Goal: Transaction & Acquisition: Purchase product/service

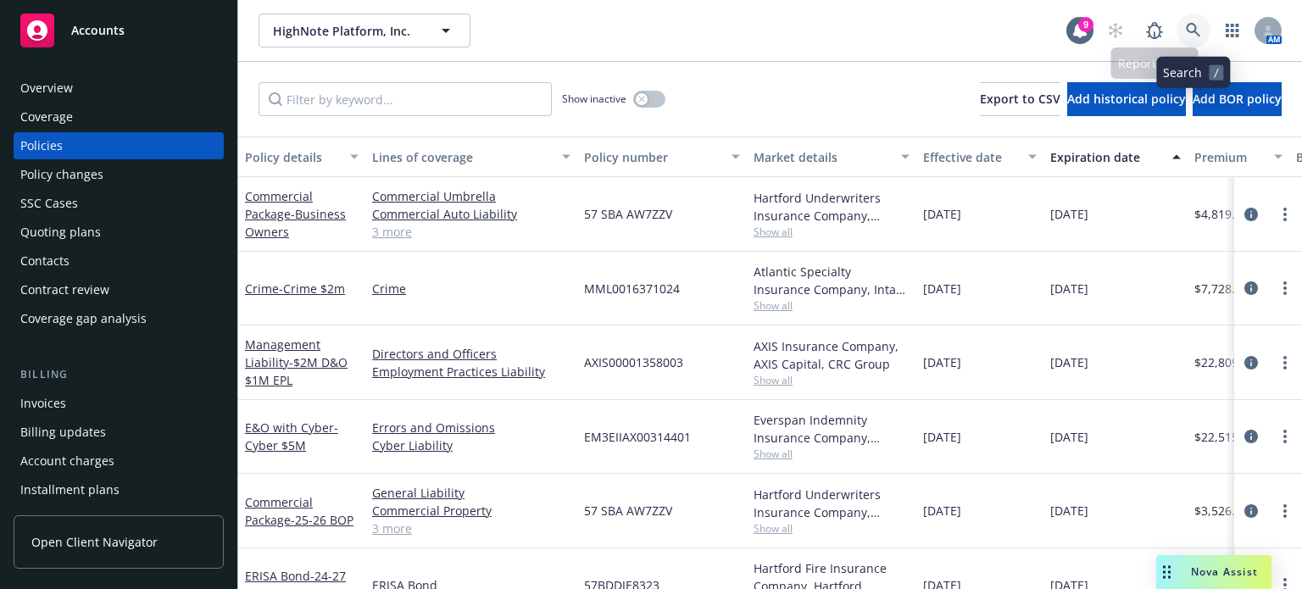
click at [1194, 30] on icon at bounding box center [1193, 30] width 15 height 15
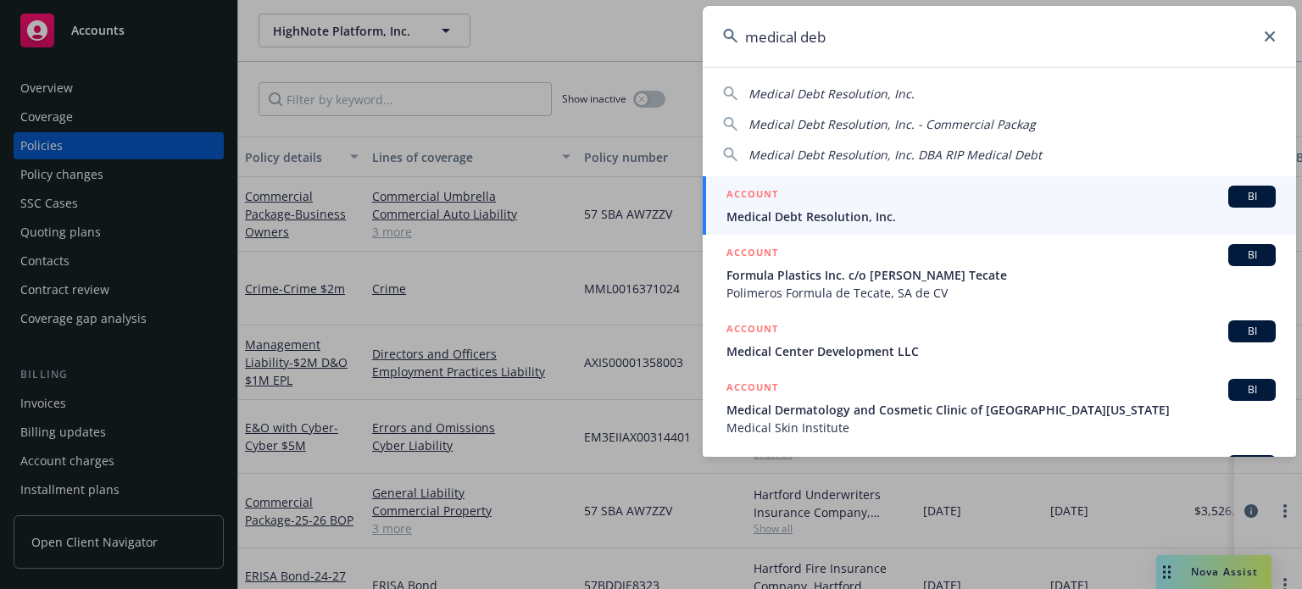
type input "medical deb"
click at [816, 217] on span "Medical Debt Resolution, Inc." at bounding box center [1000, 217] width 549 height 18
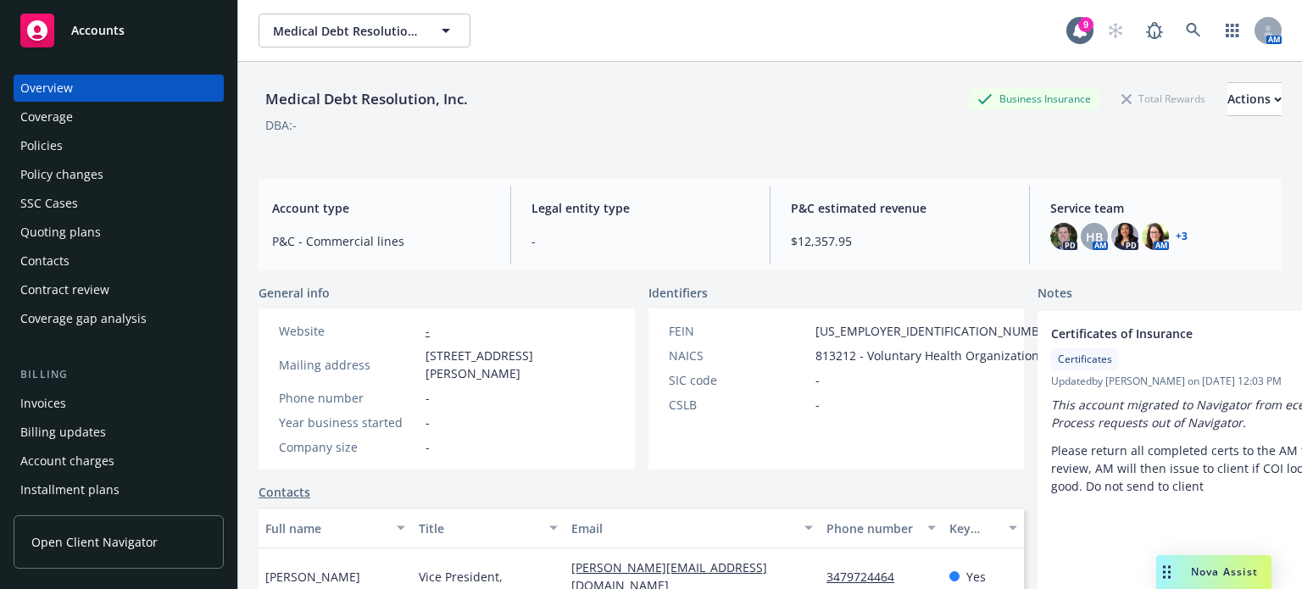
click at [19, 348] on div "Overview Coverage Policies Policy changes SSC Cases Quoting plans Contacts Cont…" at bounding box center [119, 575] width 210 height 1000
click at [48, 145] on div "Policies" at bounding box center [41, 145] width 42 height 27
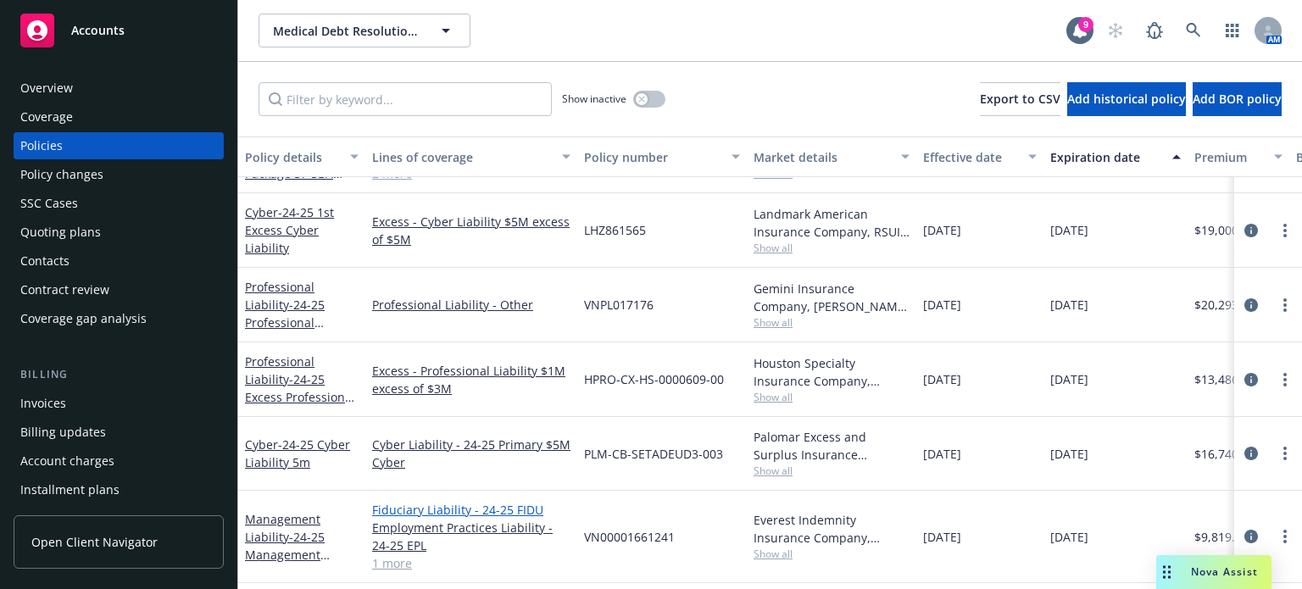
scroll to position [254, 0]
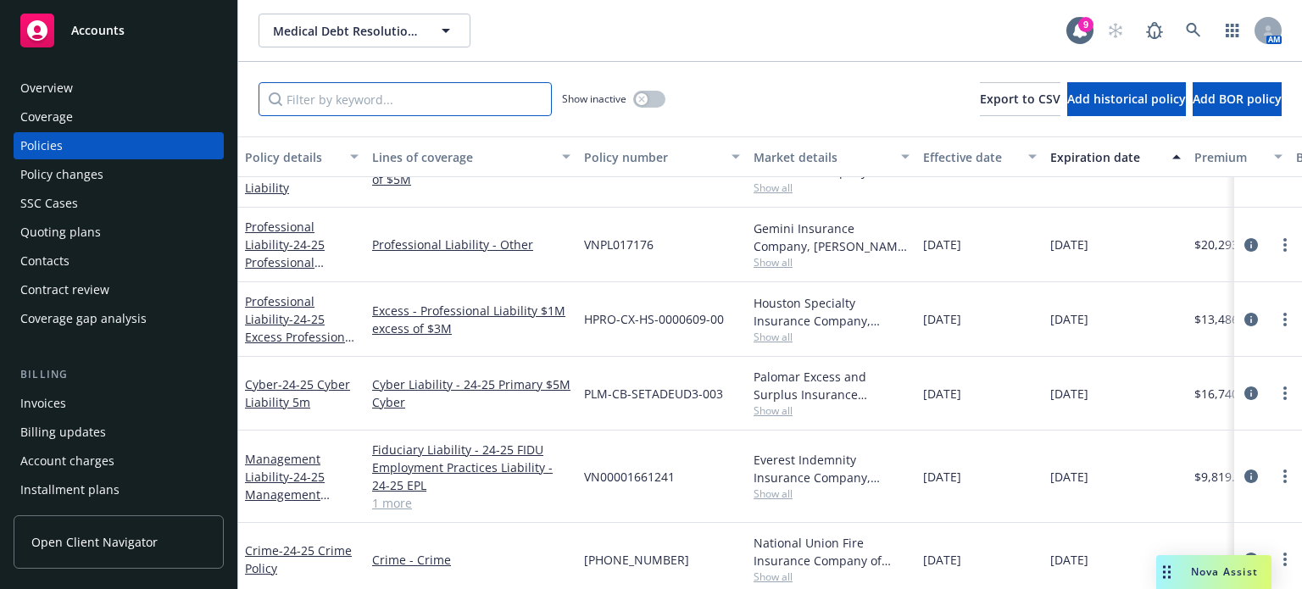
click at [347, 97] on input "Filter by keyword..." at bounding box center [405, 99] width 293 height 34
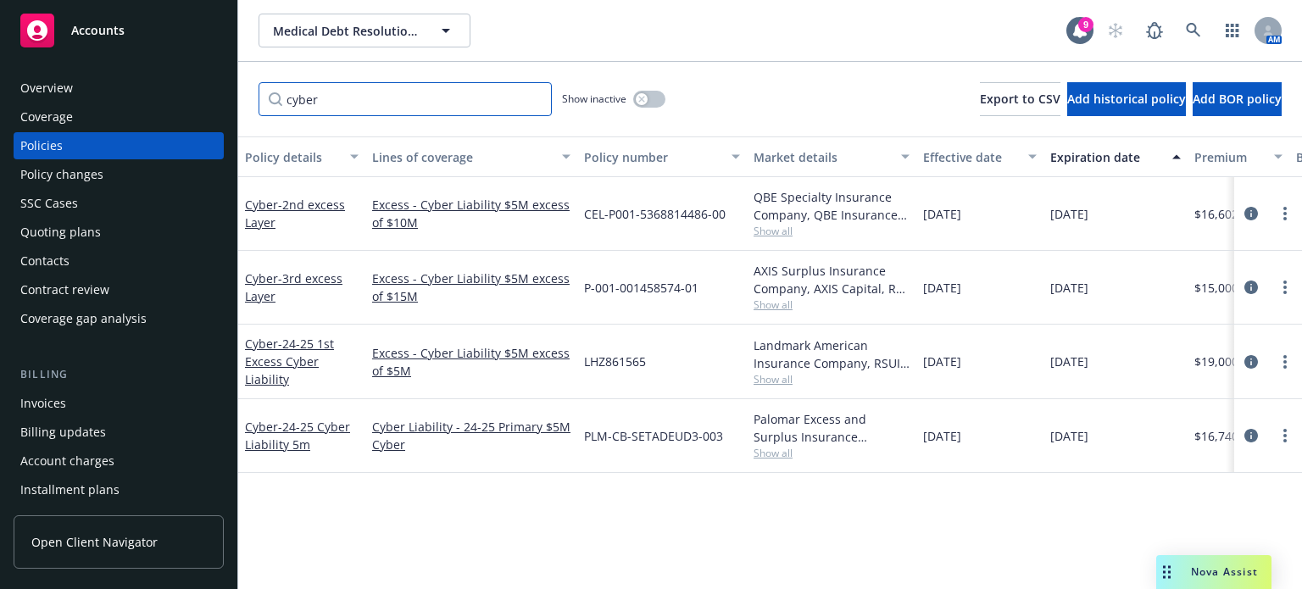
scroll to position [0, 0]
type input "cyber"
click at [281, 362] on span "- 24-25 1st Excess Cyber Liability" at bounding box center [289, 362] width 89 height 52
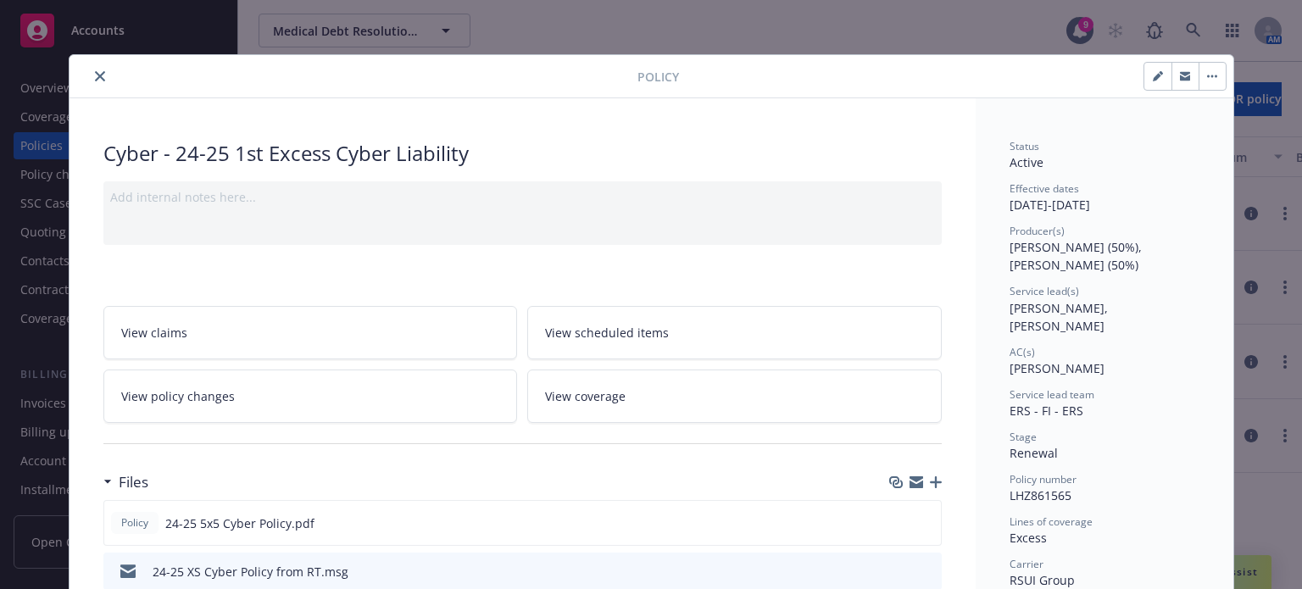
click at [90, 69] on button "close" at bounding box center [100, 76] width 20 height 20
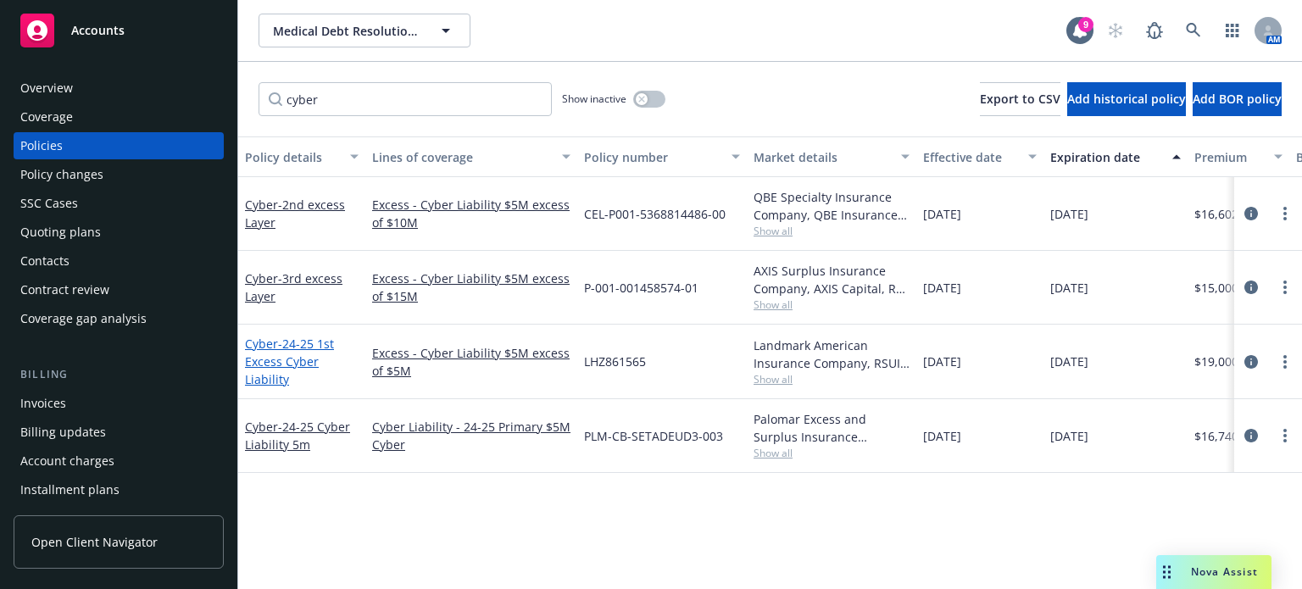
click at [285, 359] on span "- 24-25 1st Excess Cyber Liability" at bounding box center [289, 362] width 89 height 52
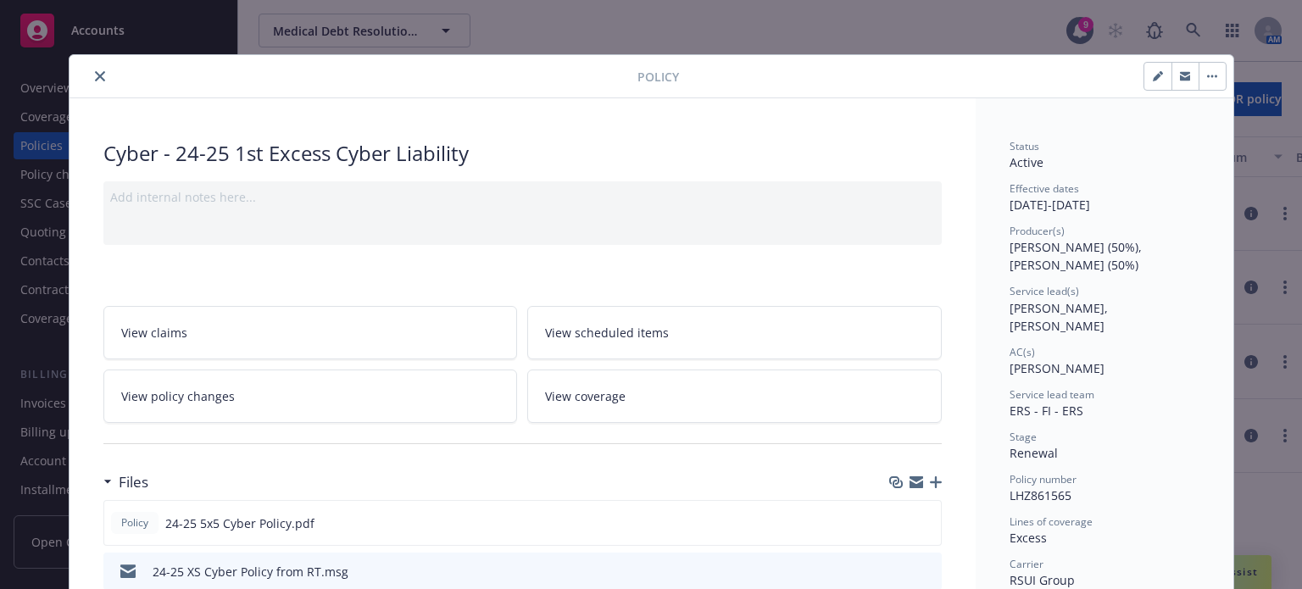
click at [95, 76] on icon "close" at bounding box center [100, 76] width 10 height 10
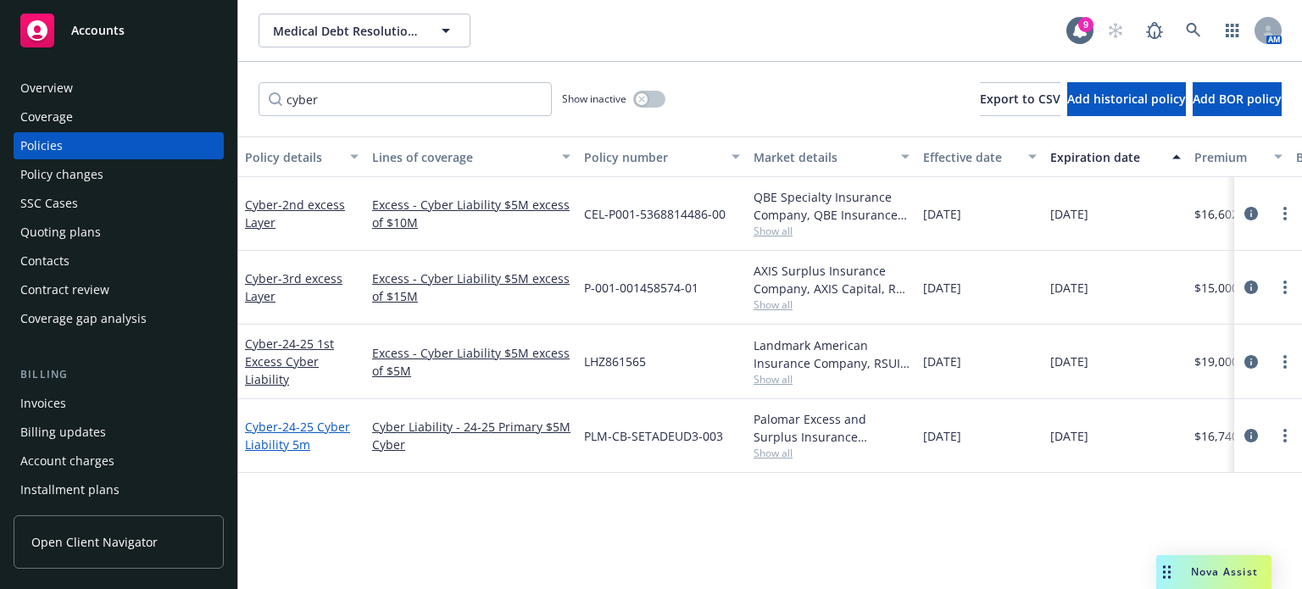
click at [264, 437] on span "- 24-25 Cyber Liability 5m" at bounding box center [297, 436] width 105 height 34
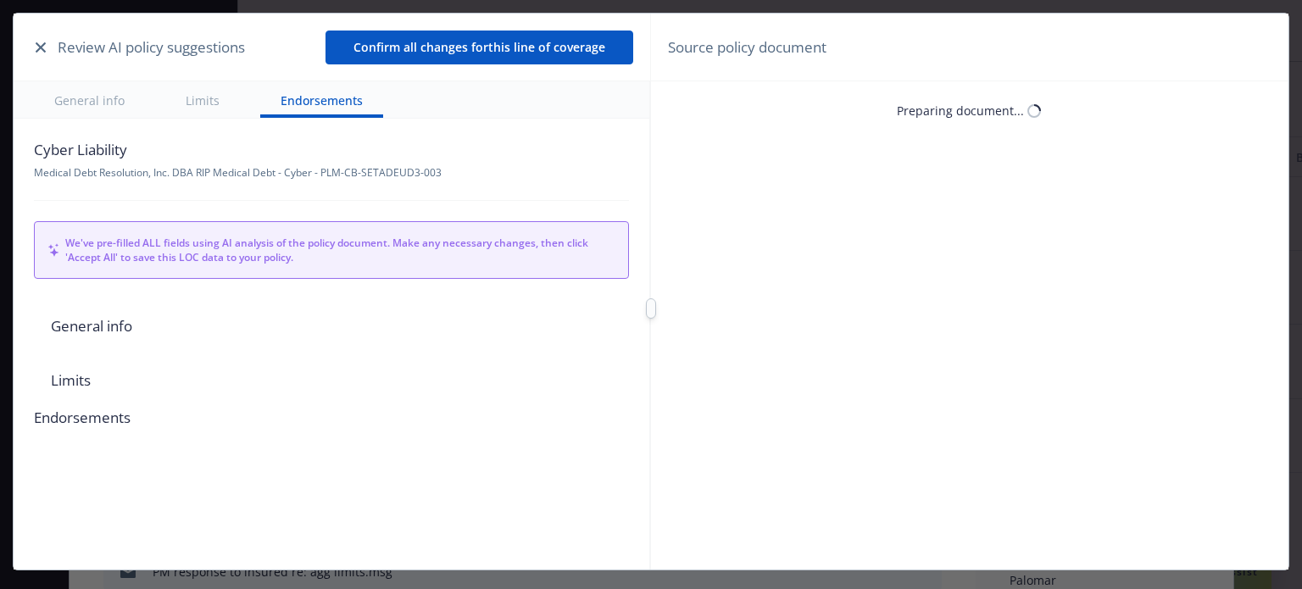
click at [37, 47] on icon "button" at bounding box center [41, 47] width 10 height 10
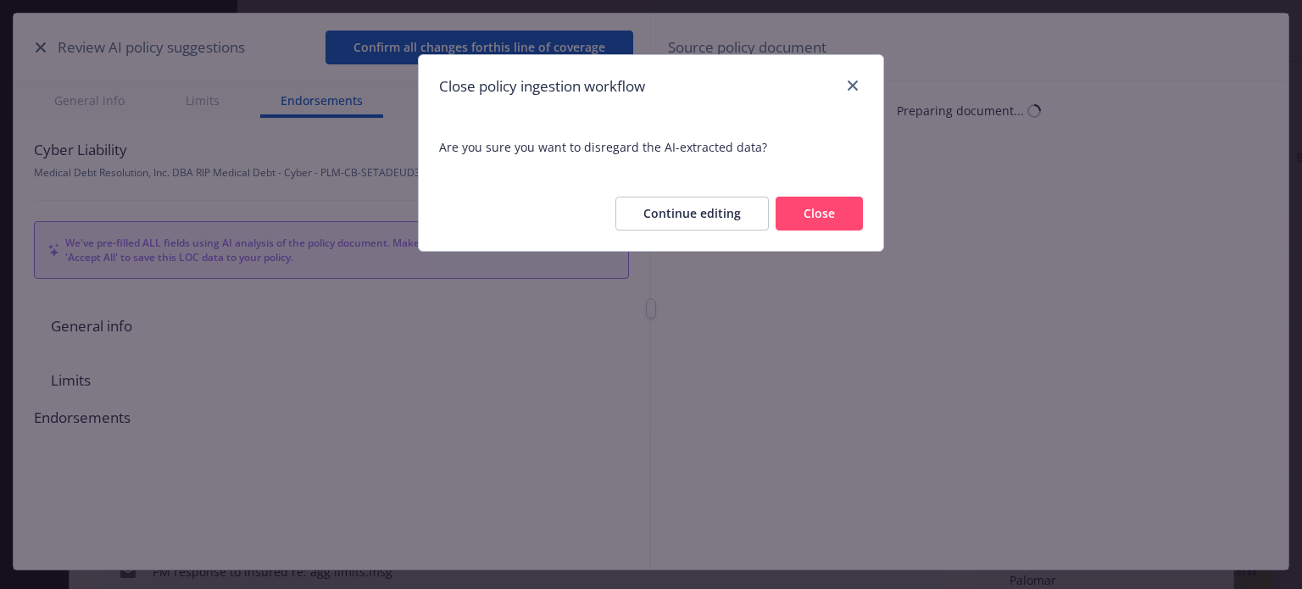
click at [828, 216] on button "Close" at bounding box center [819, 214] width 87 height 34
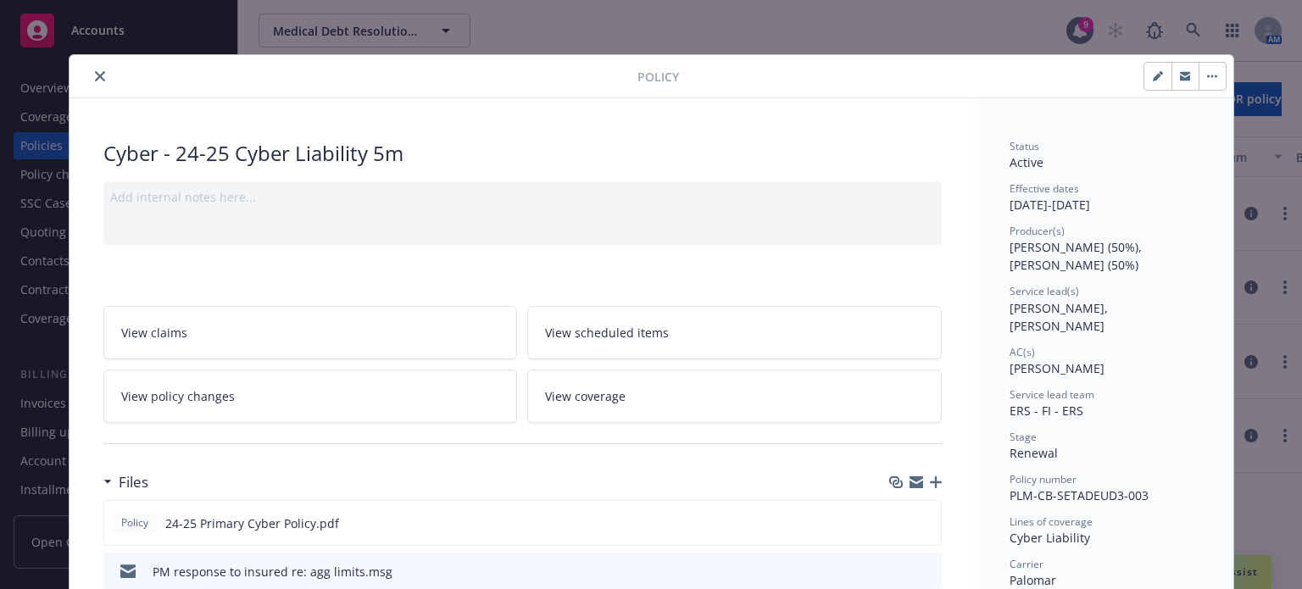
click at [96, 71] on icon "close" at bounding box center [100, 76] width 10 height 10
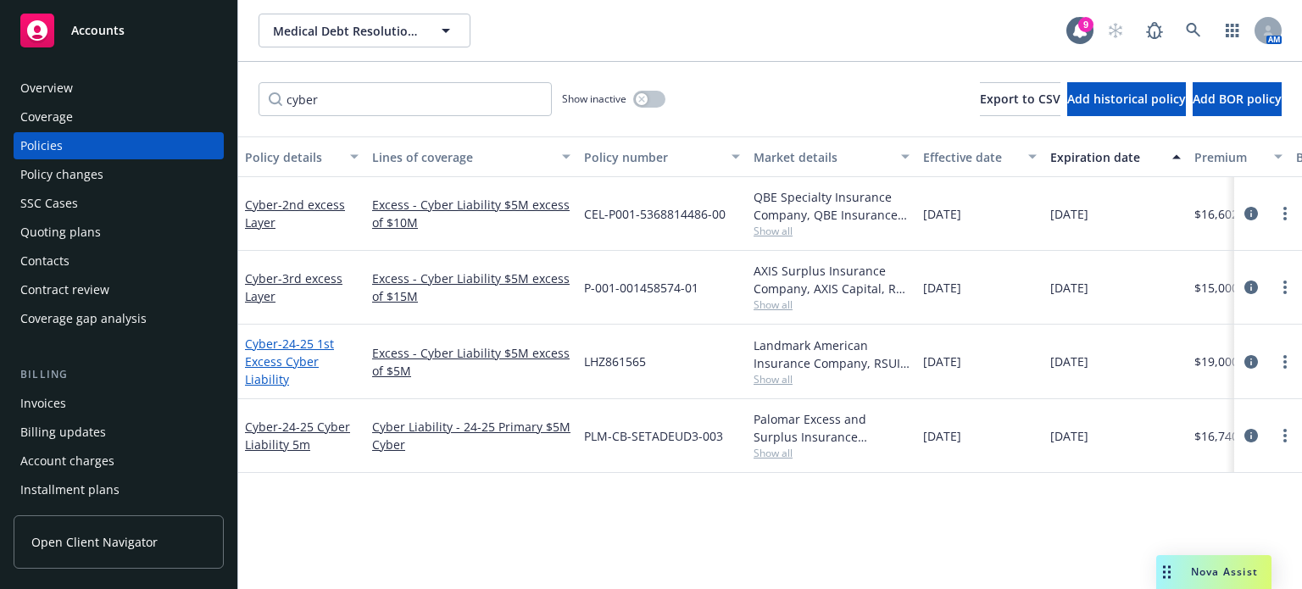
click at [292, 362] on span "- 24-25 1st Excess Cyber Liability" at bounding box center [289, 362] width 89 height 52
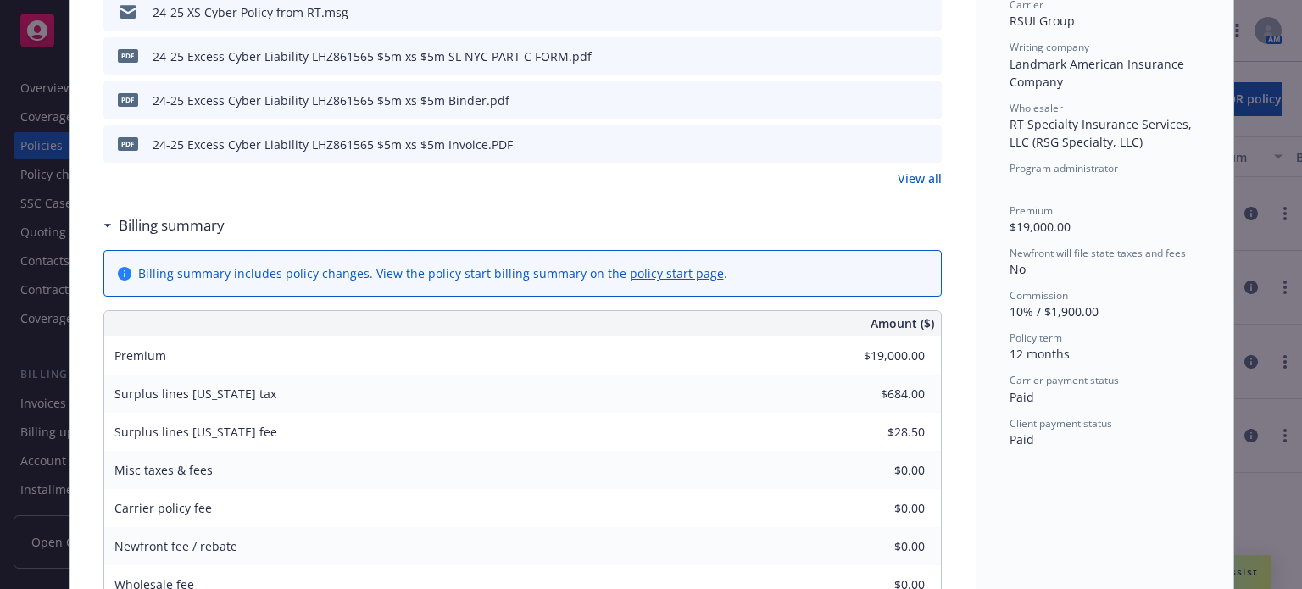
scroll to position [390, 0]
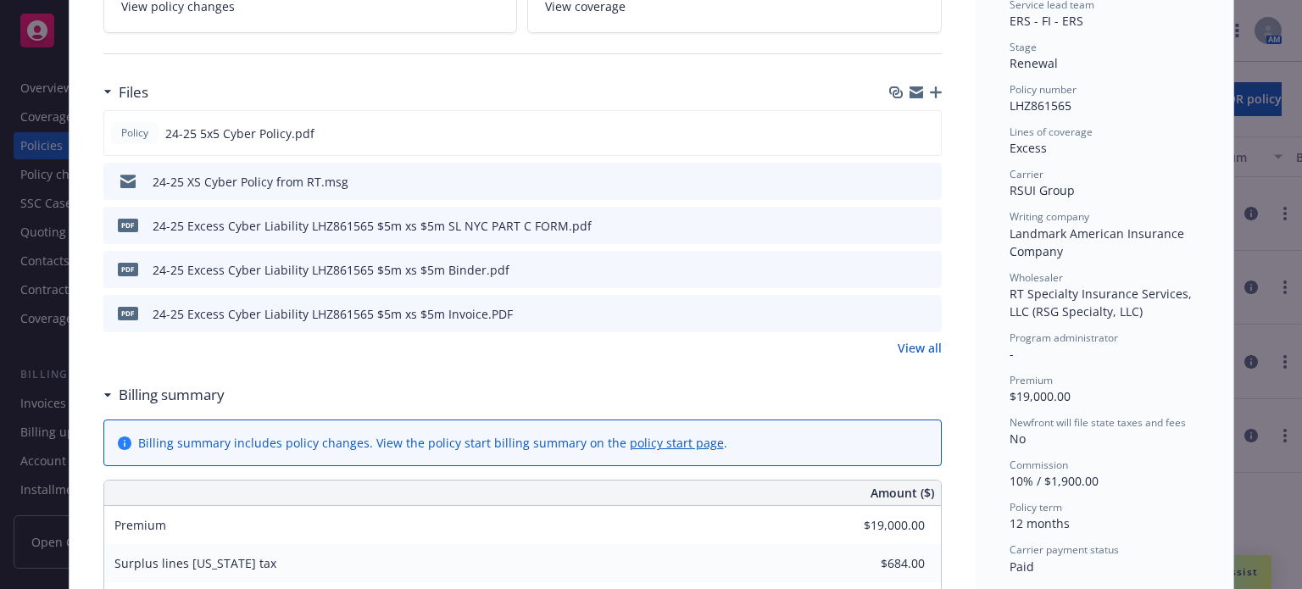
click at [918, 311] on icon "preview file" at bounding box center [925, 313] width 15 height 12
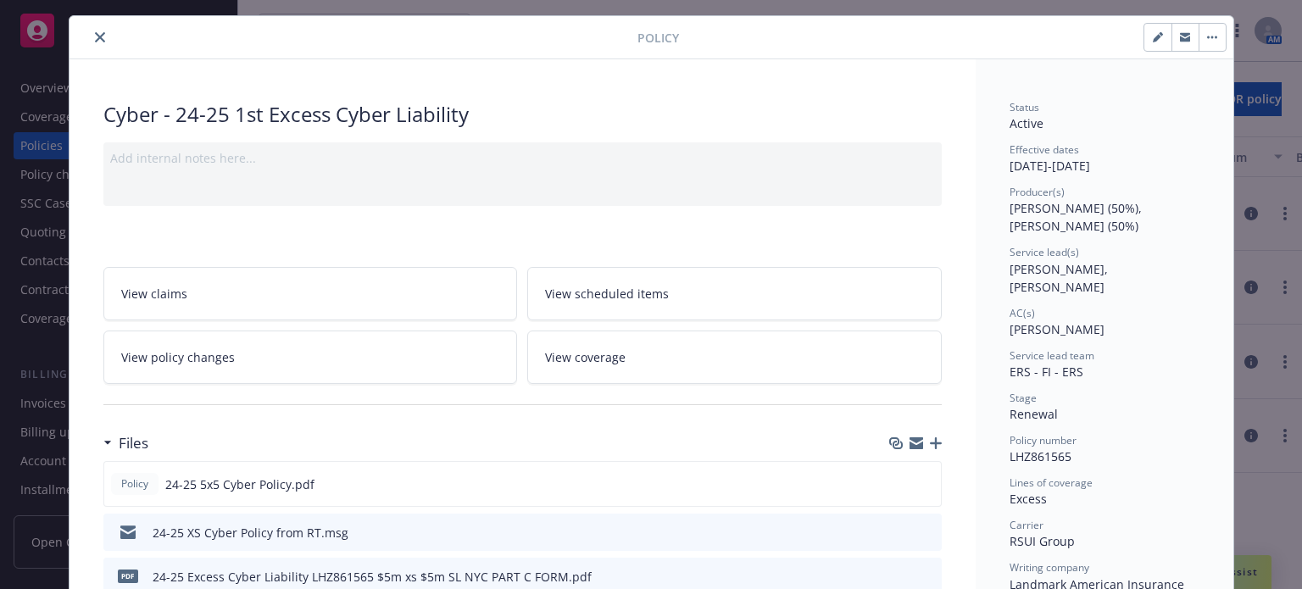
scroll to position [0, 0]
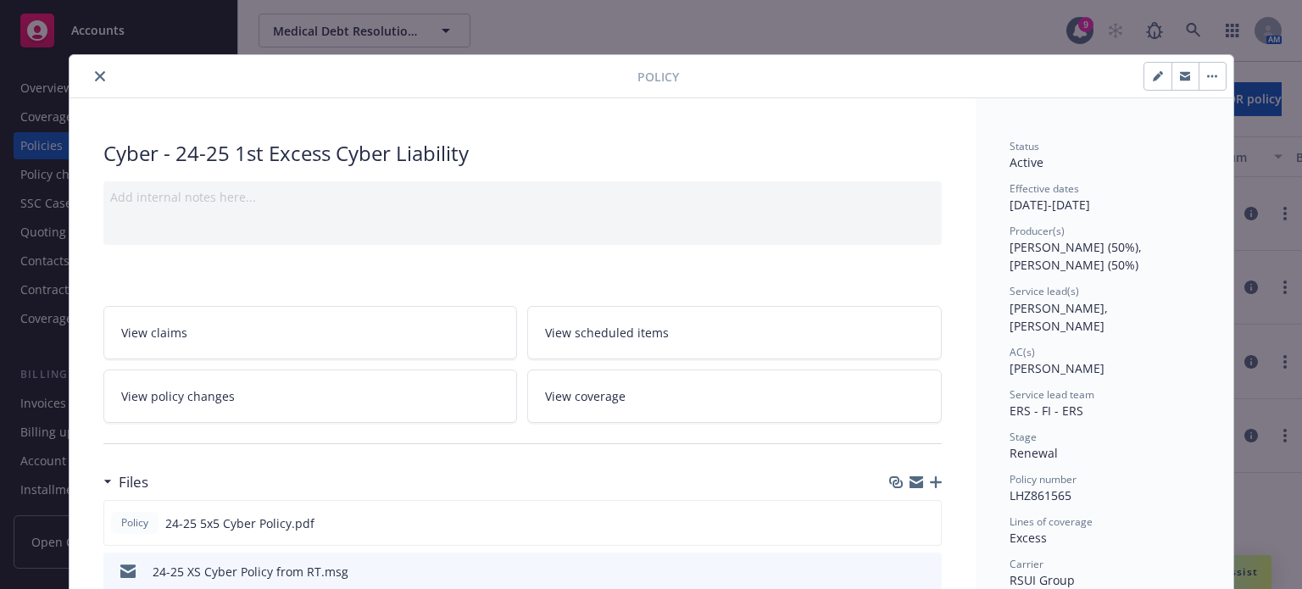
click at [92, 67] on button "close" at bounding box center [100, 76] width 20 height 20
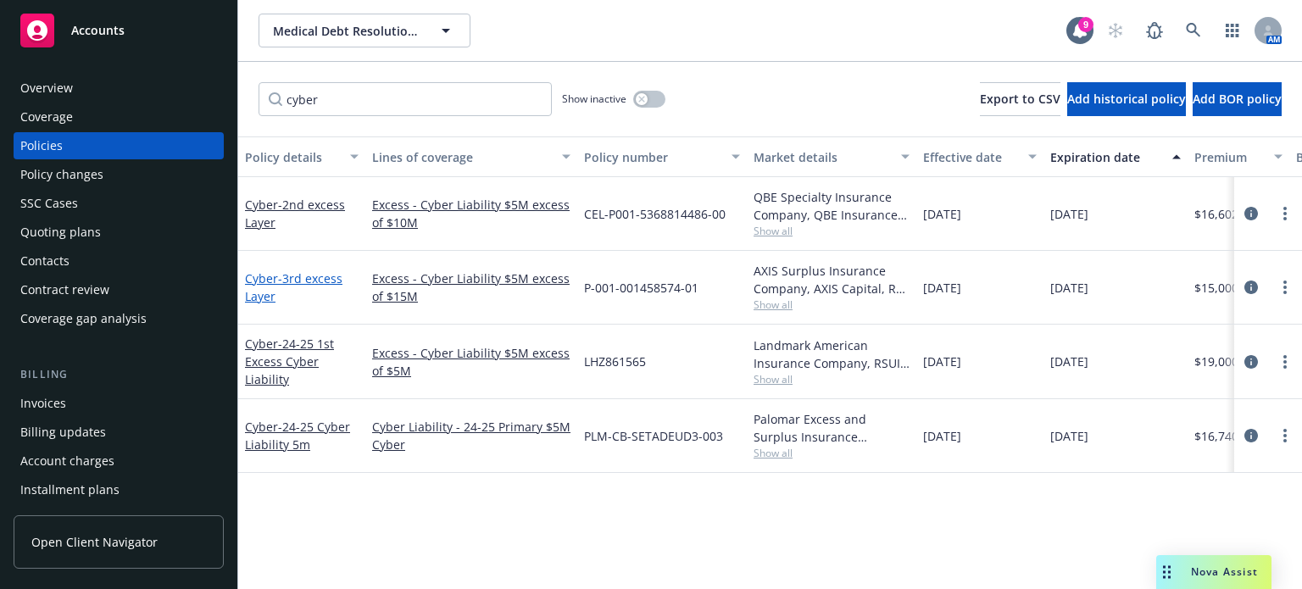
click at [278, 280] on span "- 3rd excess Layer" at bounding box center [293, 287] width 97 height 34
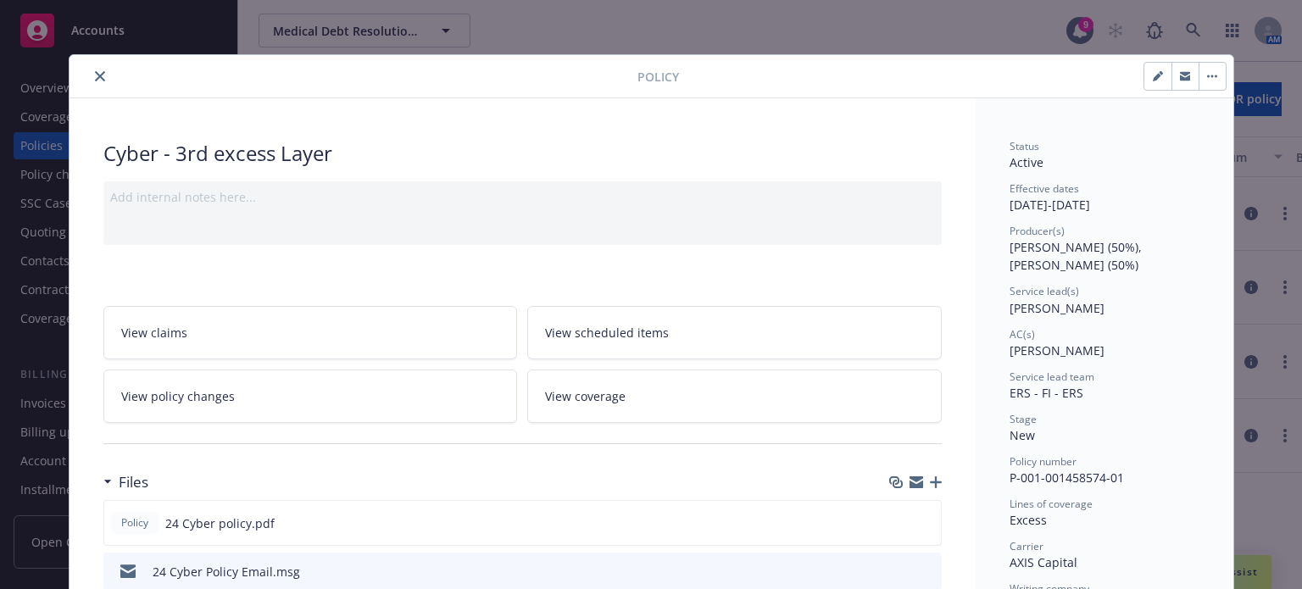
click at [95, 74] on icon "close" at bounding box center [100, 76] width 10 height 10
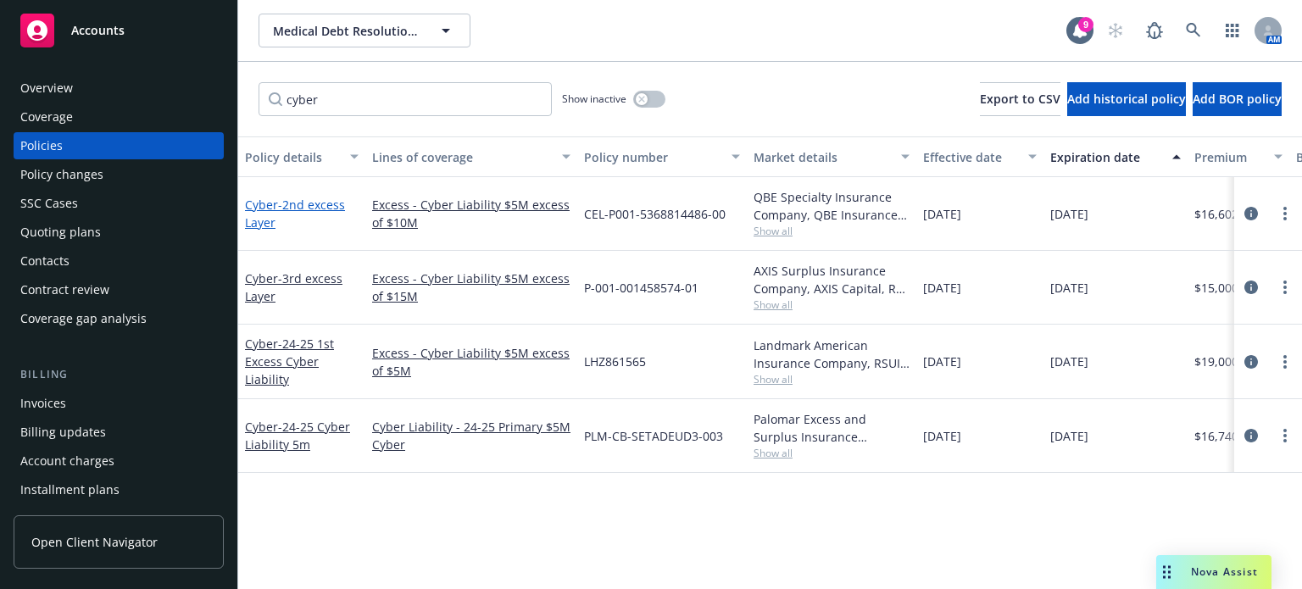
click at [297, 199] on span "- 2nd excess Layer" at bounding box center [295, 214] width 100 height 34
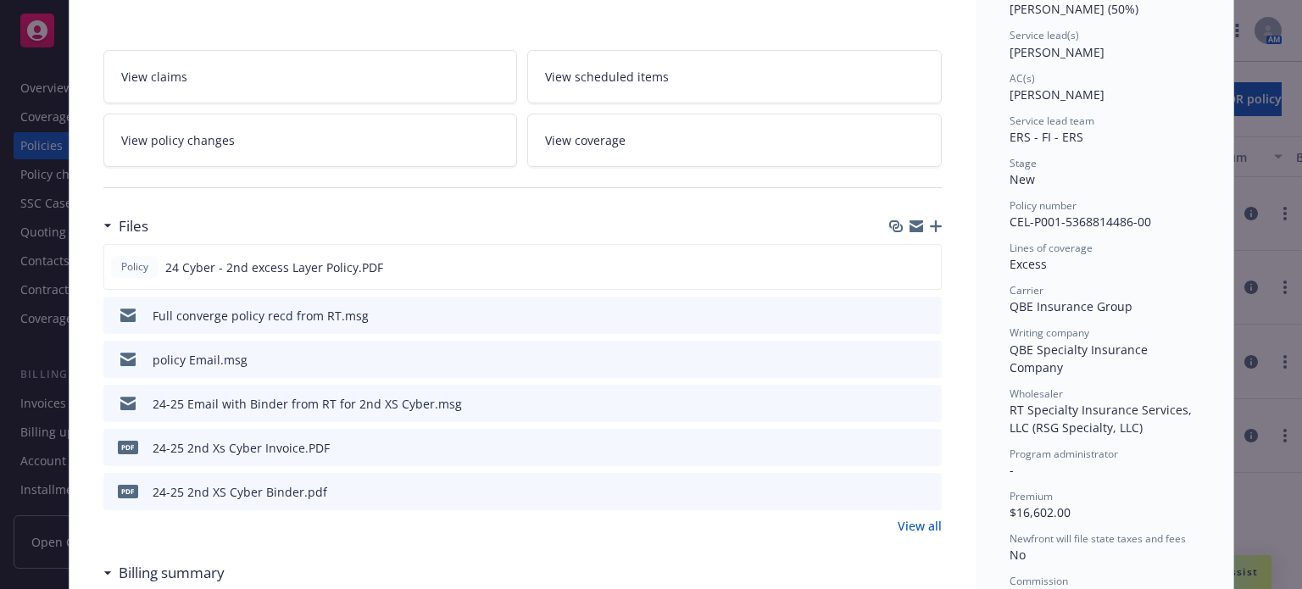
scroll to position [339, 0]
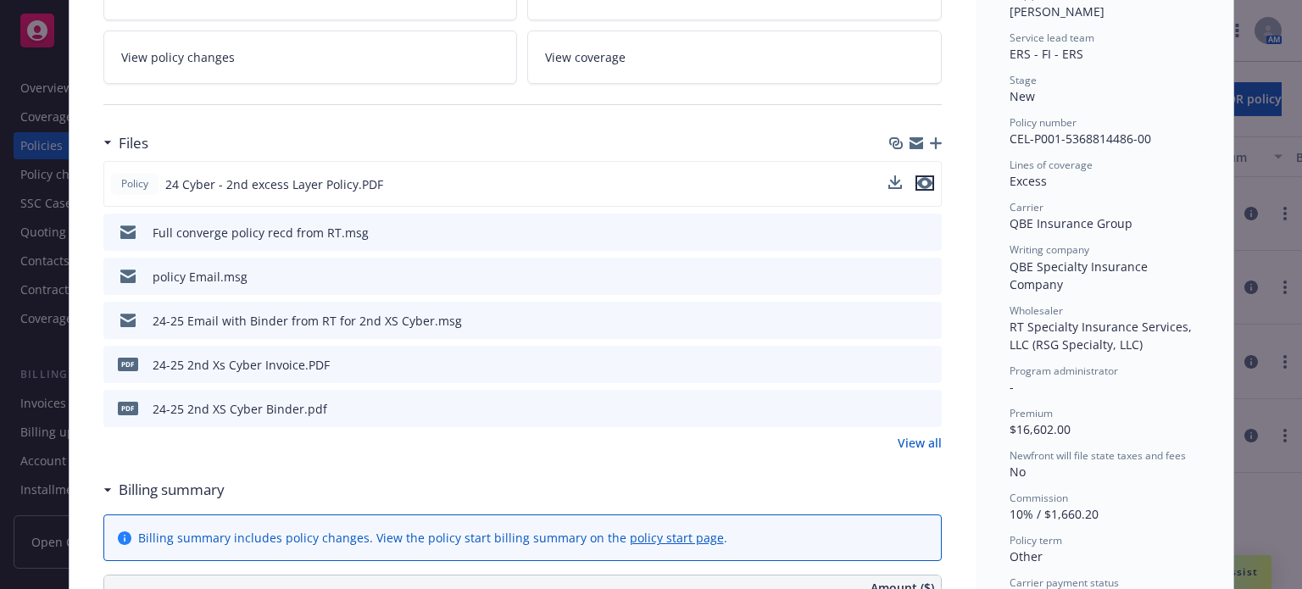
click at [917, 178] on icon "preview file" at bounding box center [924, 183] width 15 height 12
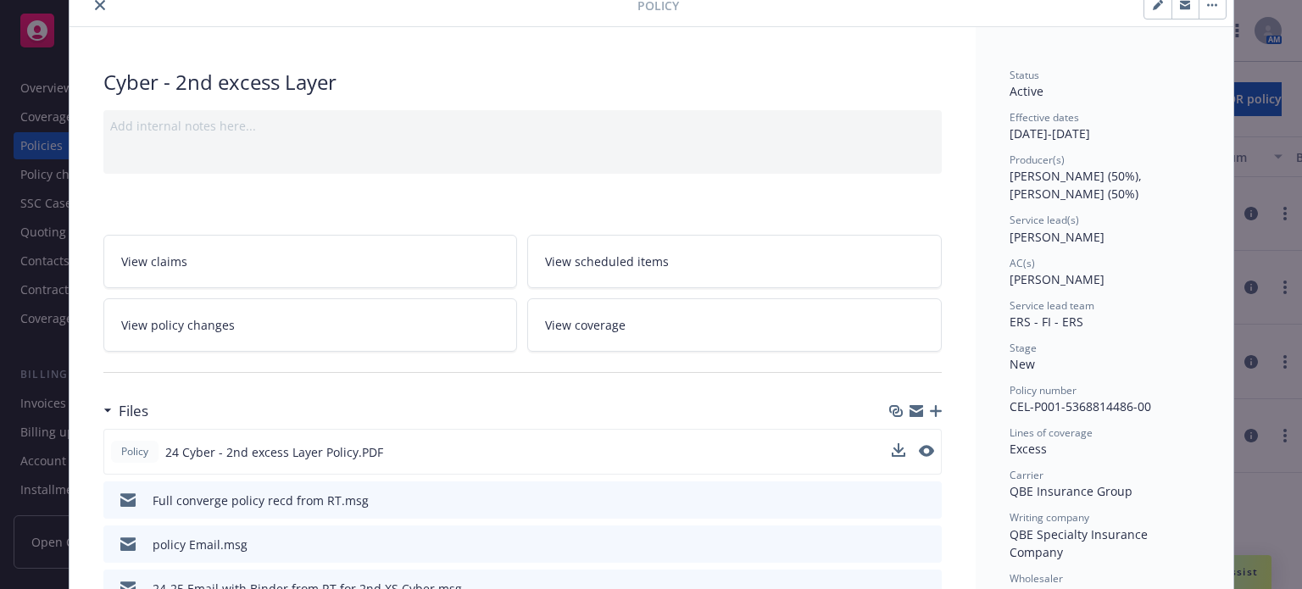
scroll to position [0, 0]
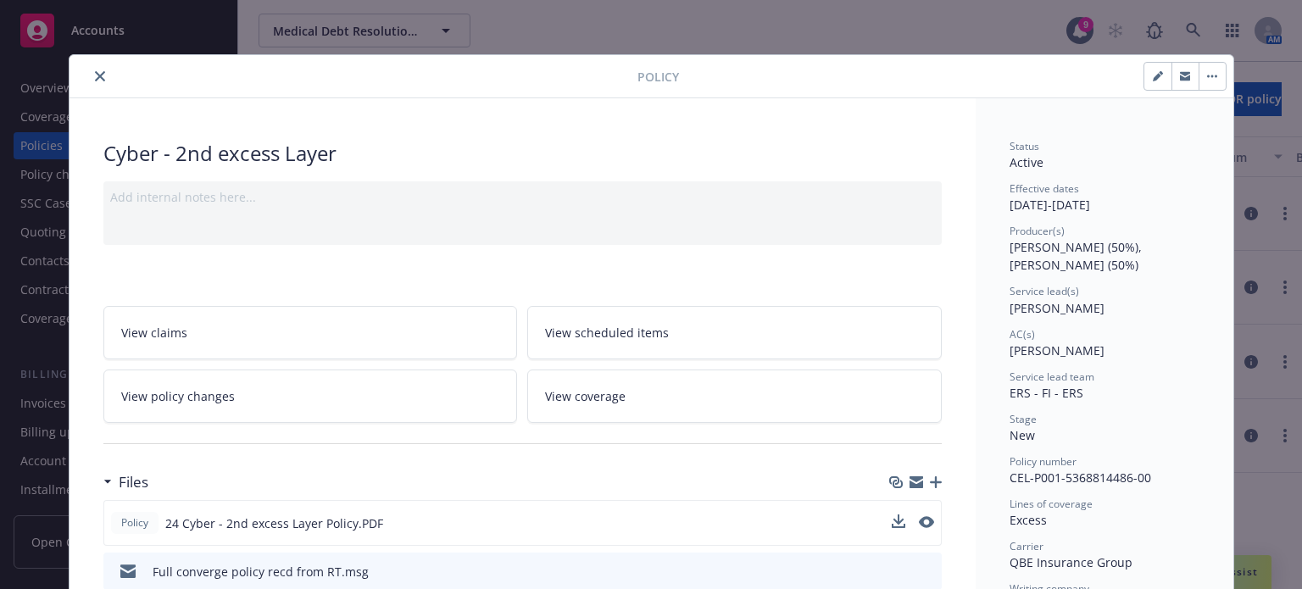
click at [95, 77] on icon "close" at bounding box center [100, 76] width 10 height 10
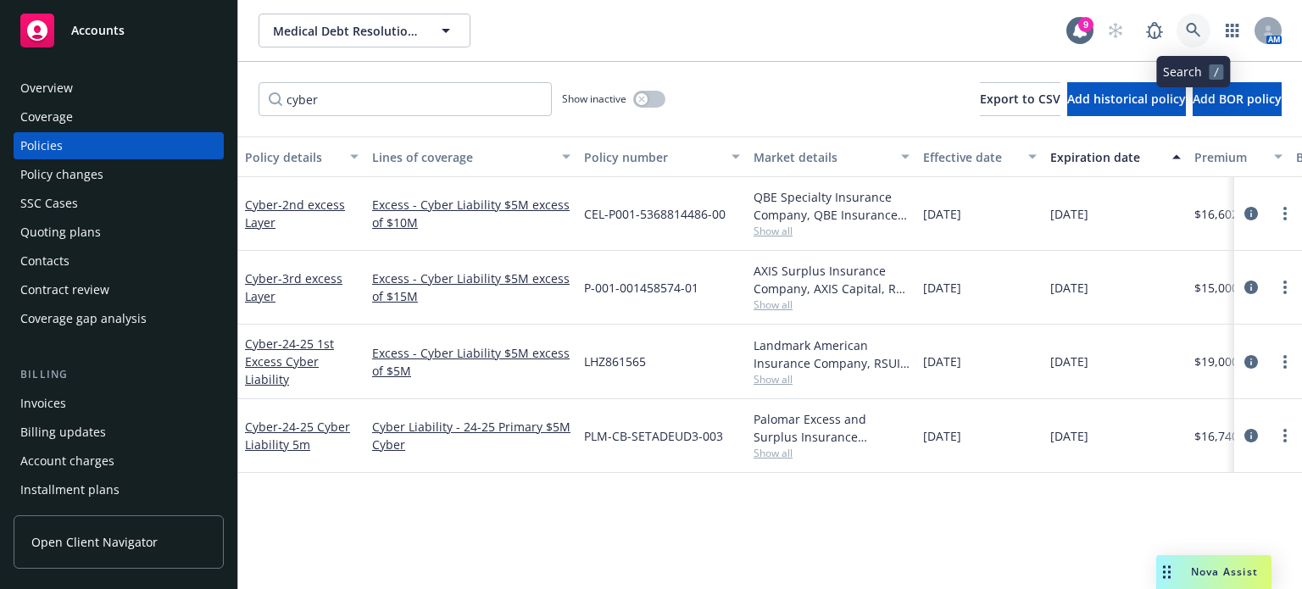
click at [1194, 30] on icon at bounding box center [1193, 30] width 15 height 15
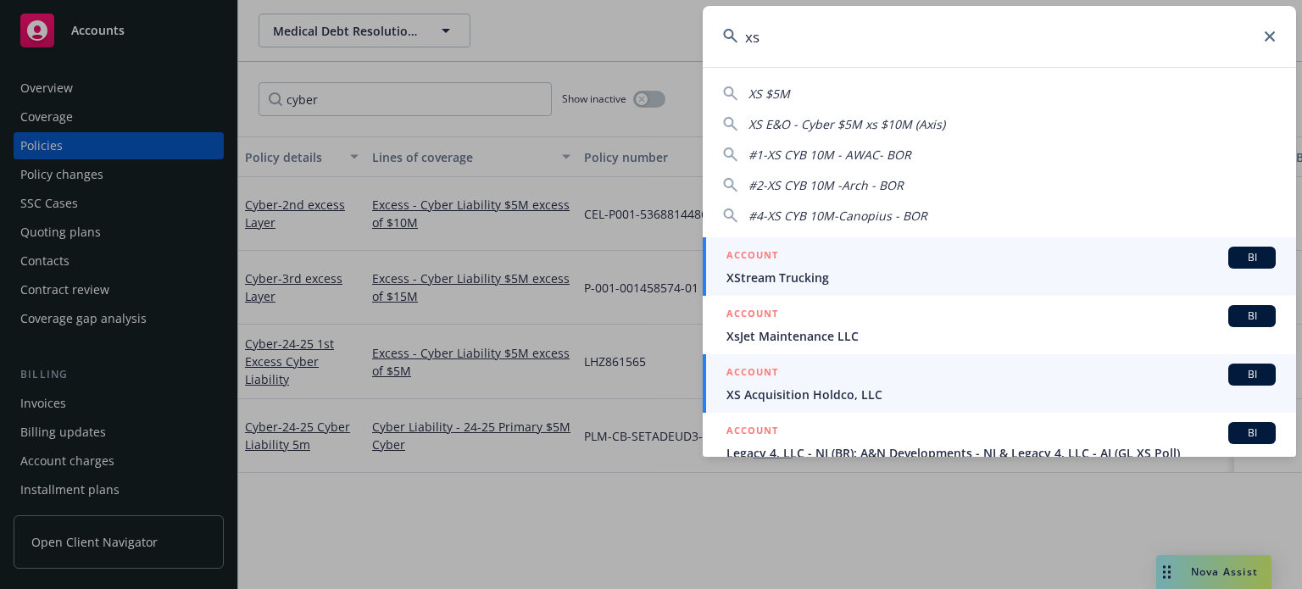
type input "xs"
click at [827, 399] on span "XS Acquisition Holdco, LLC" at bounding box center [1000, 395] width 549 height 18
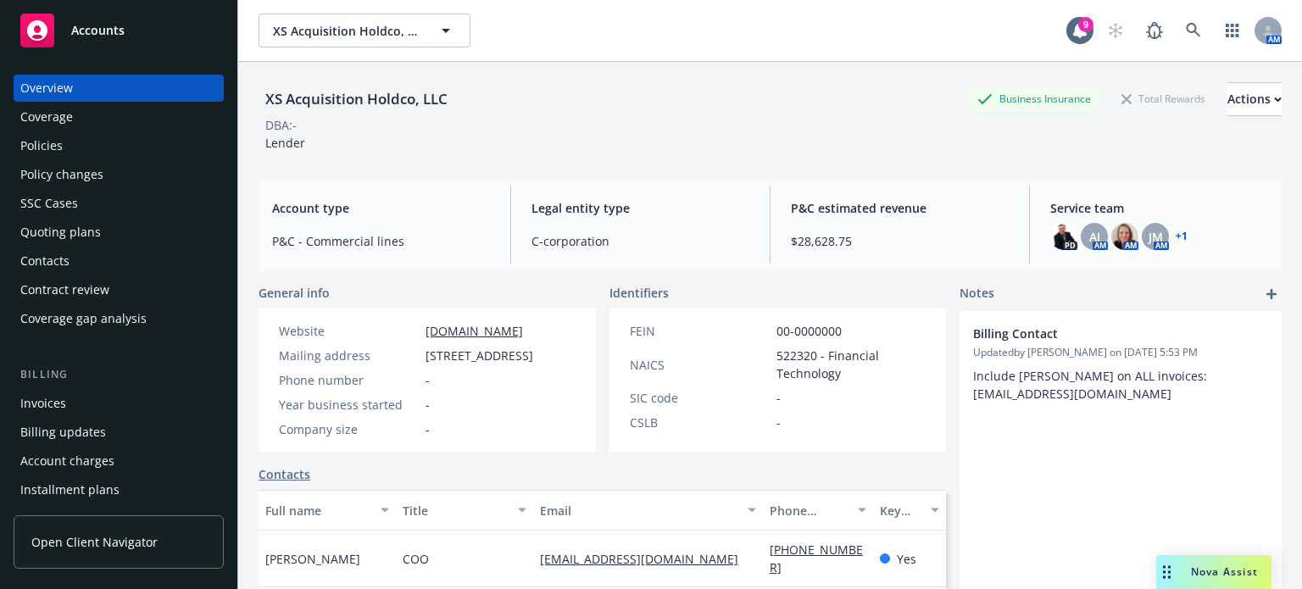
click at [33, 142] on div "Policies" at bounding box center [41, 145] width 42 height 27
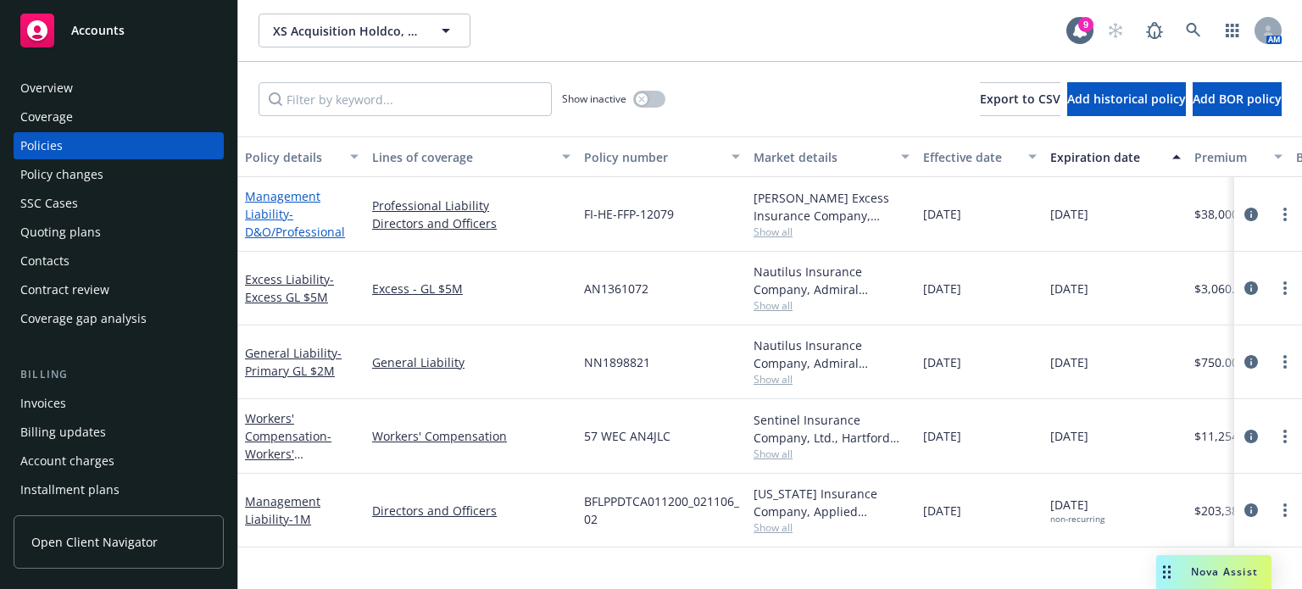
click at [291, 228] on span "- D&O/Professional" at bounding box center [295, 223] width 100 height 34
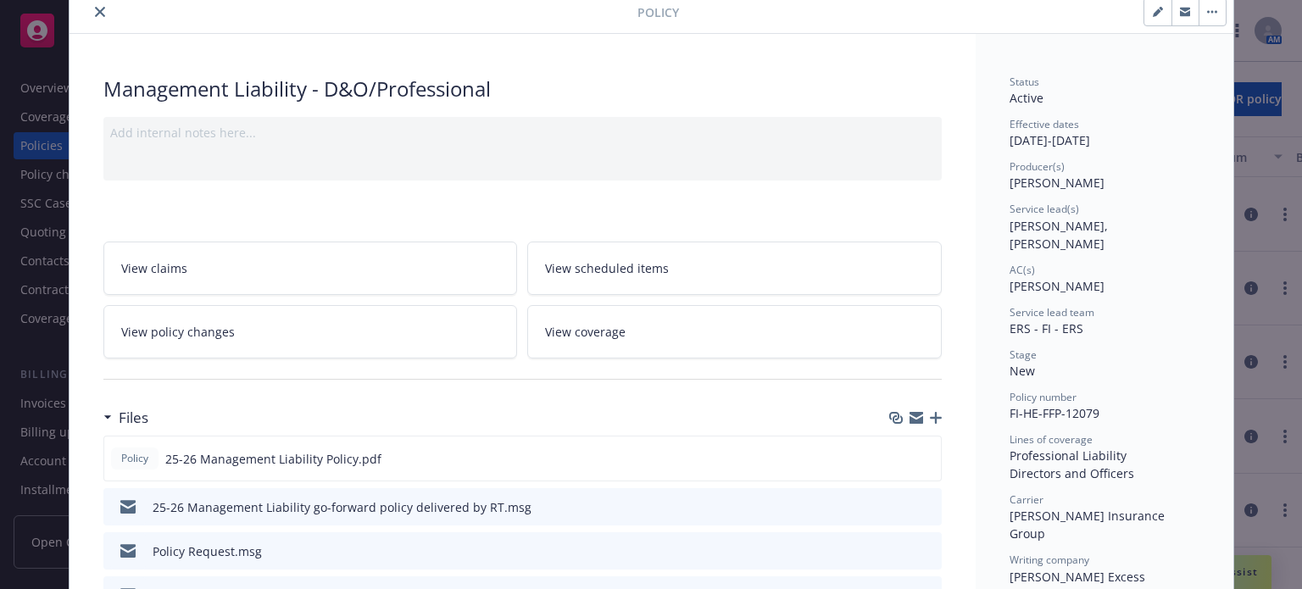
scroll to position [170, 0]
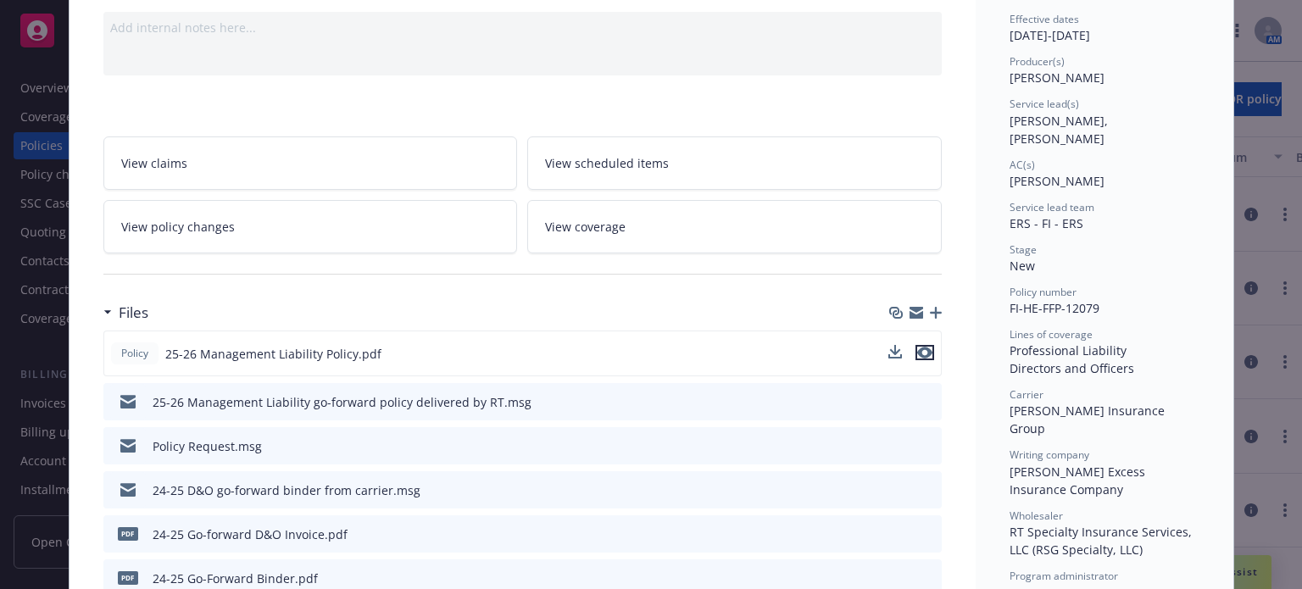
click at [917, 352] on icon "preview file" at bounding box center [924, 353] width 15 height 12
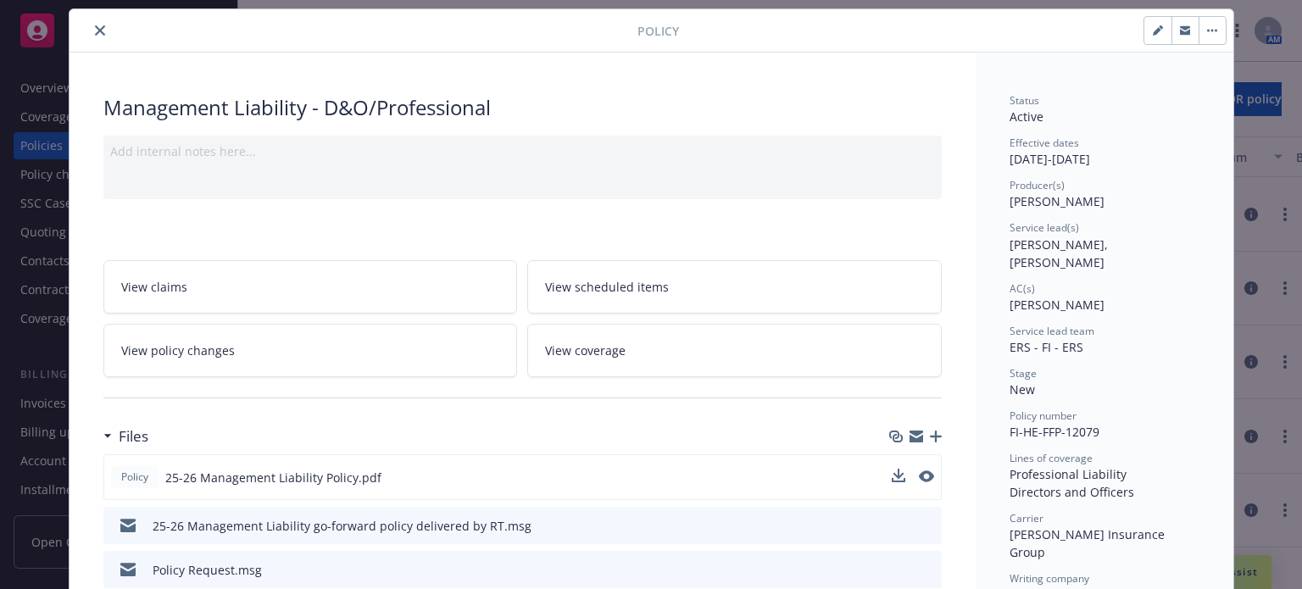
scroll to position [0, 0]
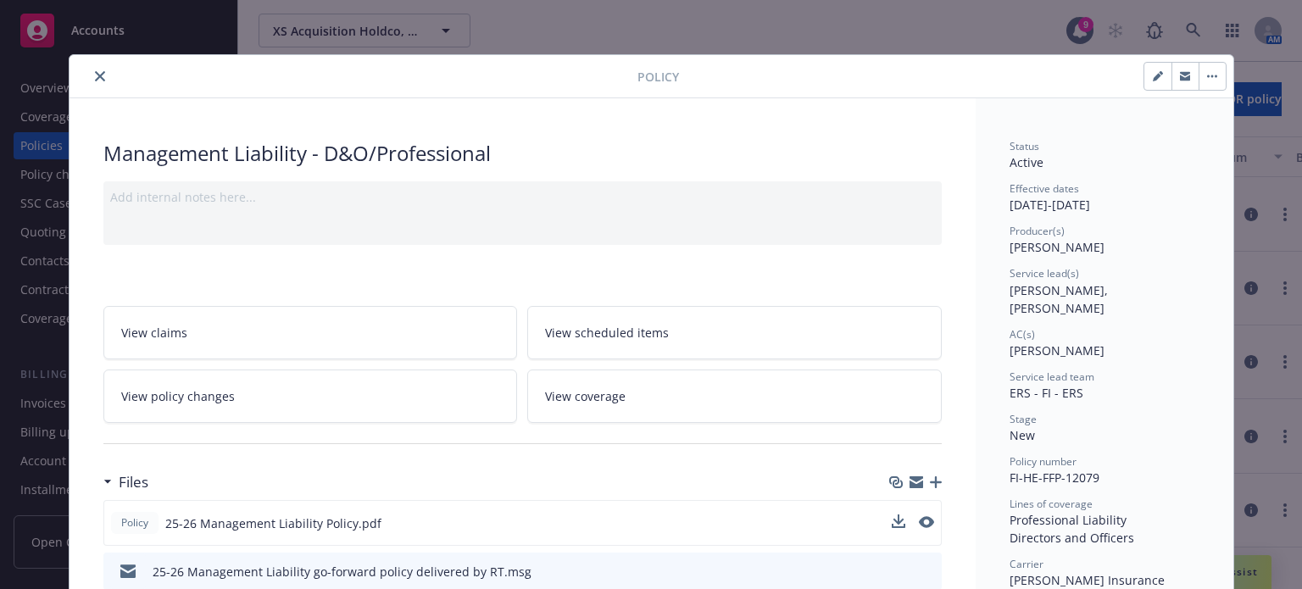
click at [92, 69] on button "close" at bounding box center [100, 76] width 20 height 20
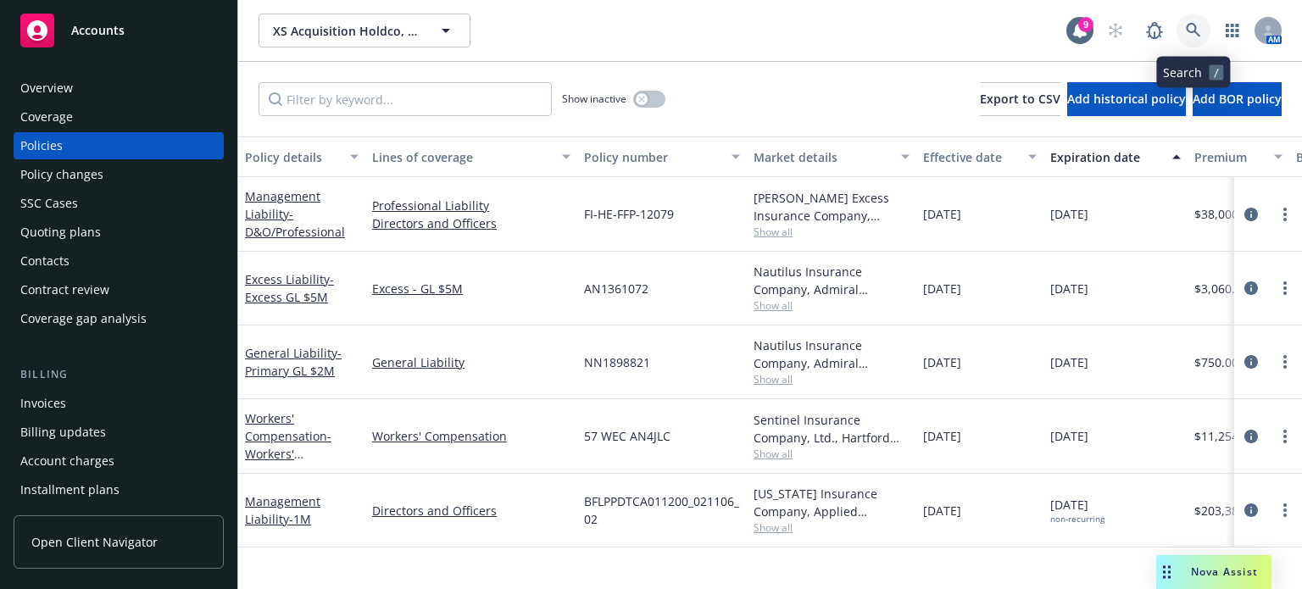
click at [1188, 28] on icon at bounding box center [1193, 30] width 15 height 15
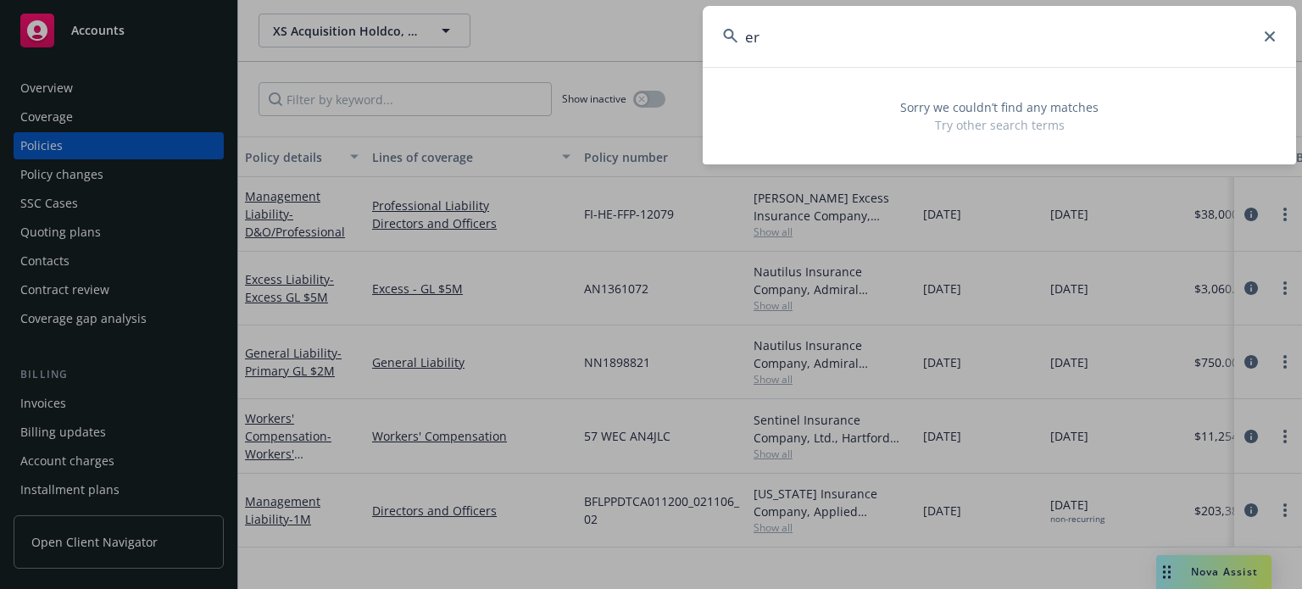
type input "e"
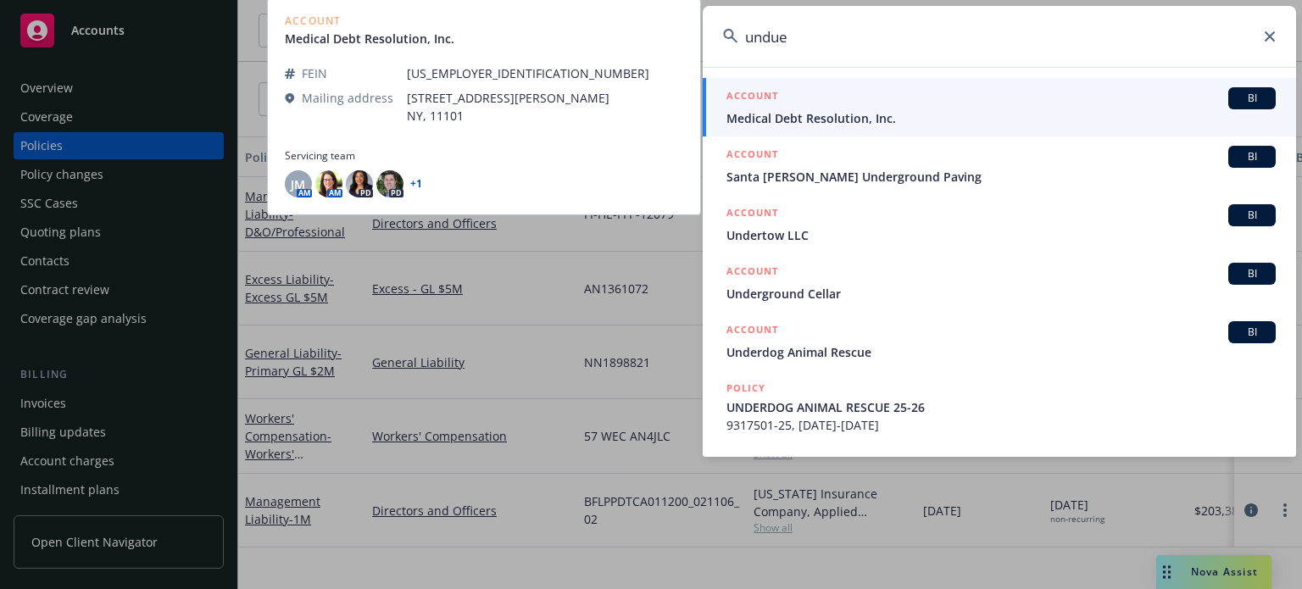
type input "undue"
click at [780, 115] on span "Medical Debt Resolution, Inc." at bounding box center [1000, 118] width 549 height 18
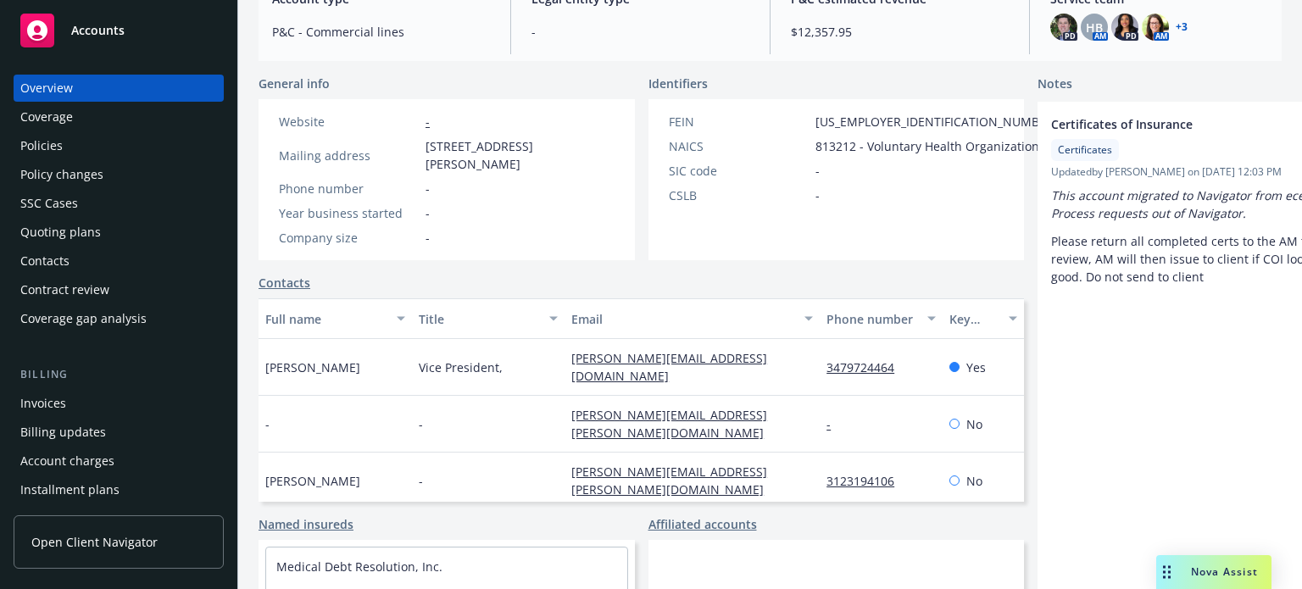
scroll to position [254, 0]
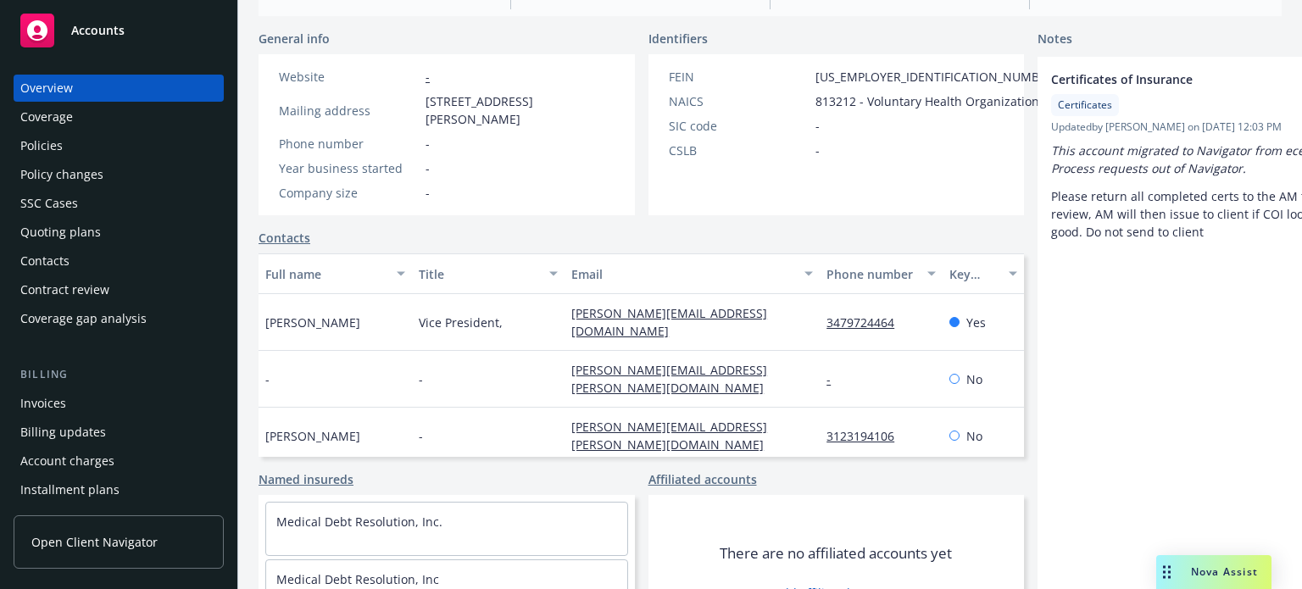
click at [59, 237] on div "Quoting plans" at bounding box center [60, 232] width 81 height 27
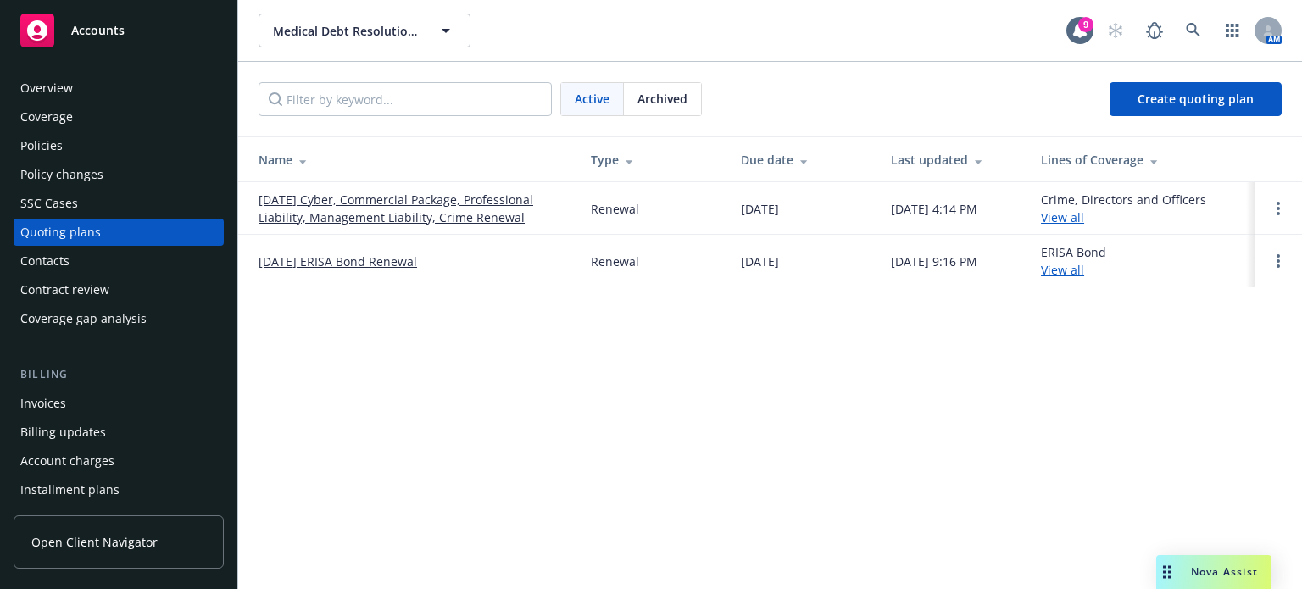
click at [320, 199] on link "10/01/25 Cyber, Commercial Package, Professional Liability, Management Liabilit…" at bounding box center [411, 209] width 305 height 36
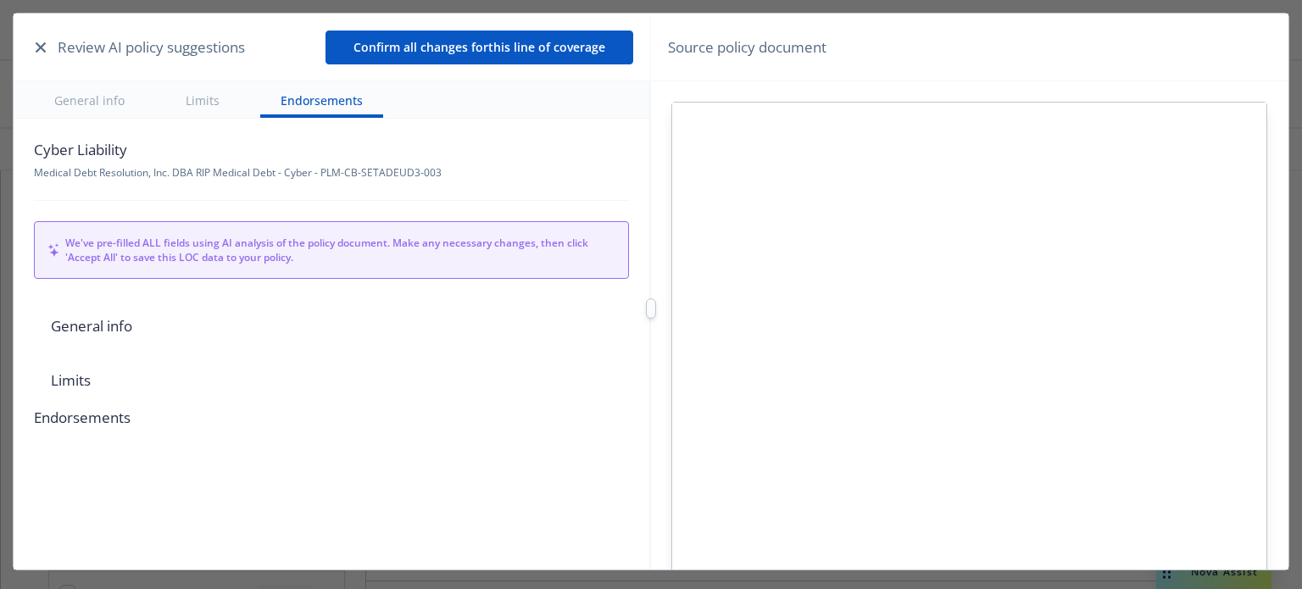
click at [196, 106] on button "Limits" at bounding box center [202, 99] width 75 height 36
click at [97, 102] on button "General info" at bounding box center [89, 99] width 111 height 36
click at [42, 45] on icon "button" at bounding box center [41, 47] width 10 height 10
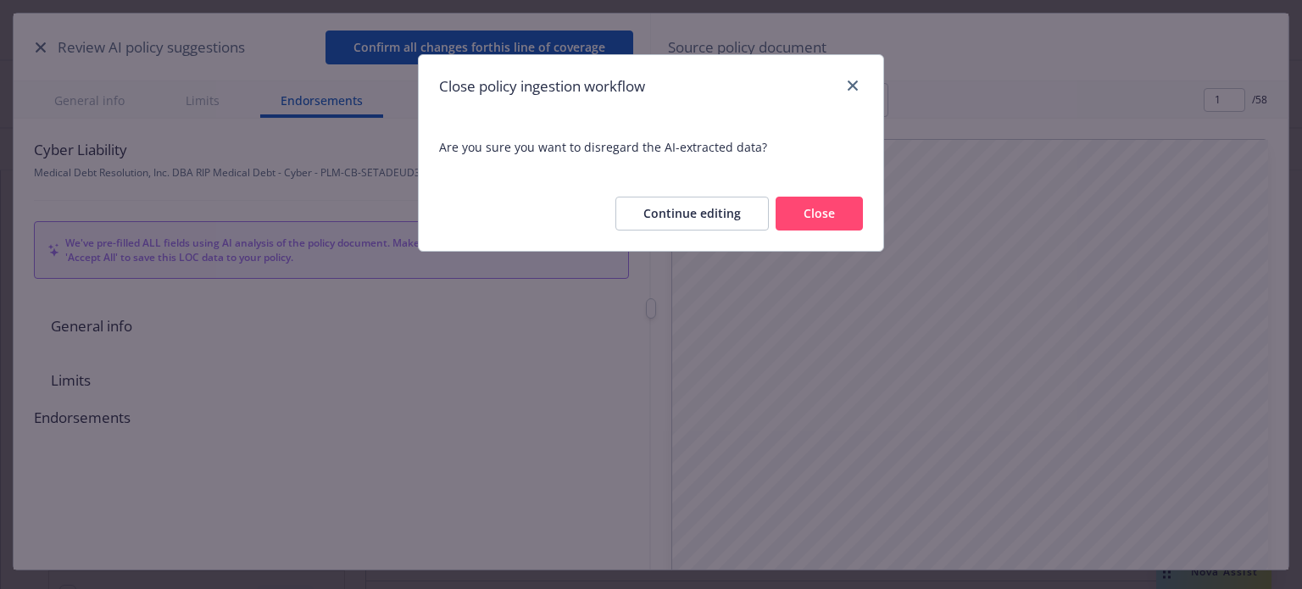
click at [826, 213] on button "Close" at bounding box center [819, 214] width 87 height 34
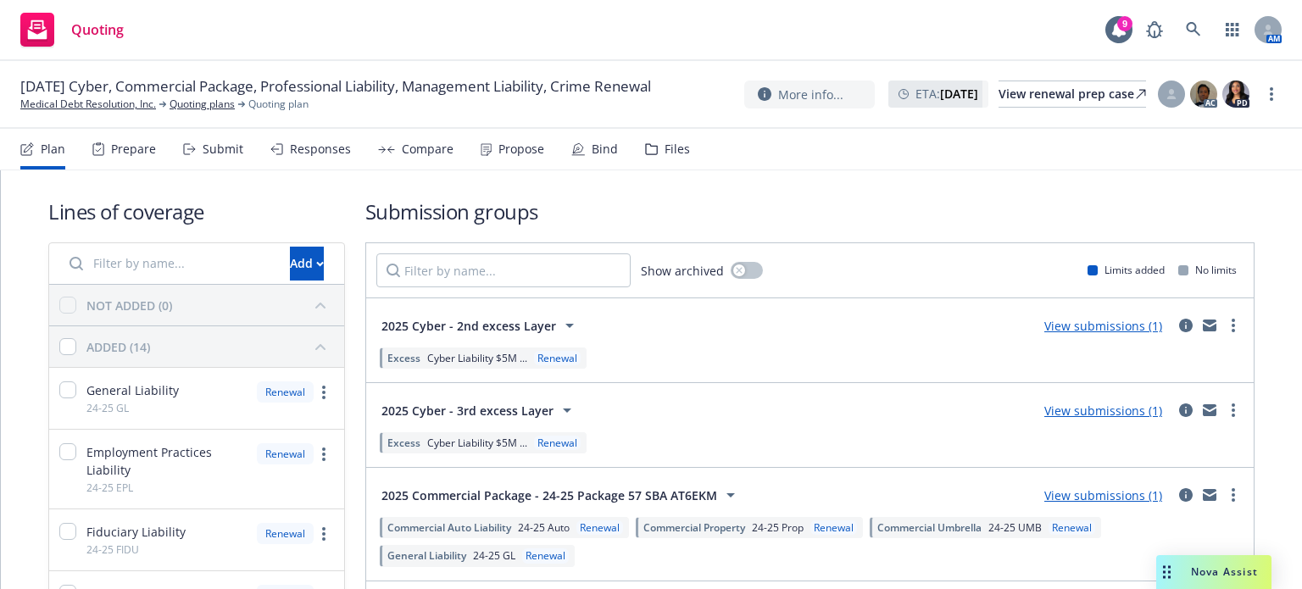
click at [302, 145] on div "Responses" at bounding box center [320, 149] width 61 height 14
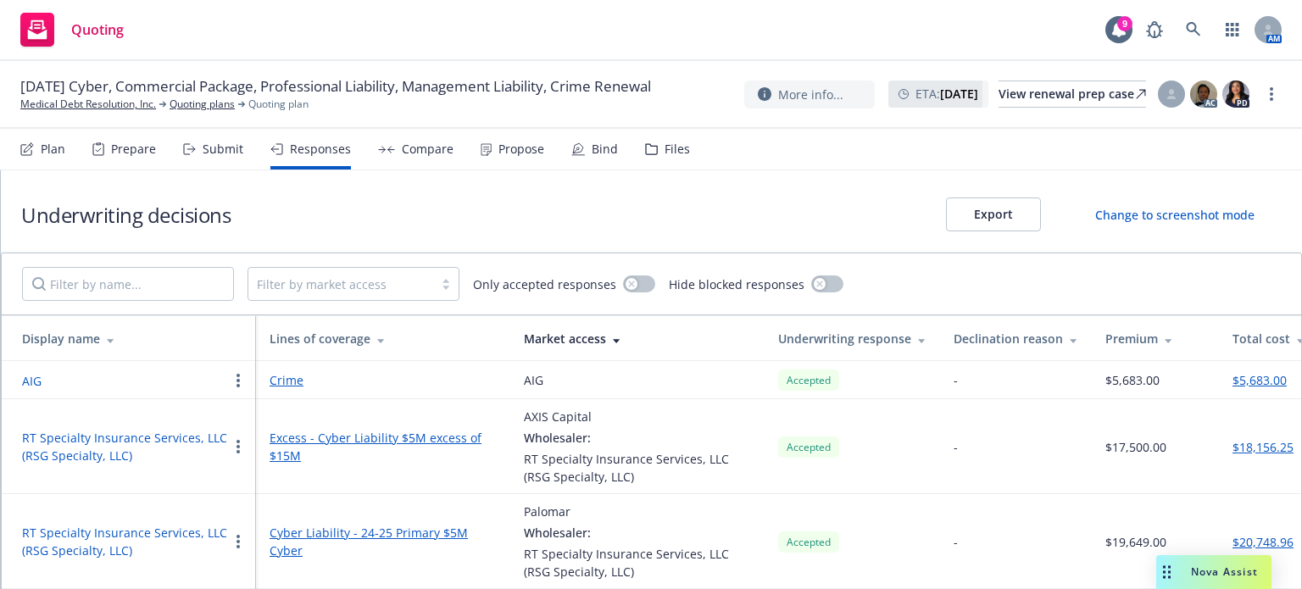
click at [503, 158] on div "Propose" at bounding box center [513, 149] width 64 height 41
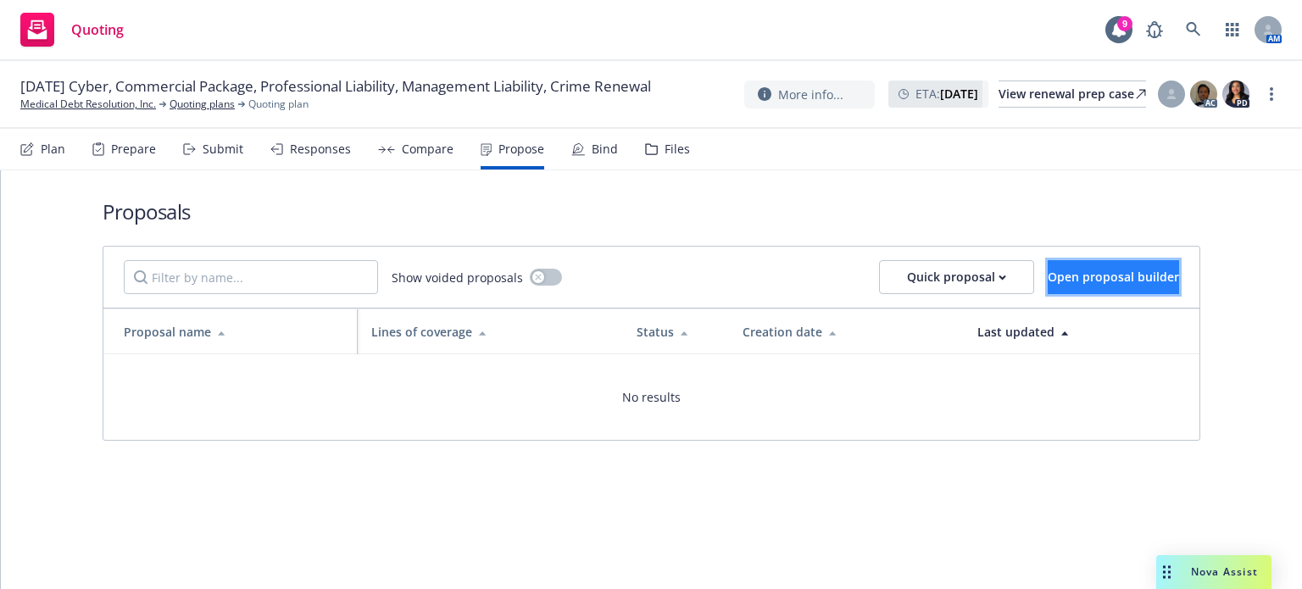
click at [1099, 282] on span "Open proposal builder" at bounding box center [1113, 277] width 131 height 16
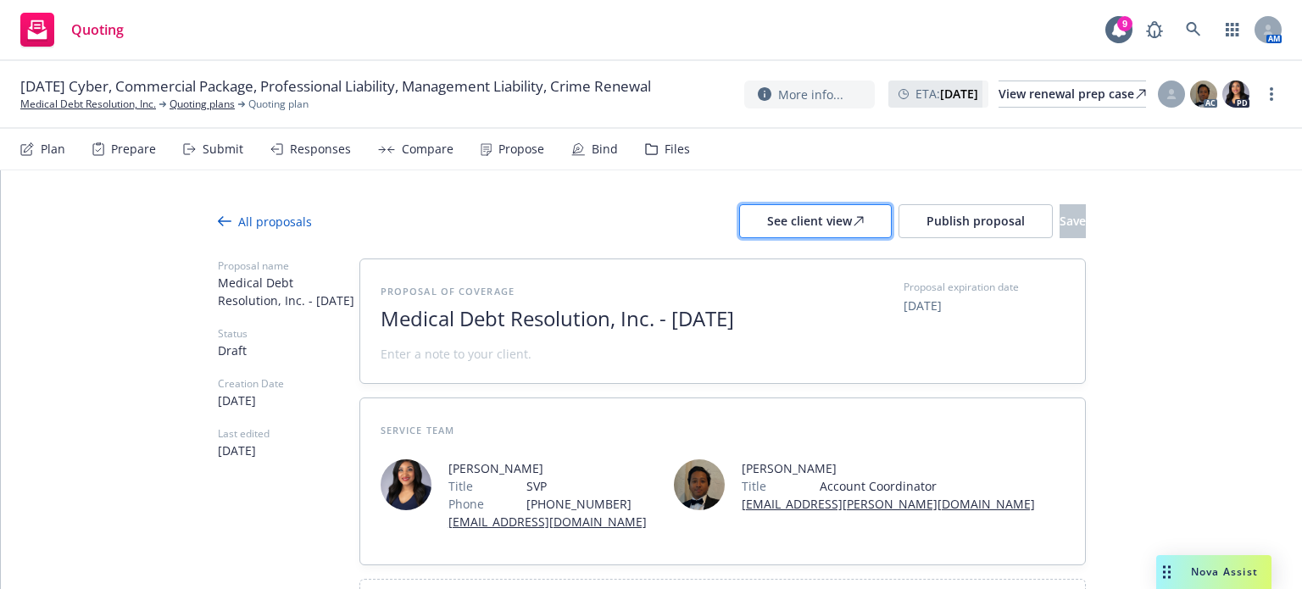
click at [770, 218] on div "See client view" at bounding box center [815, 221] width 97 height 32
click at [522, 149] on div "Propose" at bounding box center [521, 149] width 46 height 14
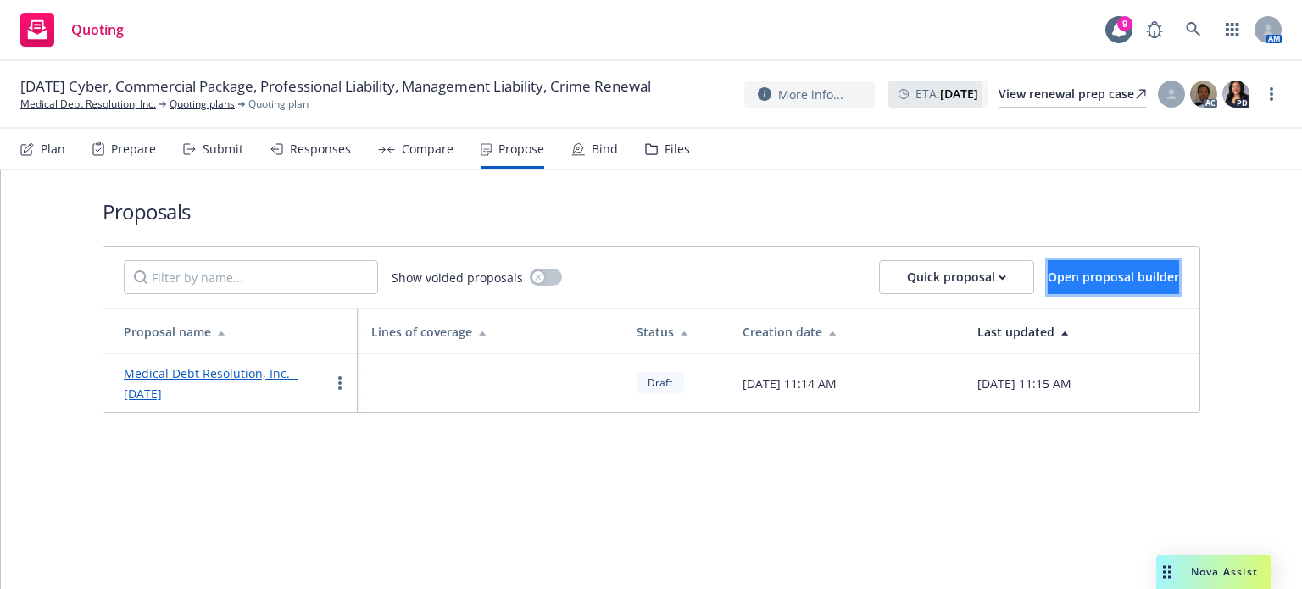
click at [1121, 280] on span "Open proposal builder" at bounding box center [1113, 277] width 131 height 16
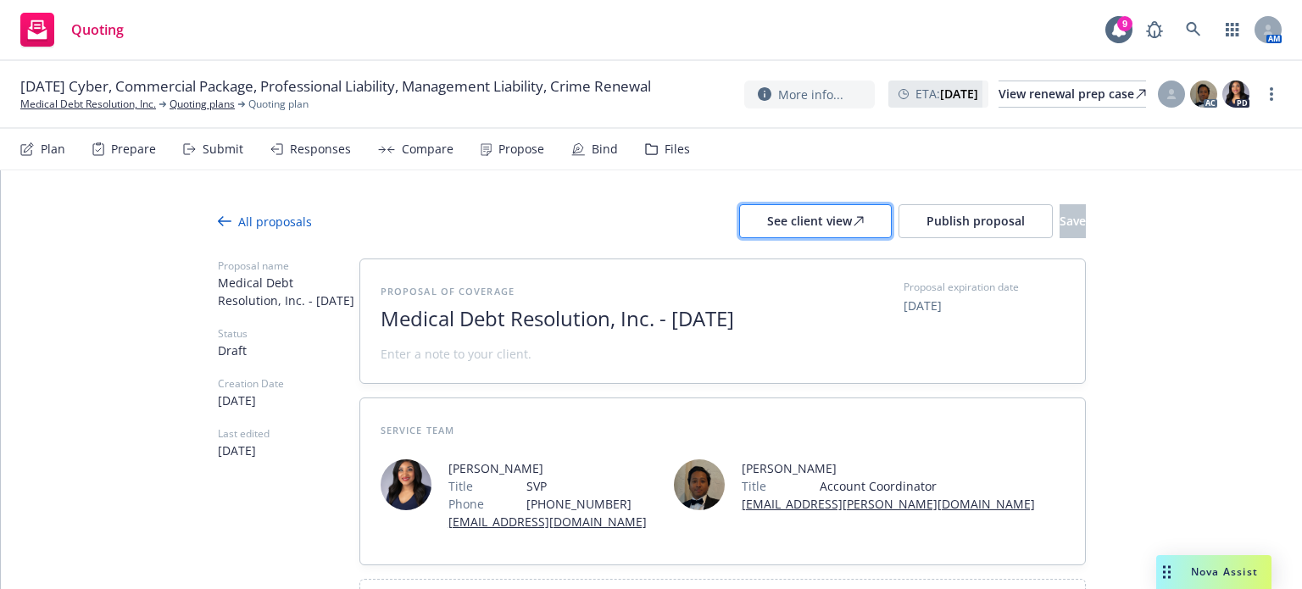
click at [789, 216] on div "See client view" at bounding box center [815, 221] width 97 height 32
click at [921, 303] on span "10/26/2025" at bounding box center [923, 306] width 38 height 18
select select "October"
select select "2025"
click at [509, 146] on div "Propose" at bounding box center [521, 149] width 46 height 14
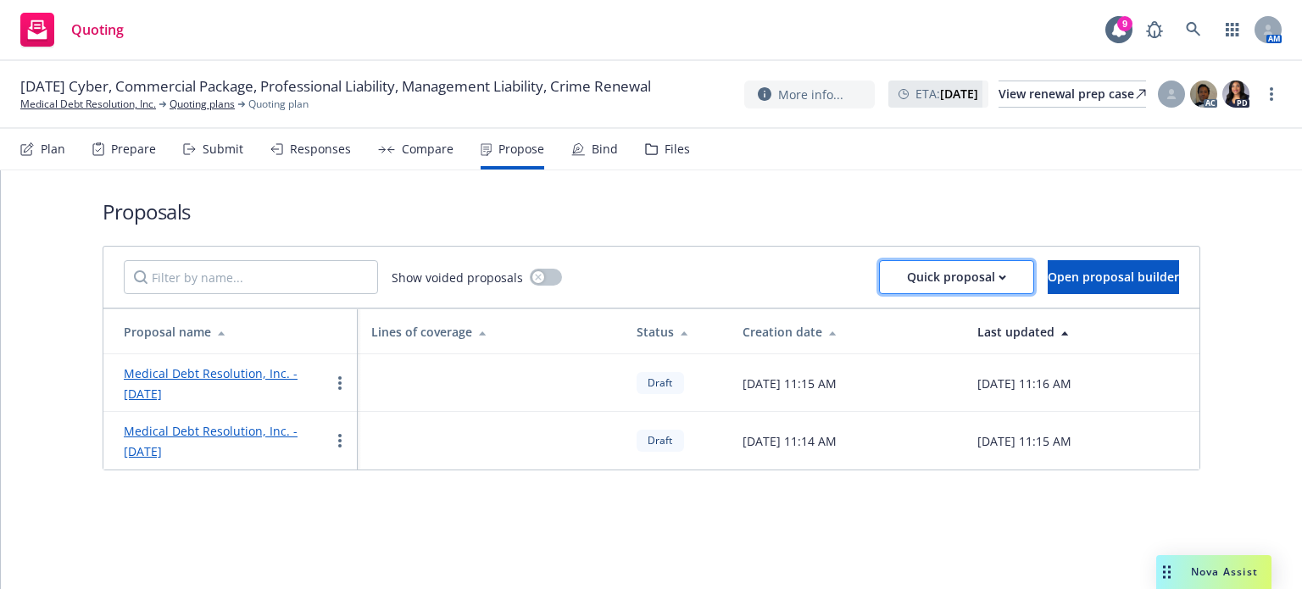
click at [907, 270] on div "Quick proposal" at bounding box center [956, 277] width 99 height 32
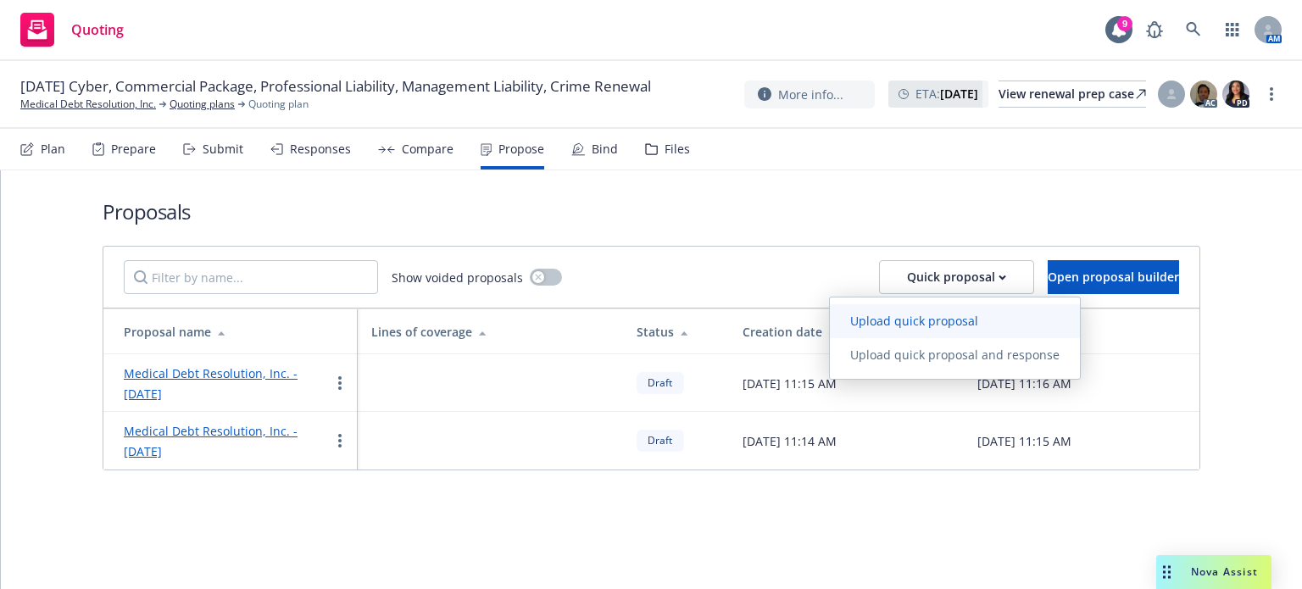
click at [888, 327] on span "Upload quick proposal" at bounding box center [914, 321] width 169 height 16
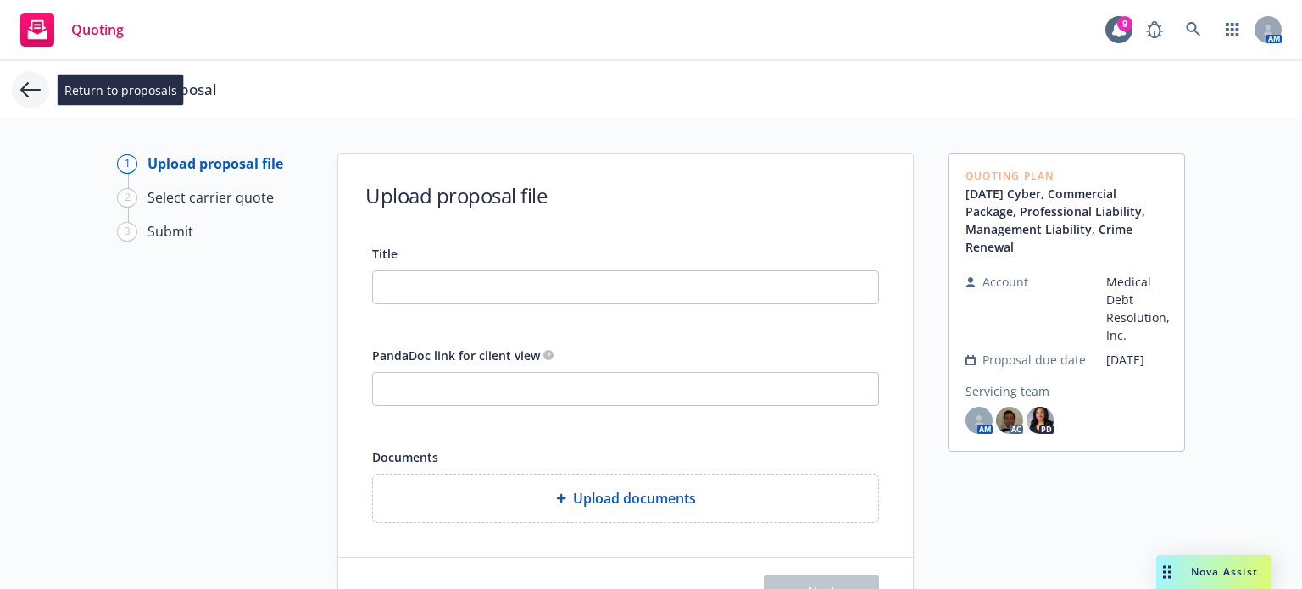
click at [33, 88] on icon at bounding box center [30, 90] width 20 height 20
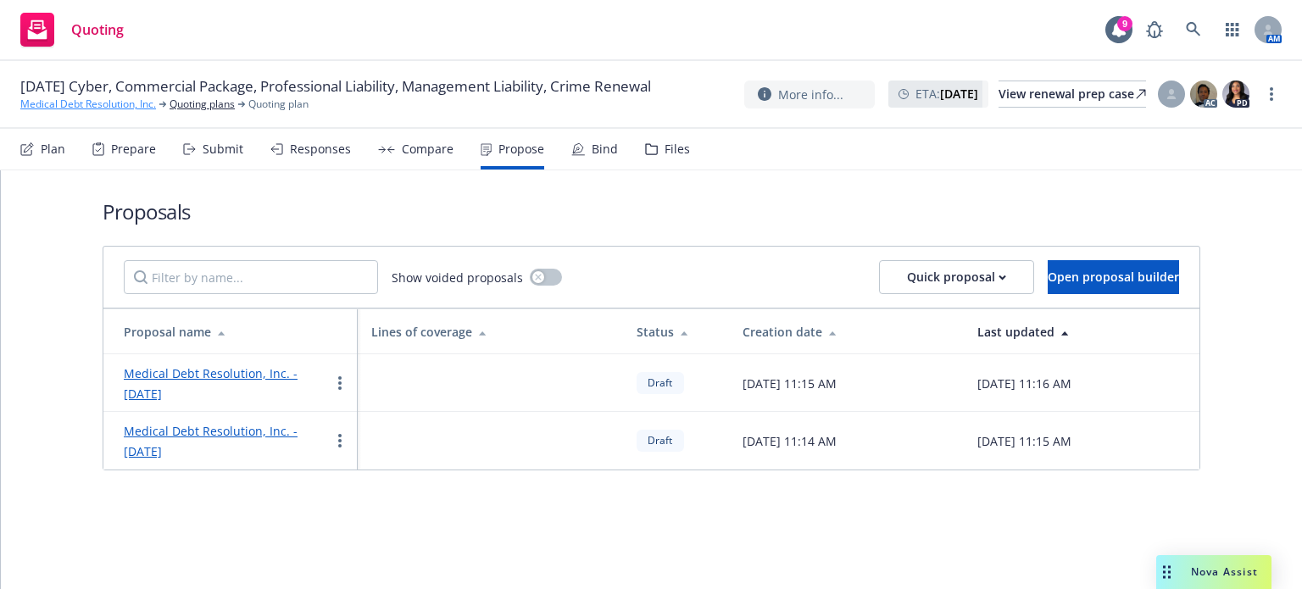
click at [75, 112] on link "Medical Debt Resolution, Inc." at bounding box center [88, 104] width 136 height 15
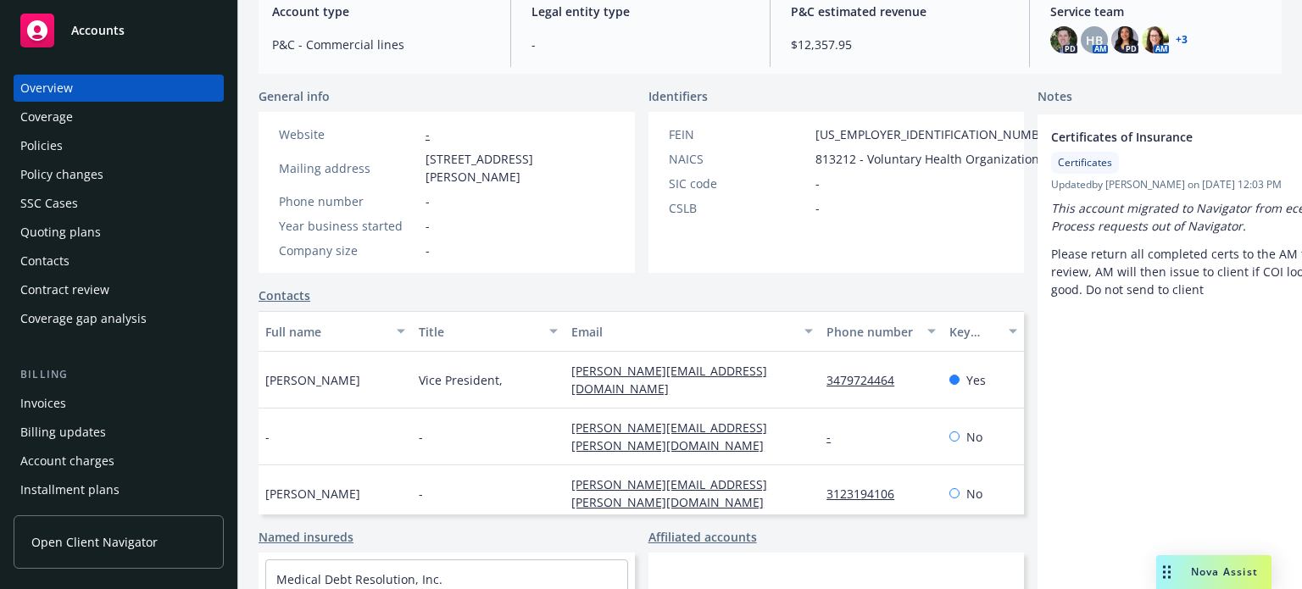
scroll to position [254, 0]
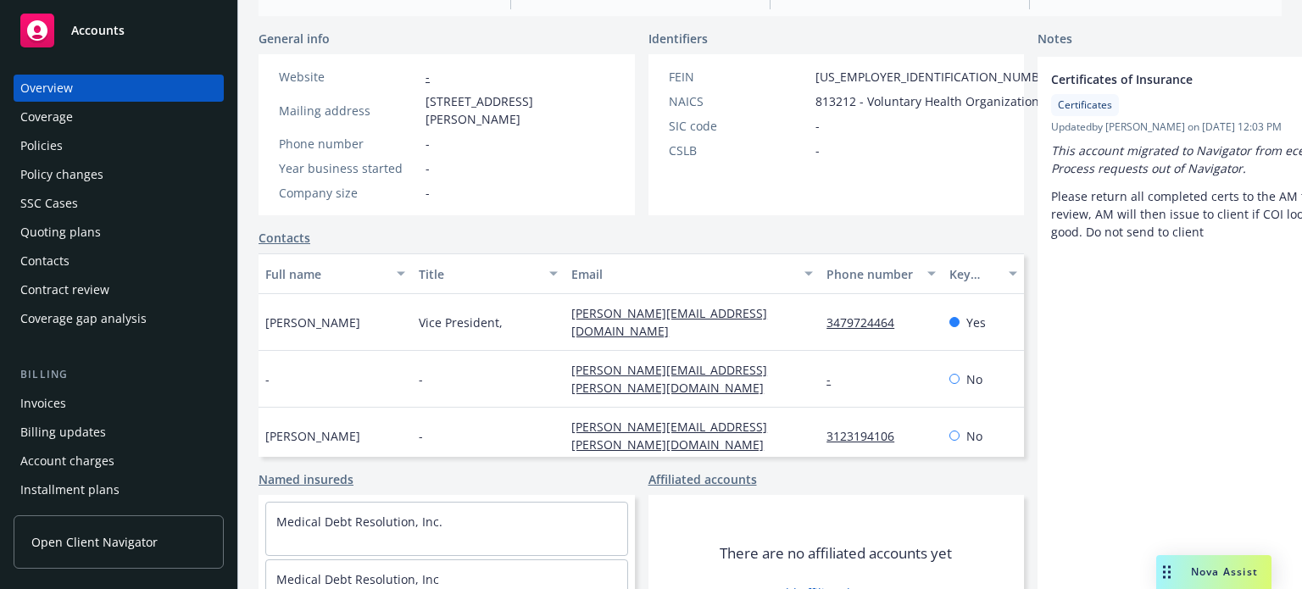
click at [52, 145] on div "Policies" at bounding box center [41, 145] width 42 height 27
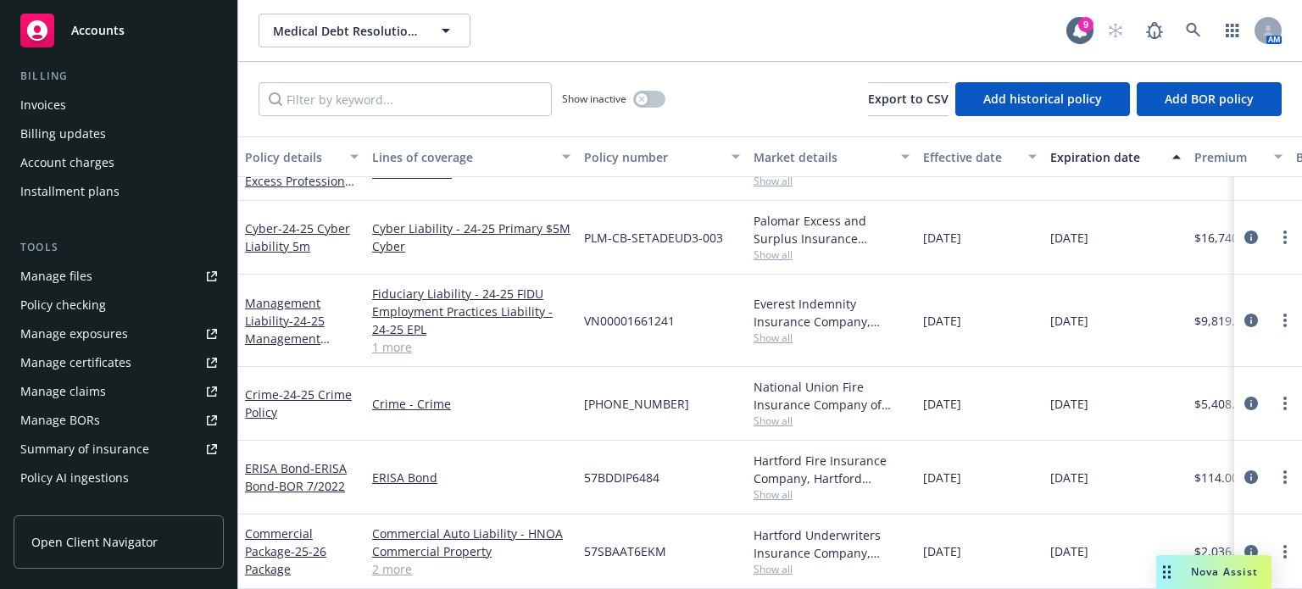
scroll to position [339, 0]
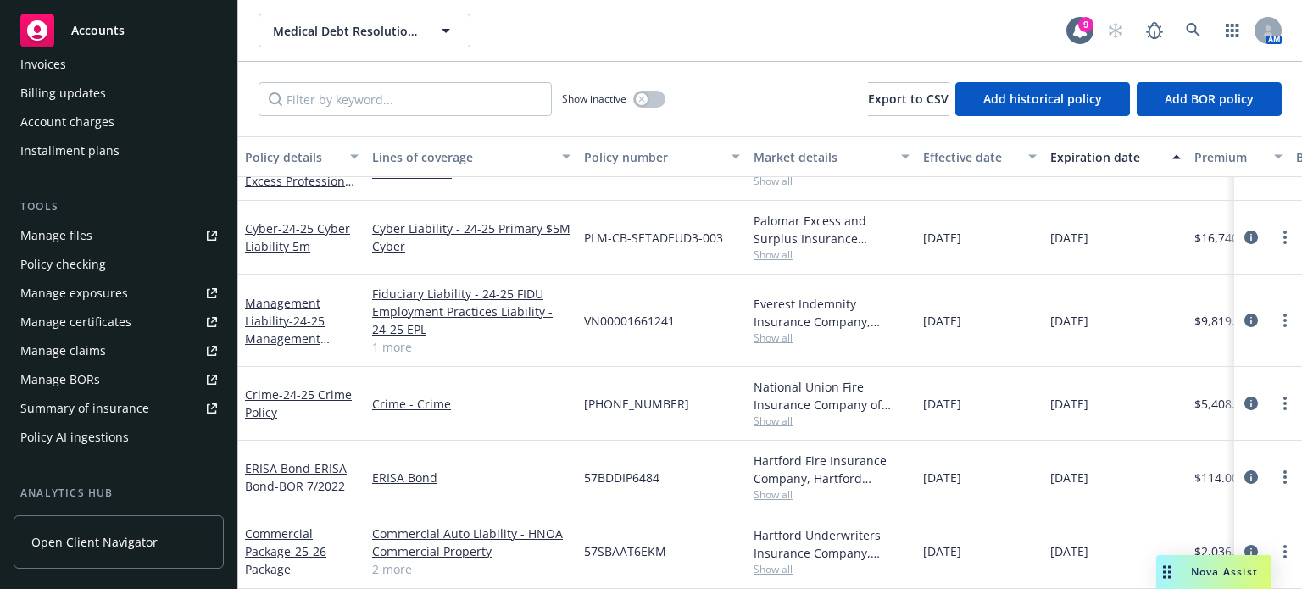
click at [75, 229] on div "Manage files" at bounding box center [56, 235] width 72 height 27
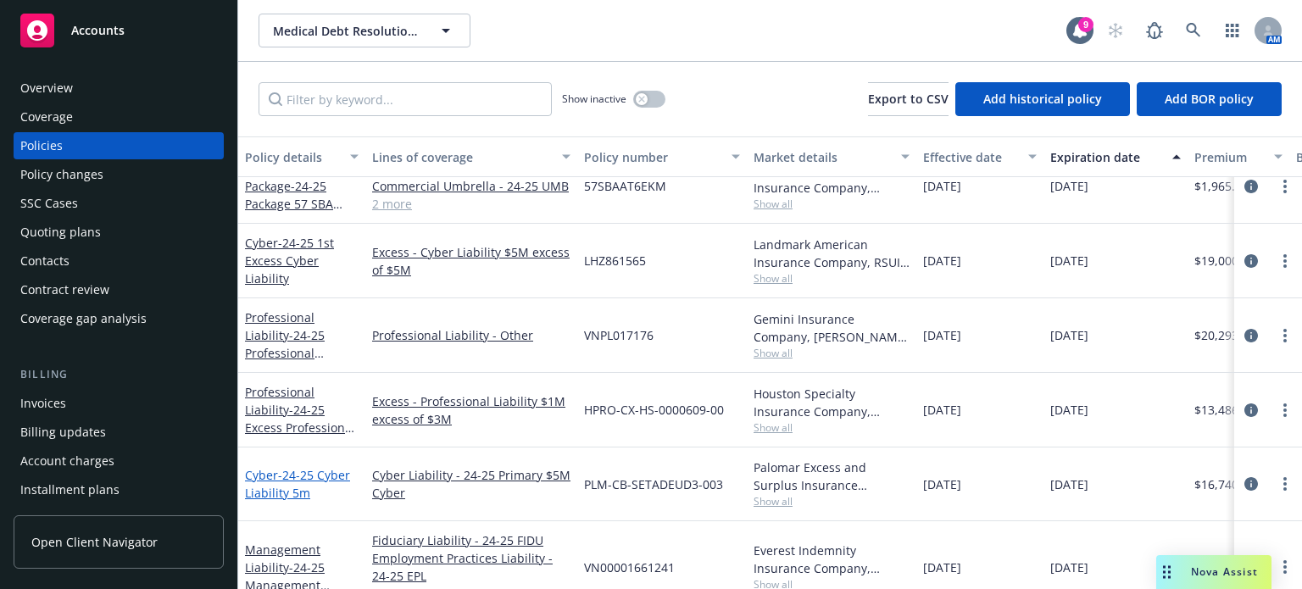
scroll to position [254, 0]
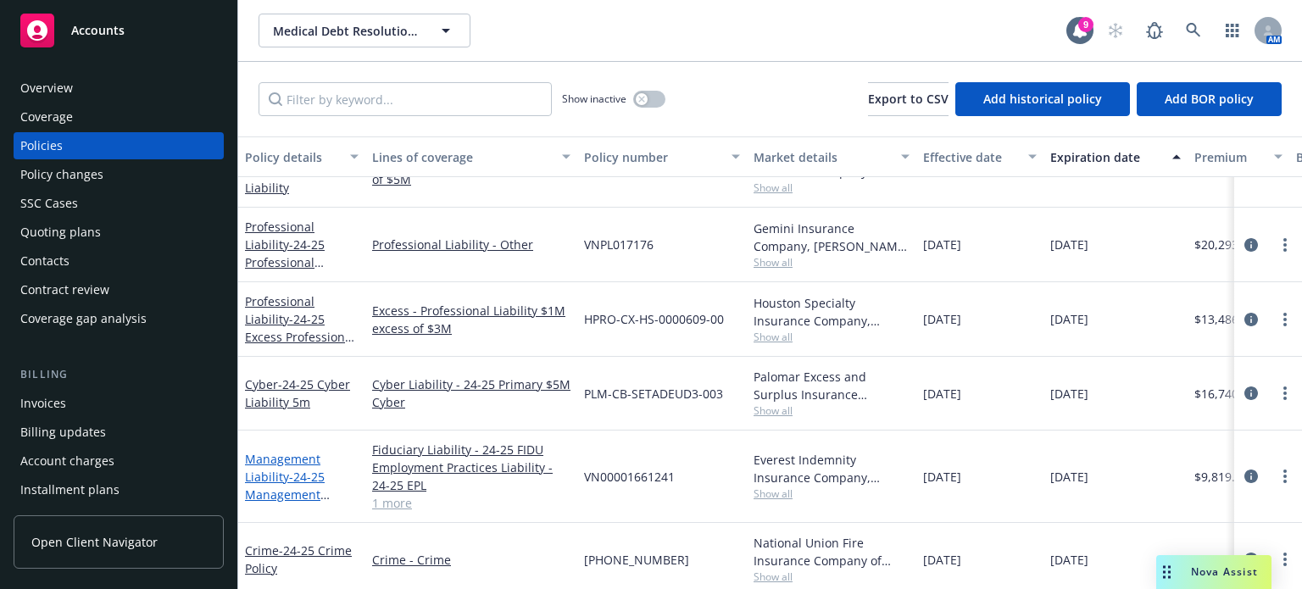
click at [279, 476] on link "Management Liability - 24-25 Management Liability $3m" at bounding box center [285, 486] width 80 height 70
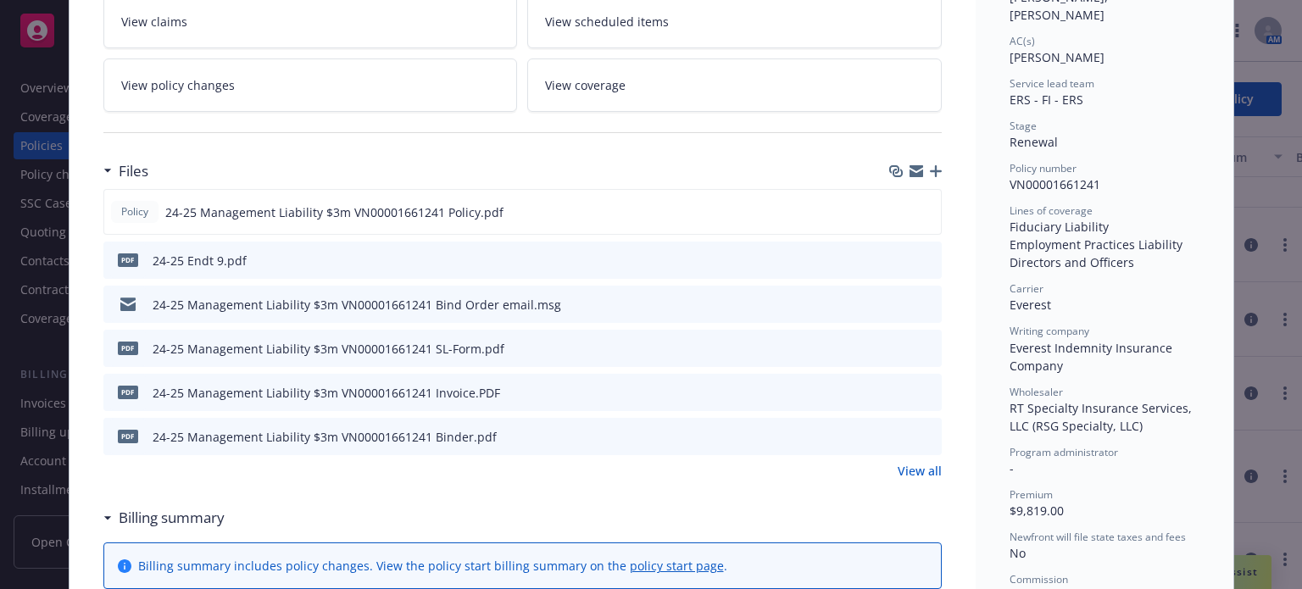
scroll to position [339, 0]
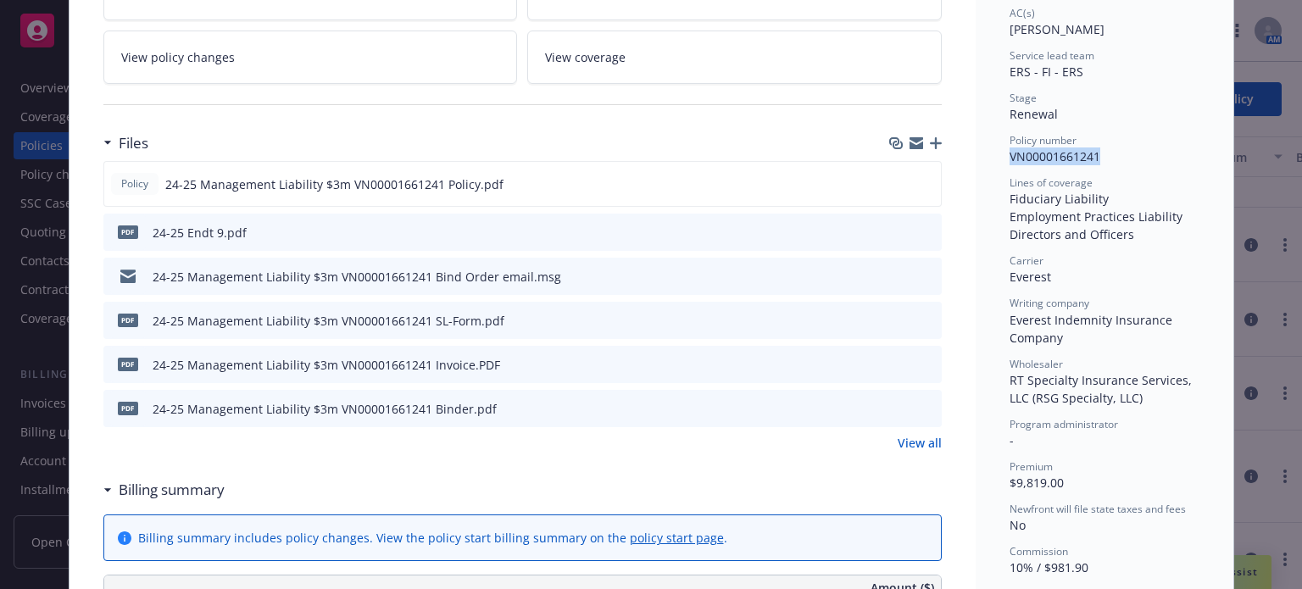
drag, startPoint x: 1004, startPoint y: 136, endPoint x: 1109, endPoint y: 139, distance: 105.1
click at [1109, 139] on div "Policy number VN00001661241" at bounding box center [1105, 149] width 190 height 32
copy span "VN00001661241"
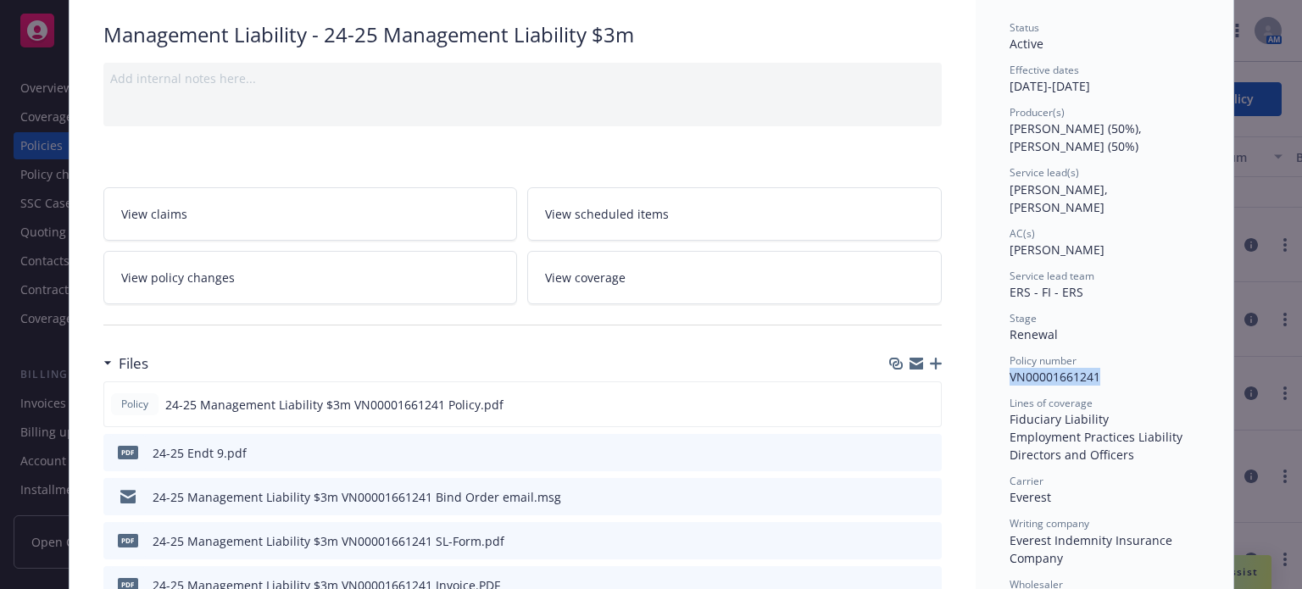
scroll to position [0, 0]
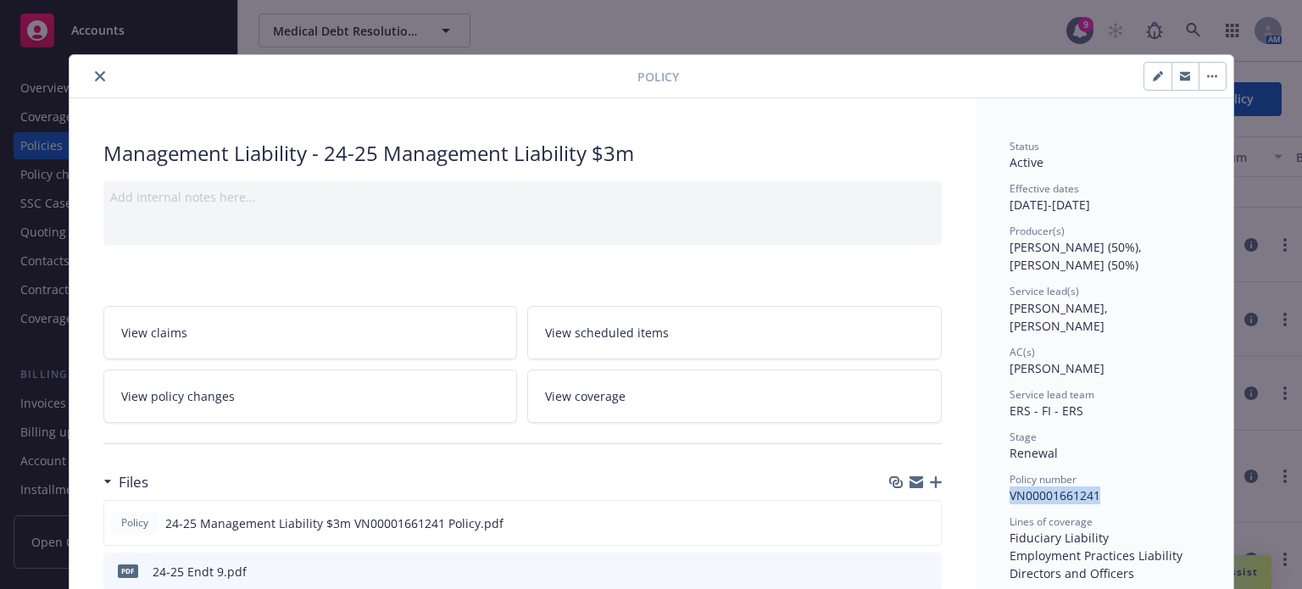
click at [95, 73] on icon "close" at bounding box center [100, 76] width 10 height 10
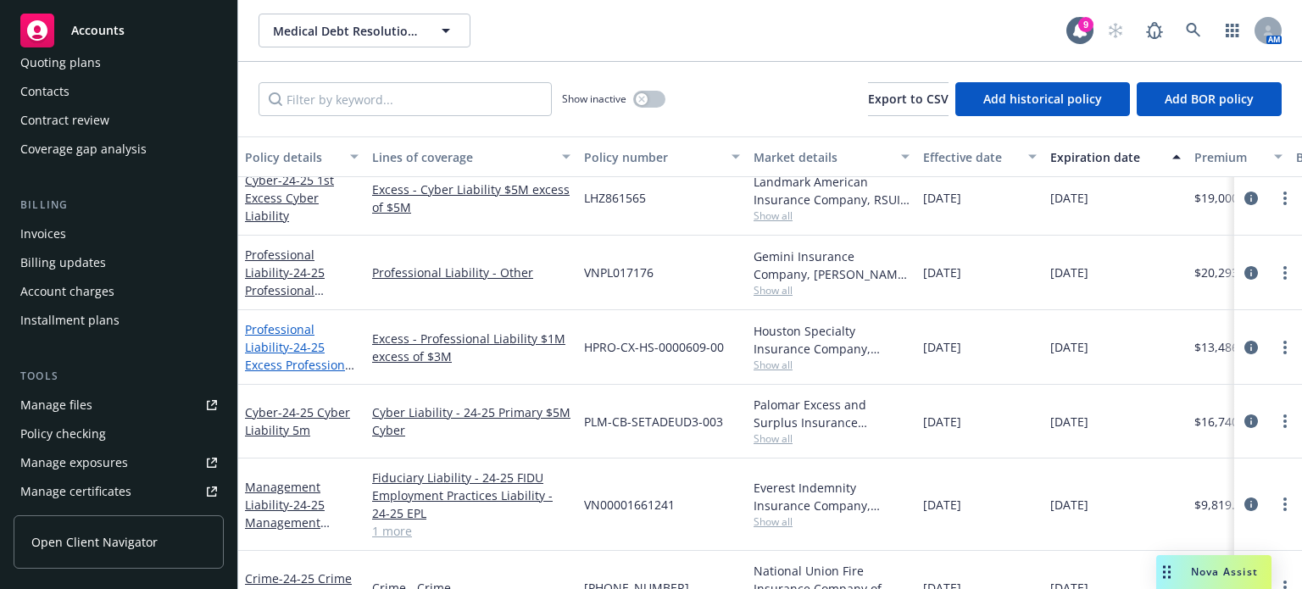
scroll to position [170, 0]
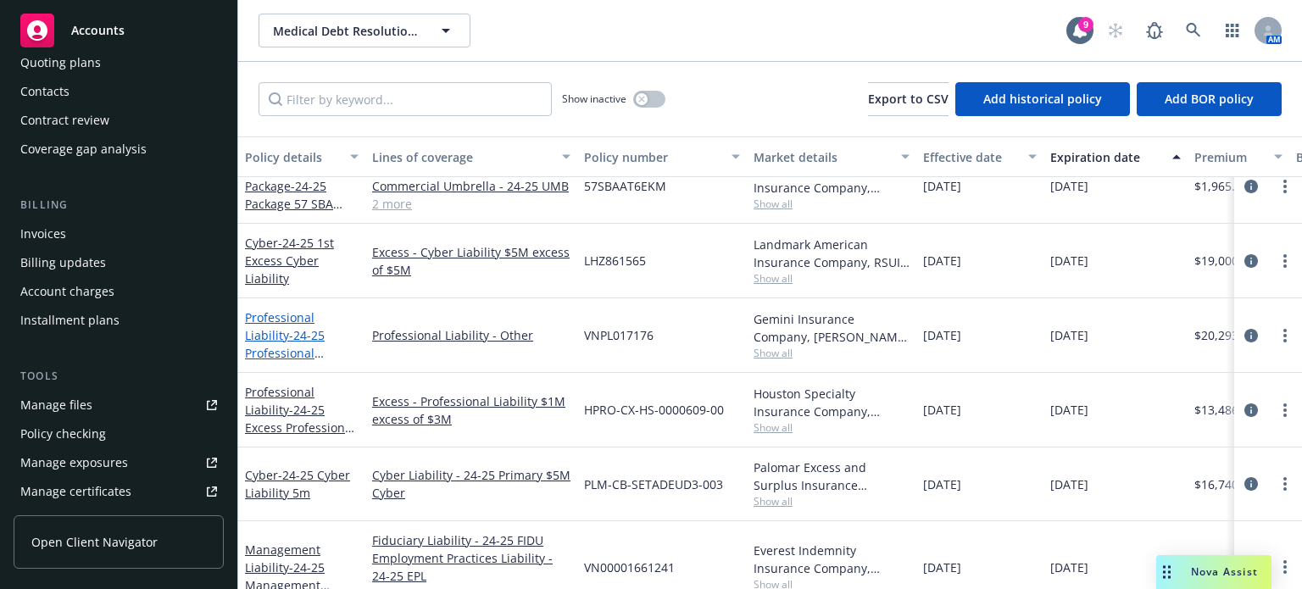
click at [297, 329] on span "- 24-25 Professional Liability 3m" at bounding box center [285, 353] width 80 height 52
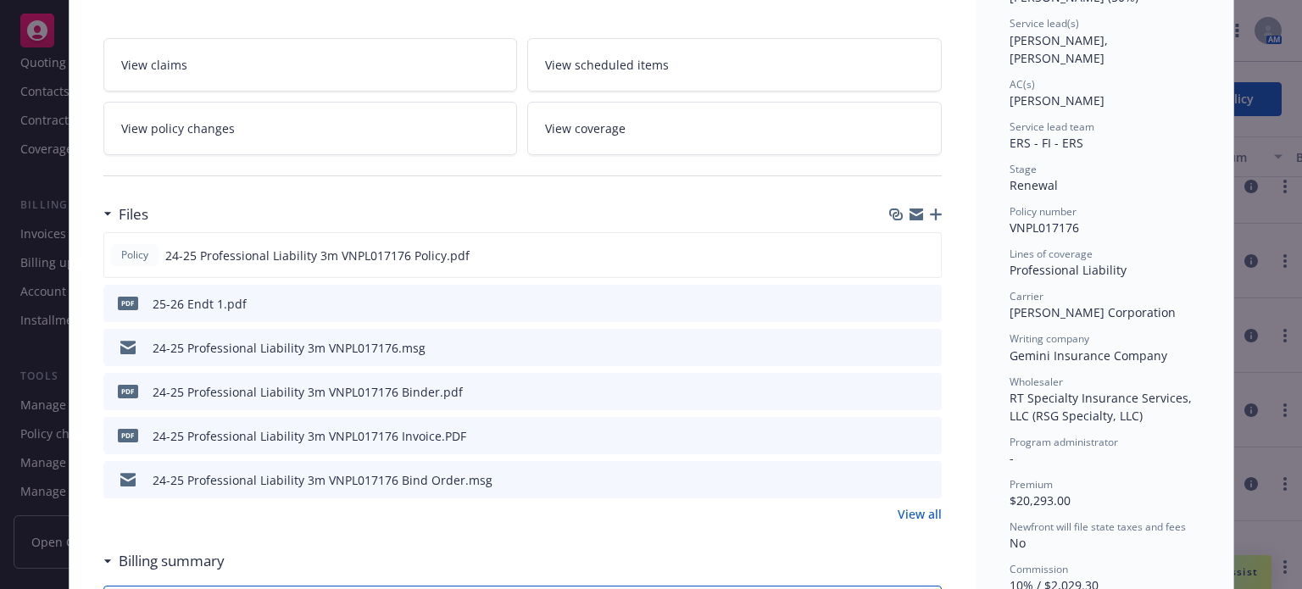
scroll to position [339, 0]
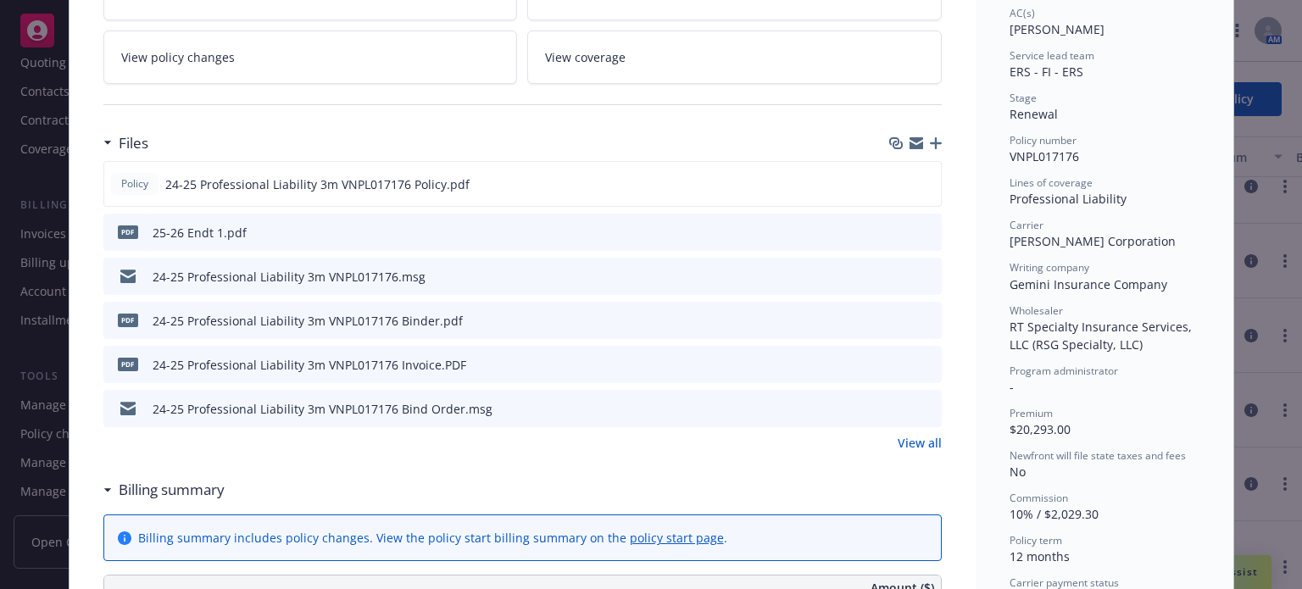
click at [919, 364] on icon "preview file" at bounding box center [925, 364] width 15 height 12
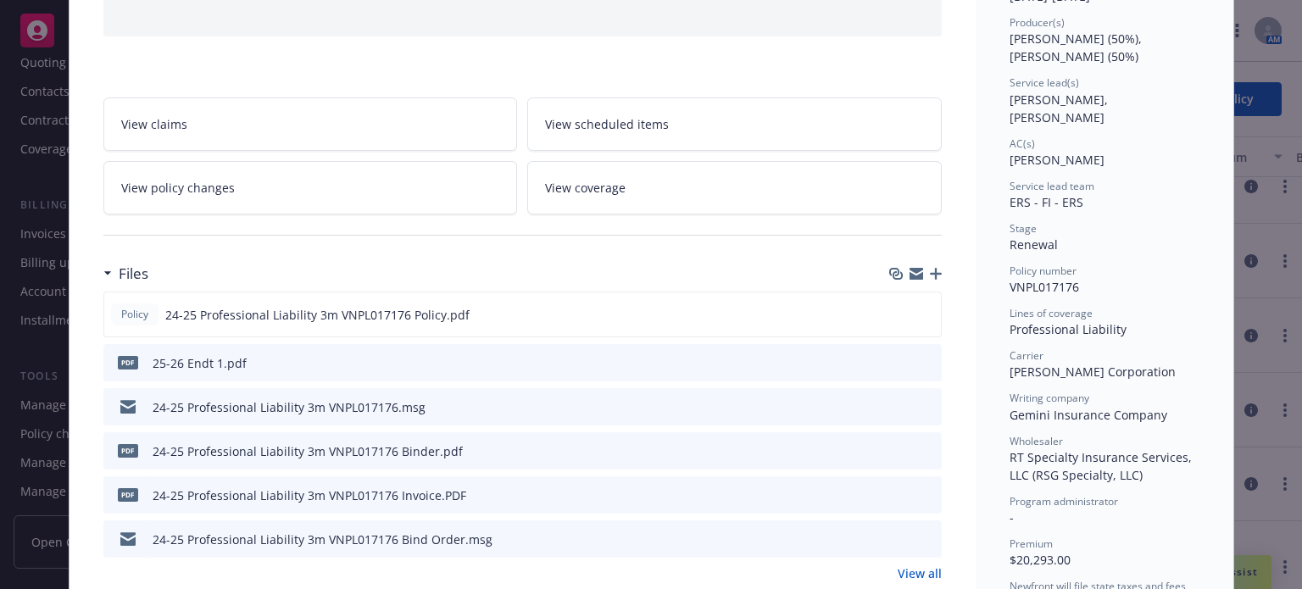
scroll to position [0, 0]
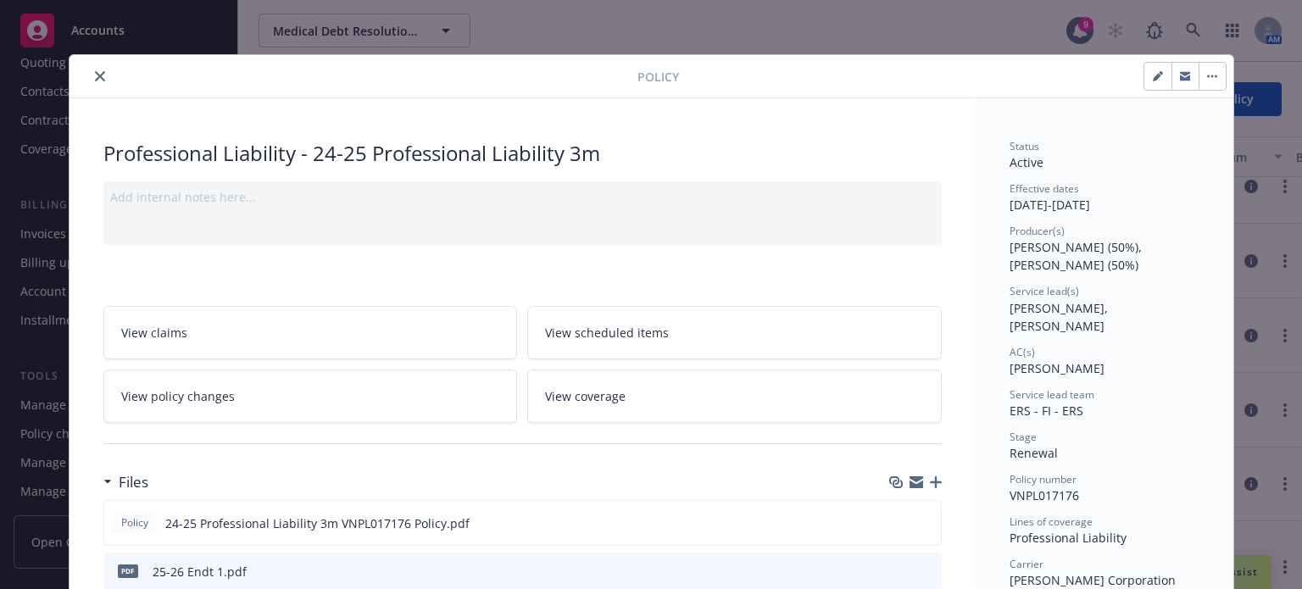
click at [95, 72] on icon "close" at bounding box center [100, 76] width 10 height 10
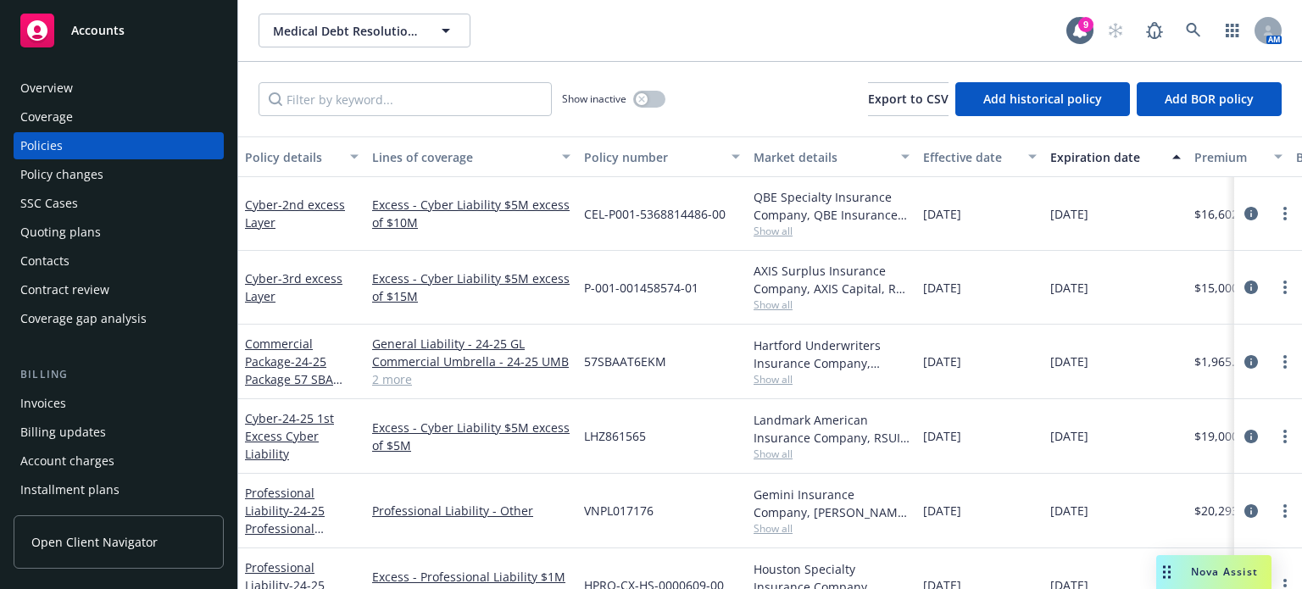
click at [34, 83] on div "Overview" at bounding box center [46, 88] width 53 height 27
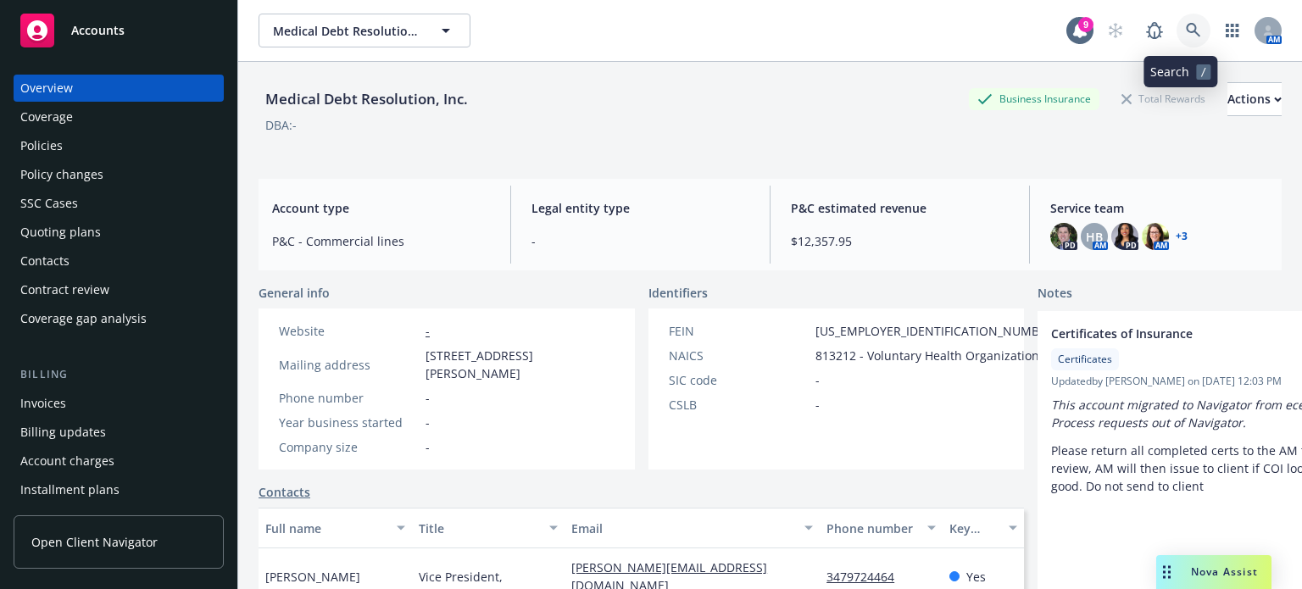
click at [1186, 36] on icon at bounding box center [1193, 30] width 15 height 15
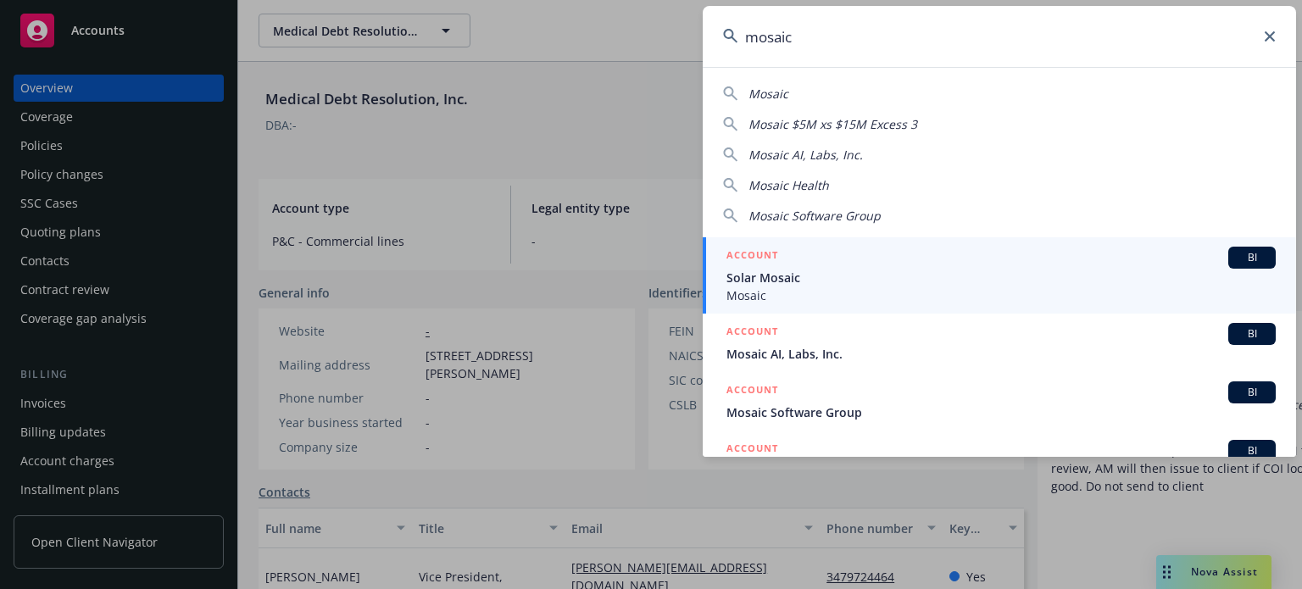
click at [798, 91] on div "Mosaic" at bounding box center [999, 94] width 553 height 18
type input "Mosaic"
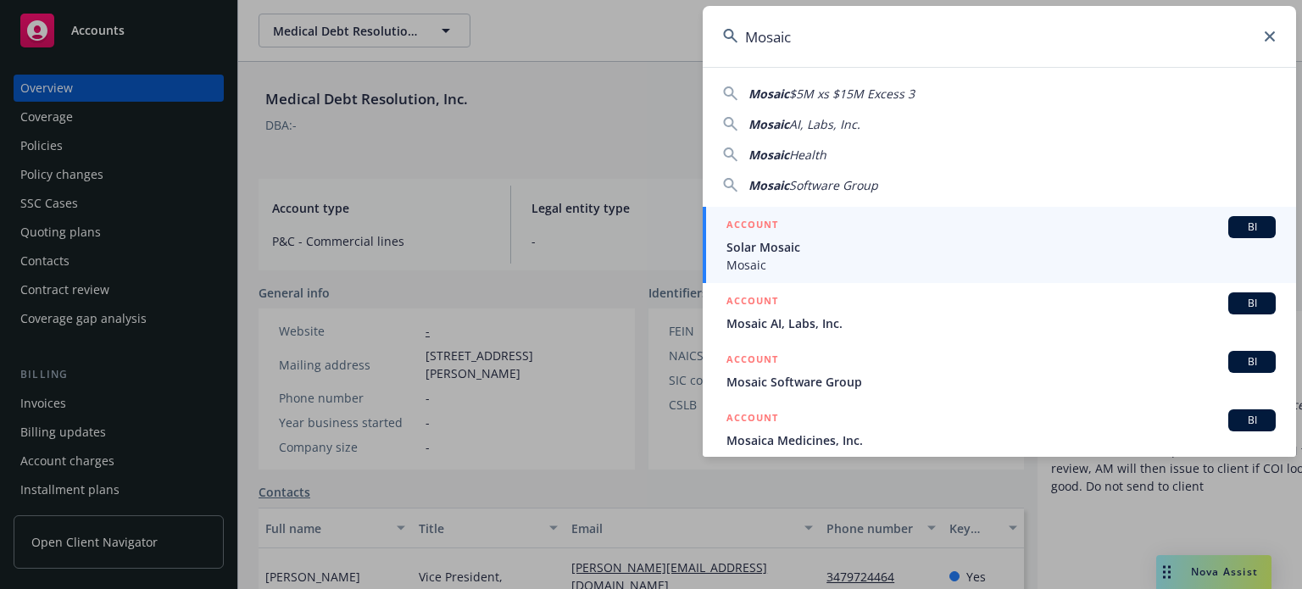
click at [776, 263] on span "Mosaic" at bounding box center [1000, 265] width 549 height 18
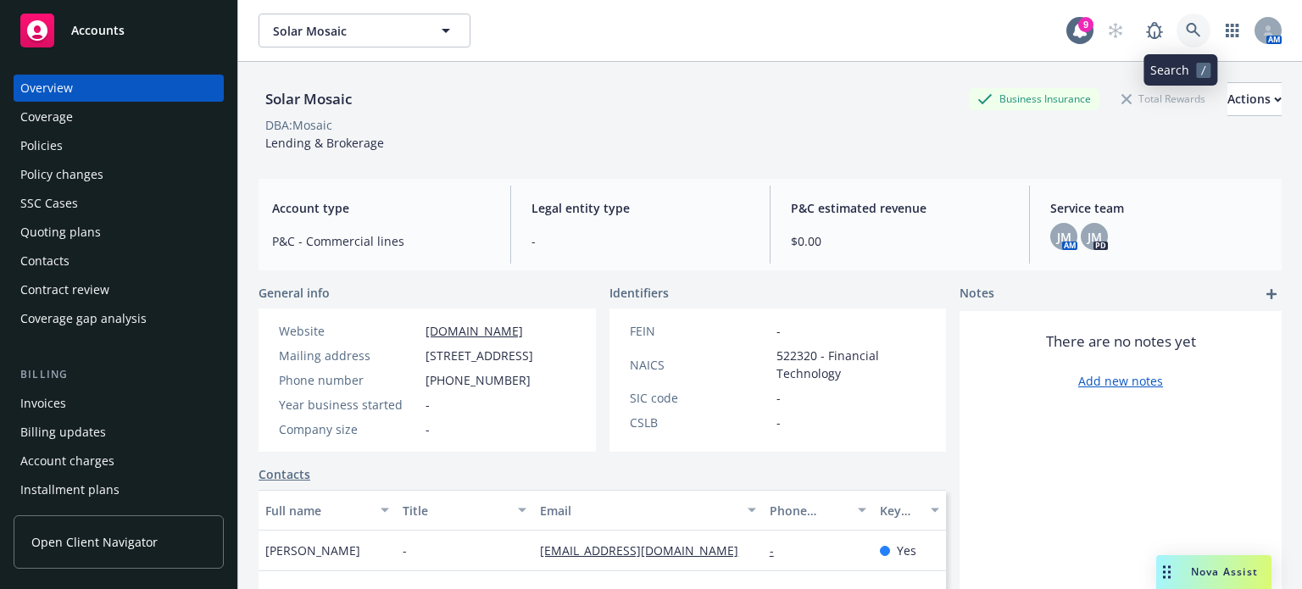
click at [1186, 30] on icon at bounding box center [1193, 30] width 15 height 15
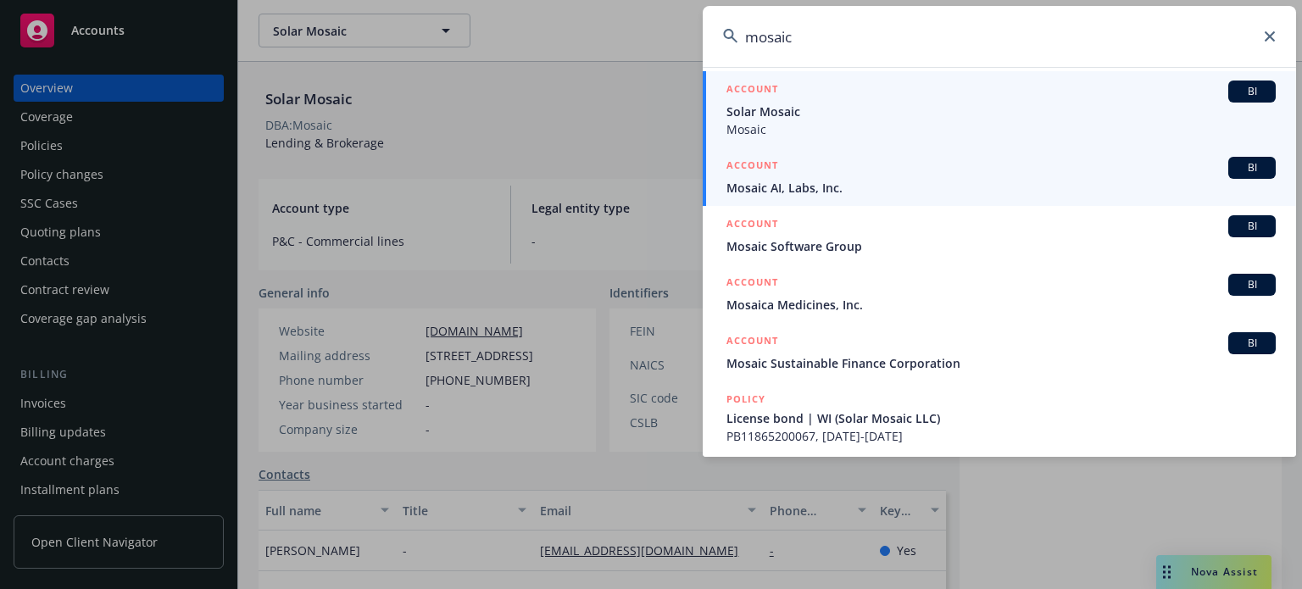
scroll to position [170, 0]
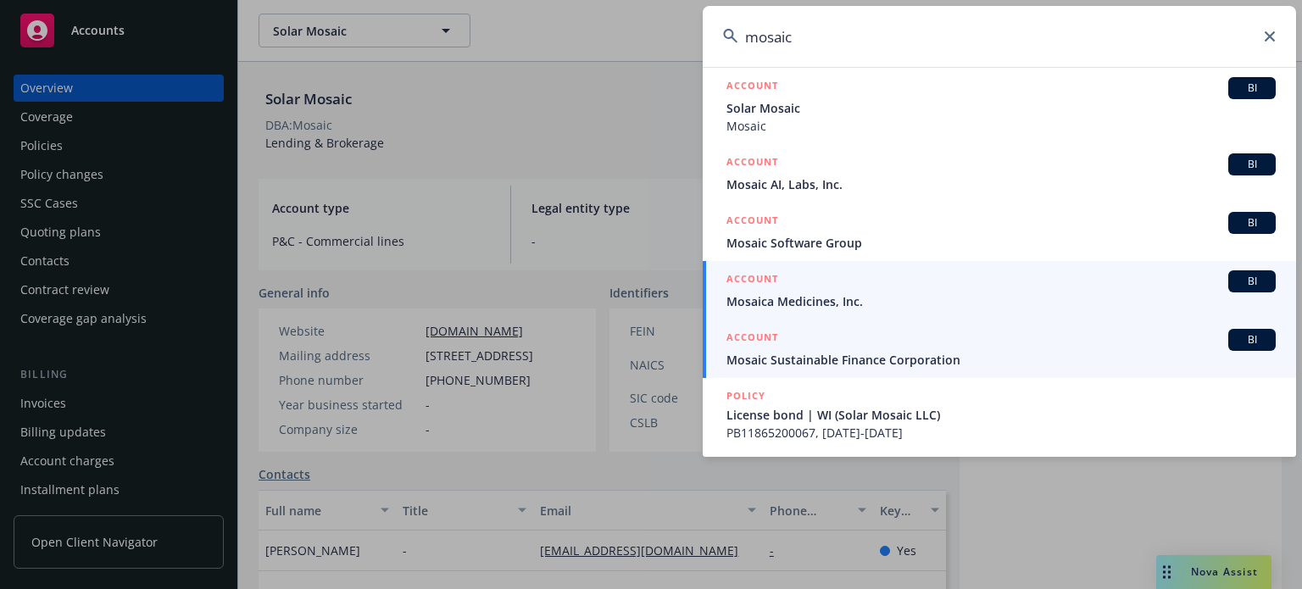
type input "mosaic"
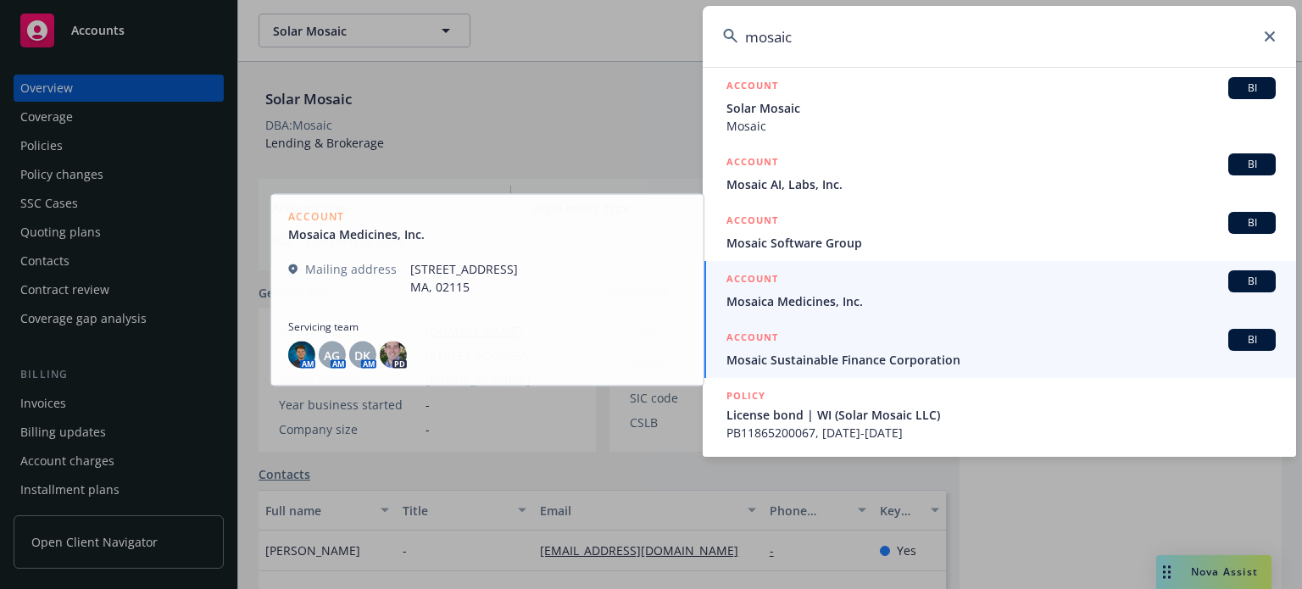
click at [891, 363] on span "Mosaic Sustainable Finance Corporation" at bounding box center [1000, 360] width 549 height 18
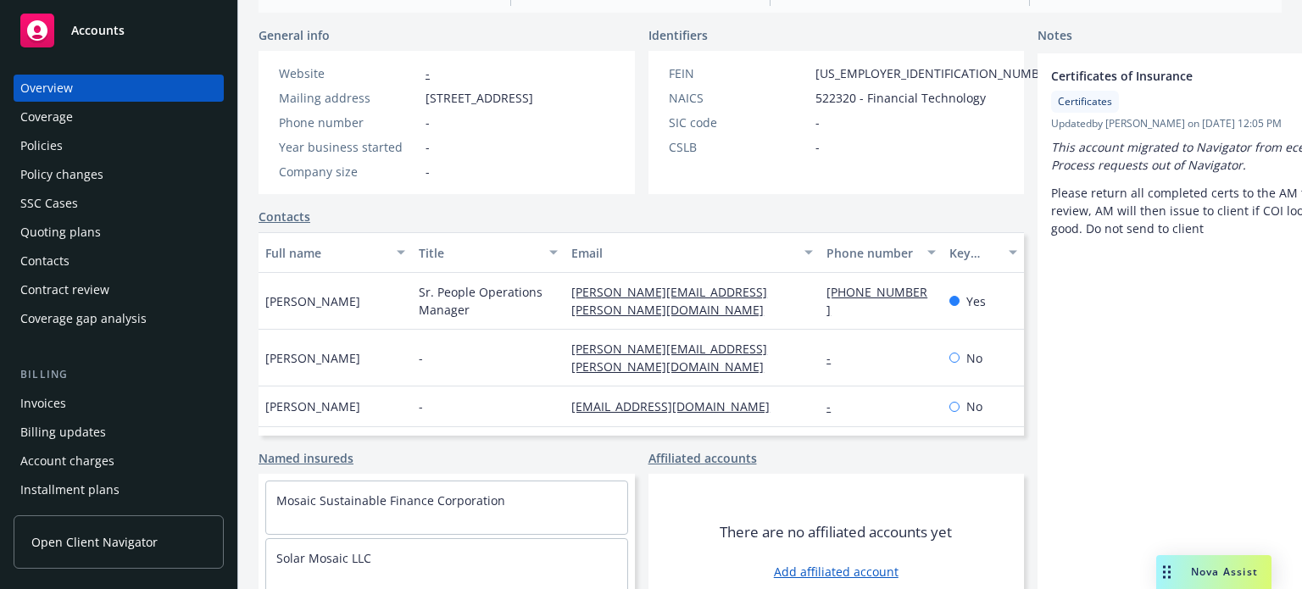
scroll to position [315, 0]
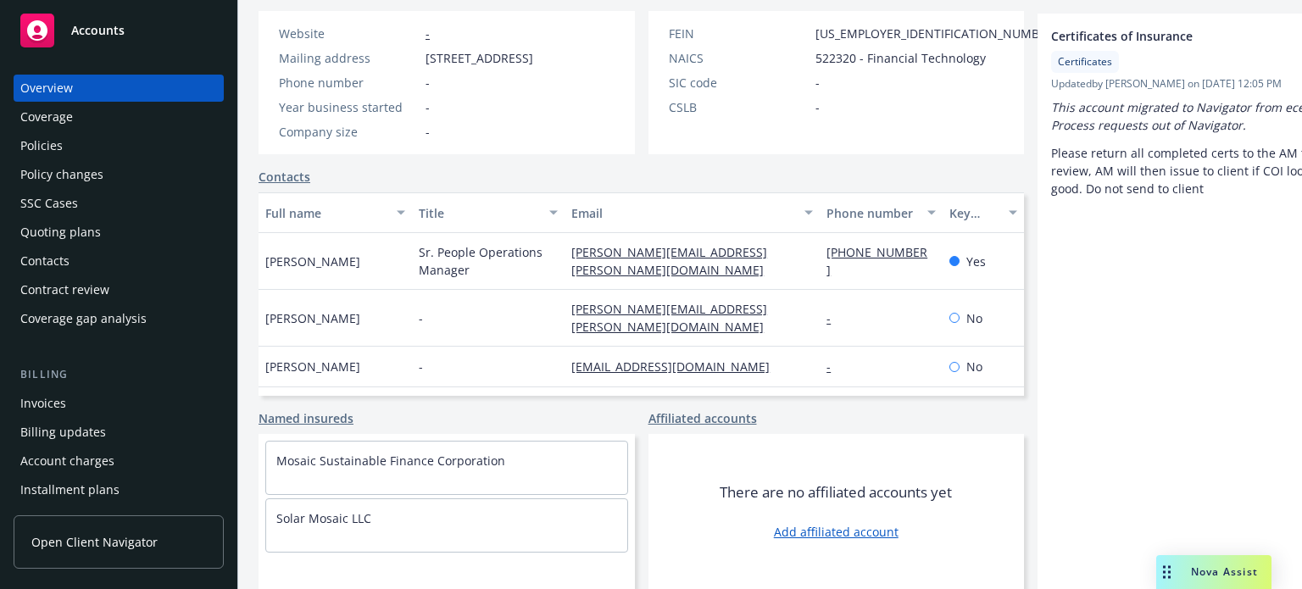
click at [50, 147] on div "Policies" at bounding box center [41, 145] width 42 height 27
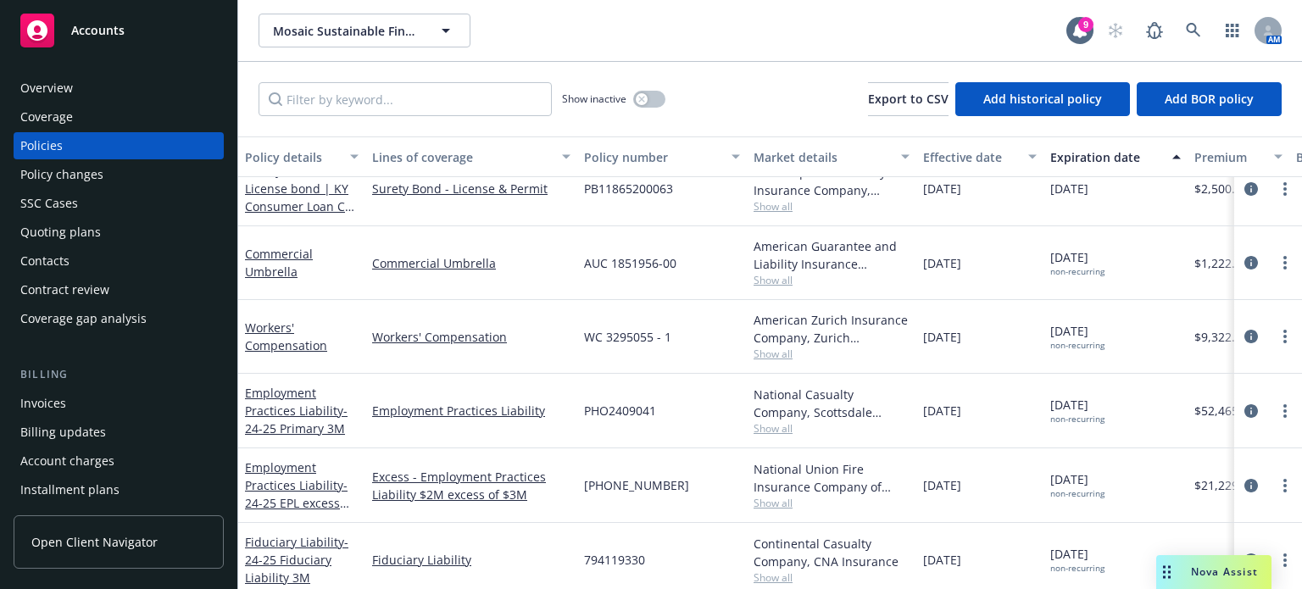
scroll to position [254, 0]
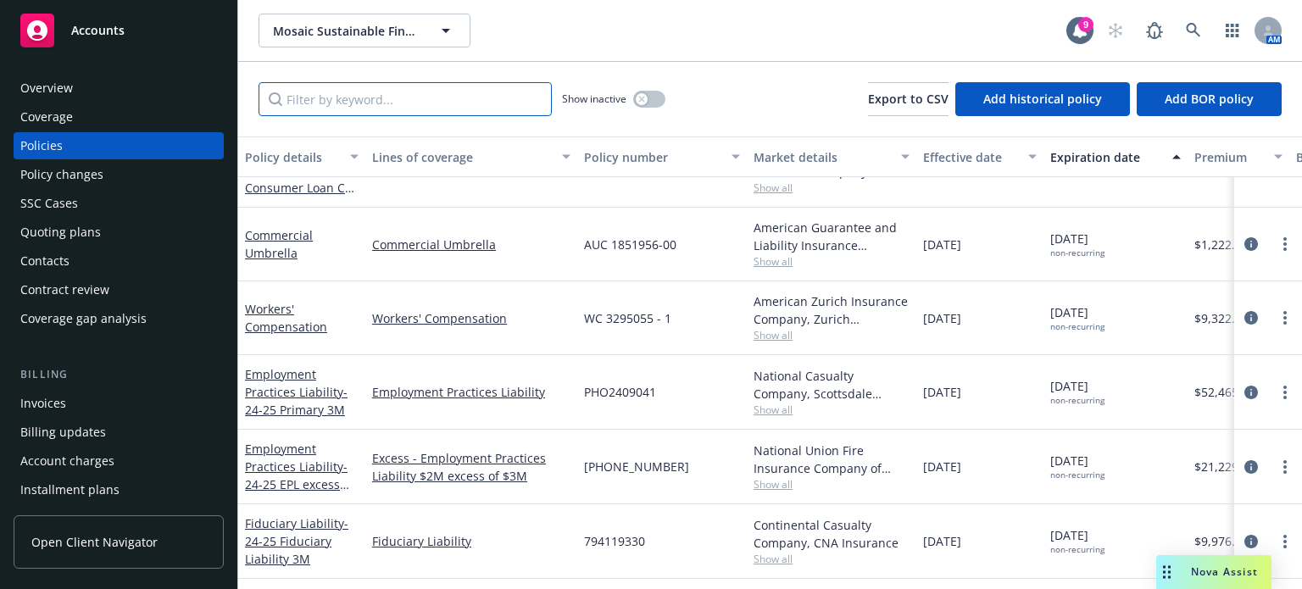
click at [354, 101] on input "Filter by keyword..." at bounding box center [405, 99] width 293 height 34
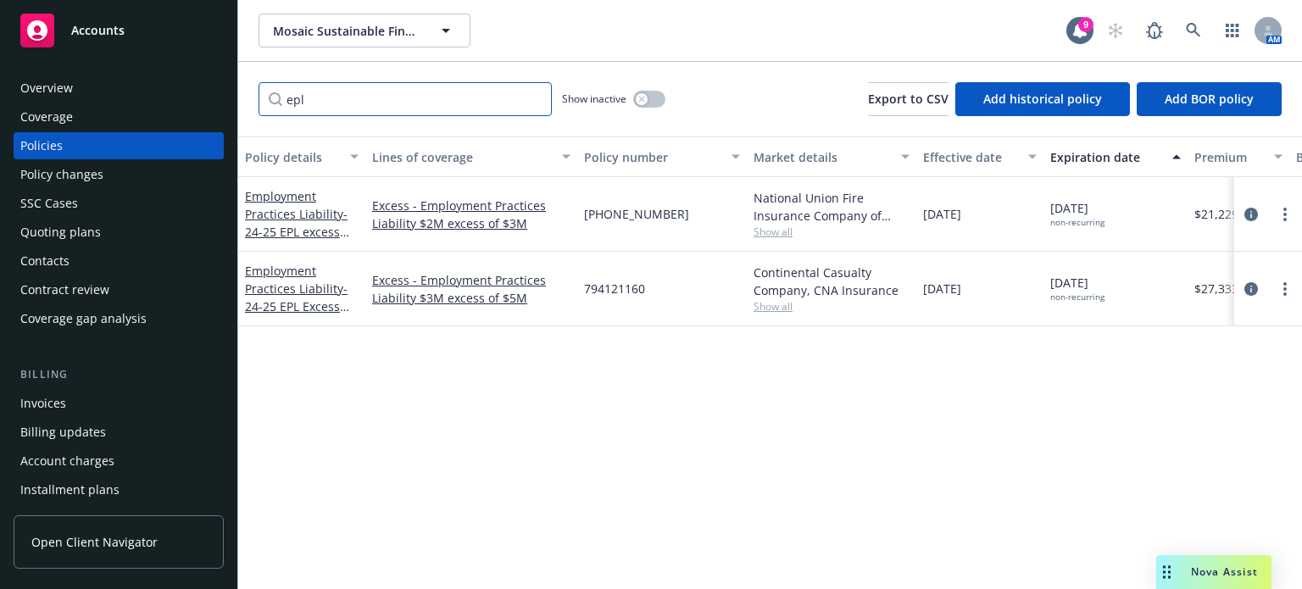
scroll to position [0, 0]
type input "epl"
click at [321, 220] on link "Employment Practices Liability - 24-25 EPL excess 2M xs 3M" at bounding box center [296, 223] width 103 height 70
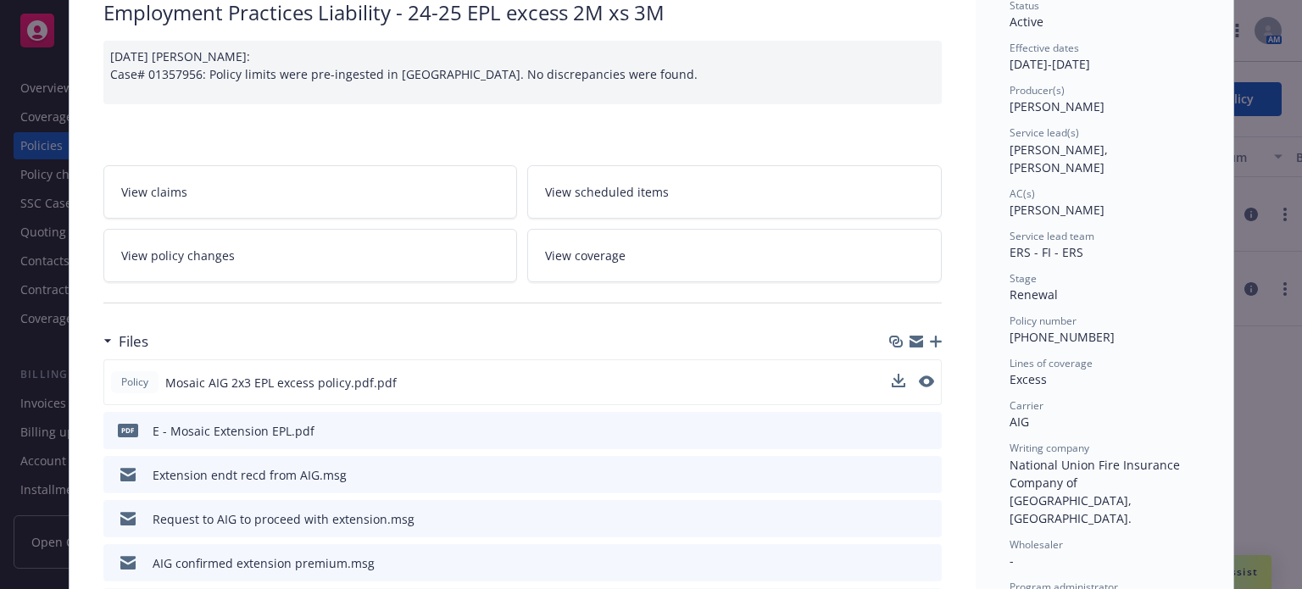
scroll to position [170, 0]
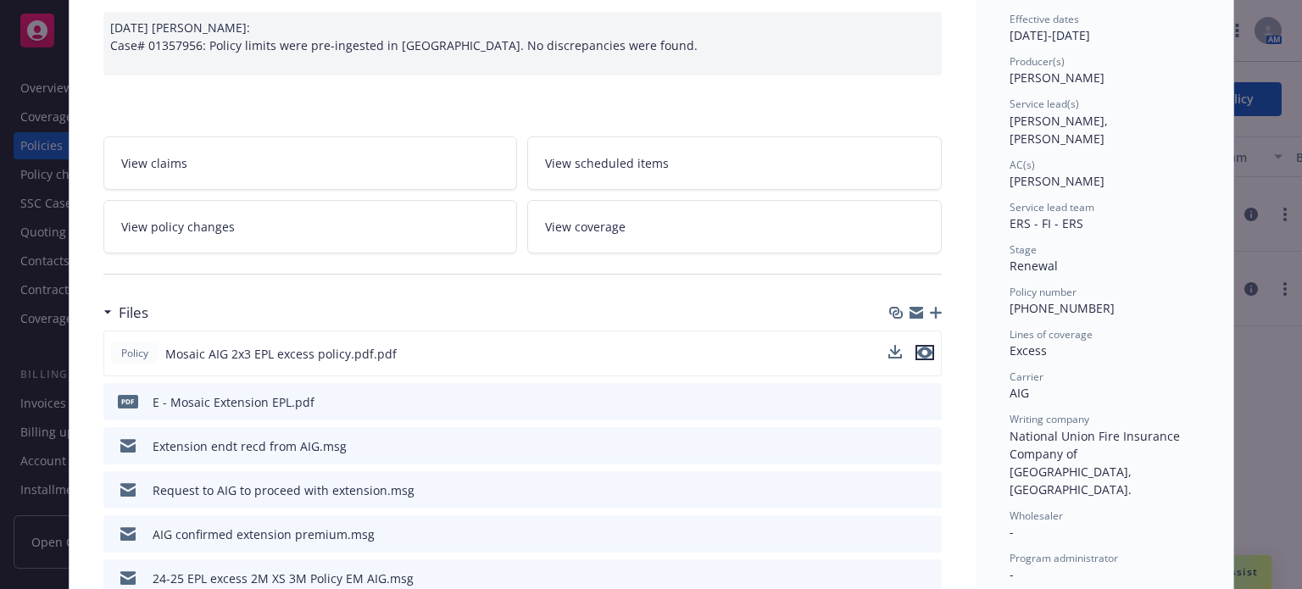
click at [924, 351] on icon "preview file" at bounding box center [924, 353] width 15 height 12
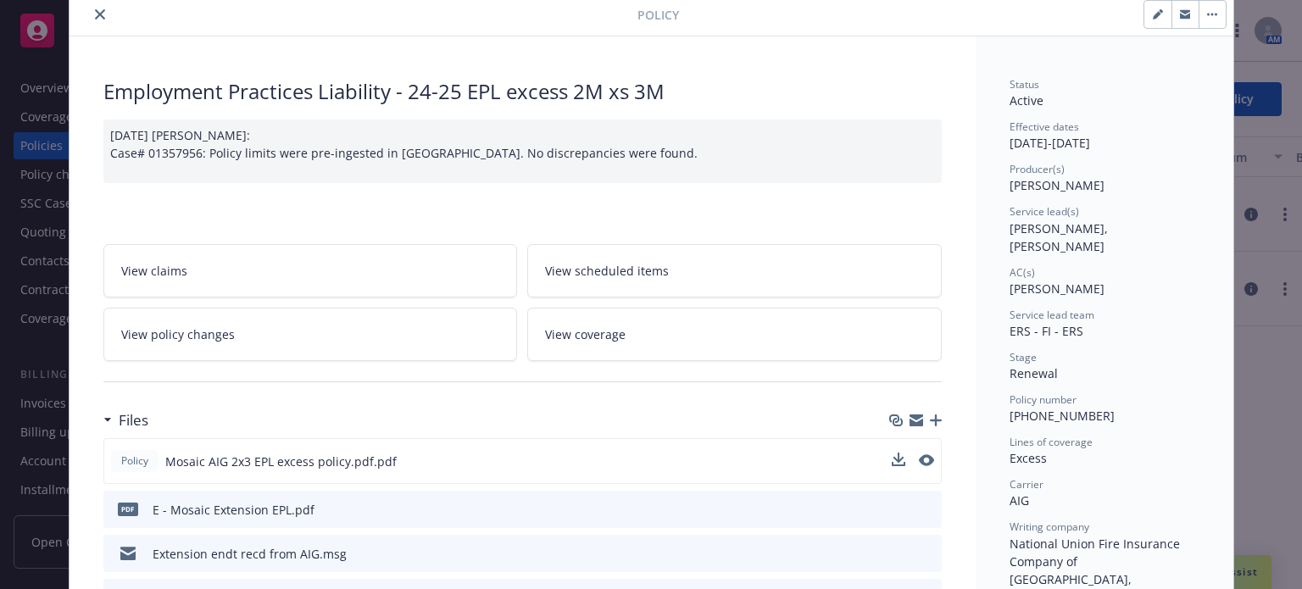
scroll to position [0, 0]
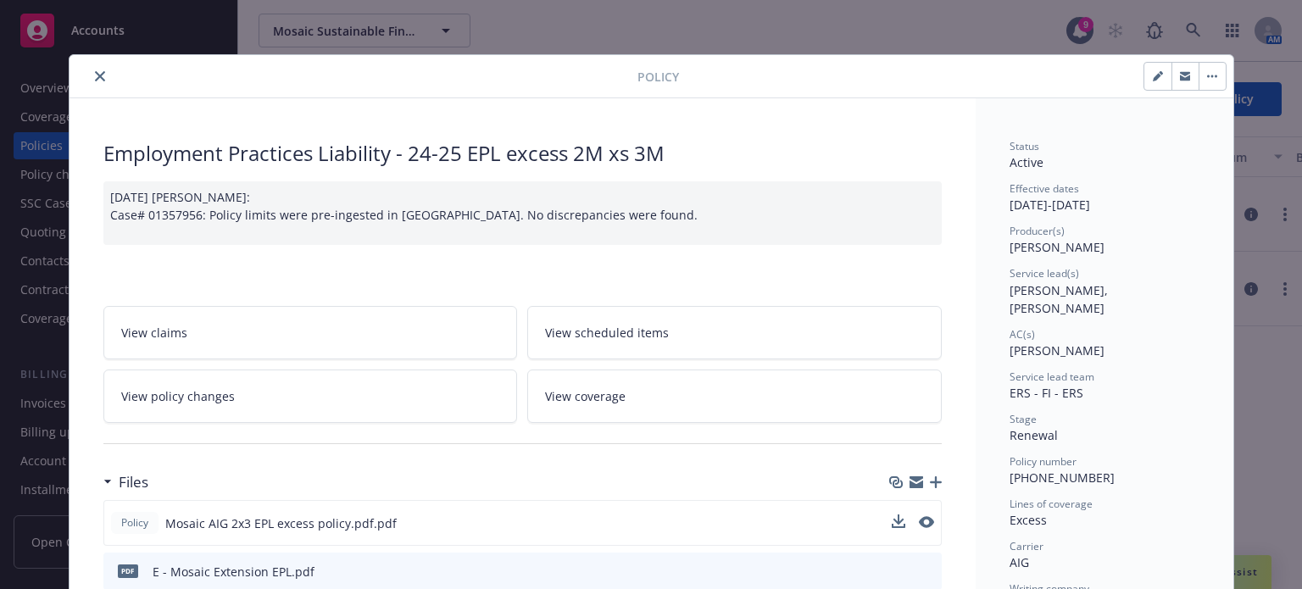
click at [95, 74] on icon "close" at bounding box center [100, 76] width 10 height 10
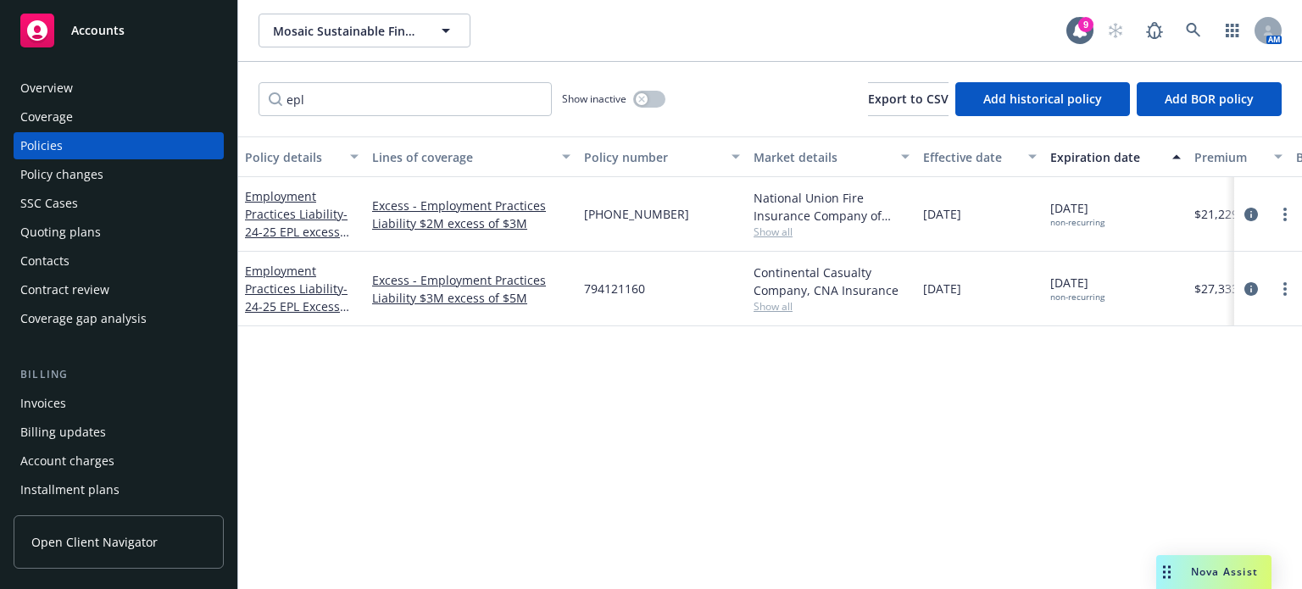
click at [52, 403] on div "Invoices" at bounding box center [43, 403] width 46 height 27
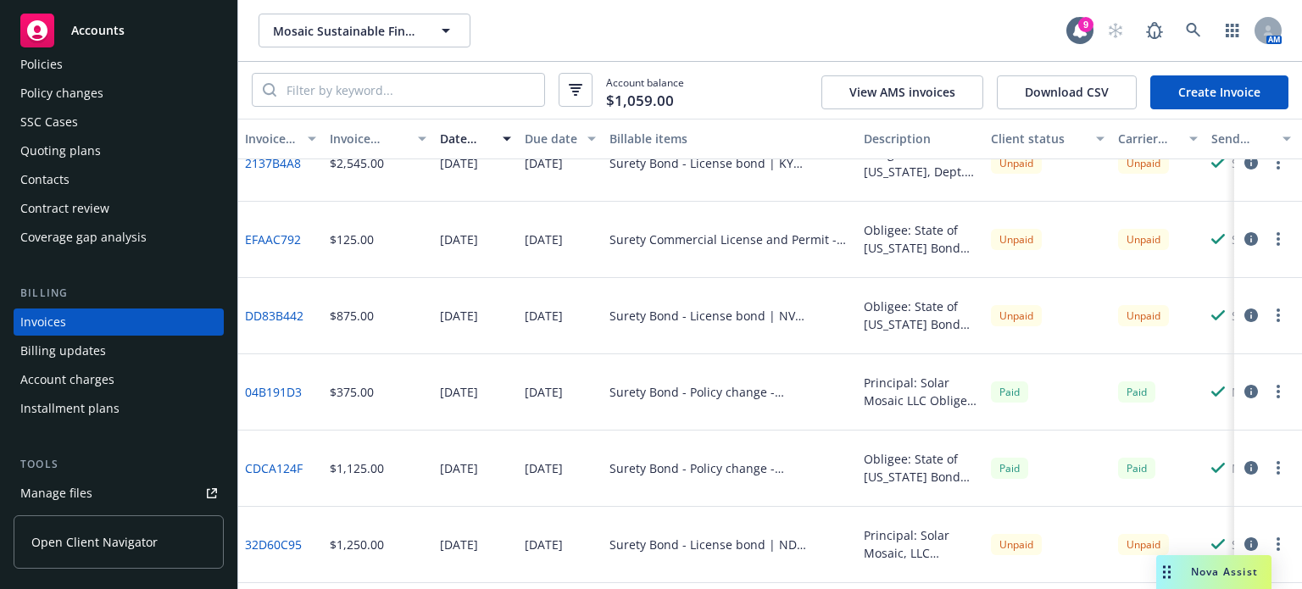
scroll to position [1526, 0]
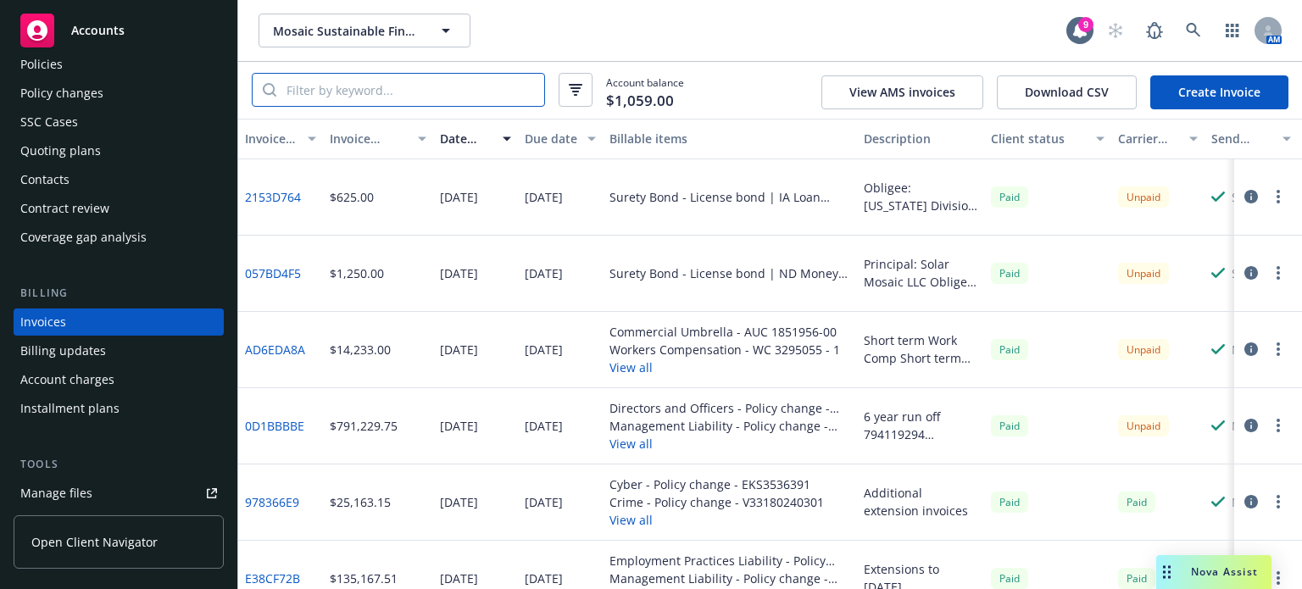
click at [332, 94] on input "search" at bounding box center [410, 90] width 268 height 32
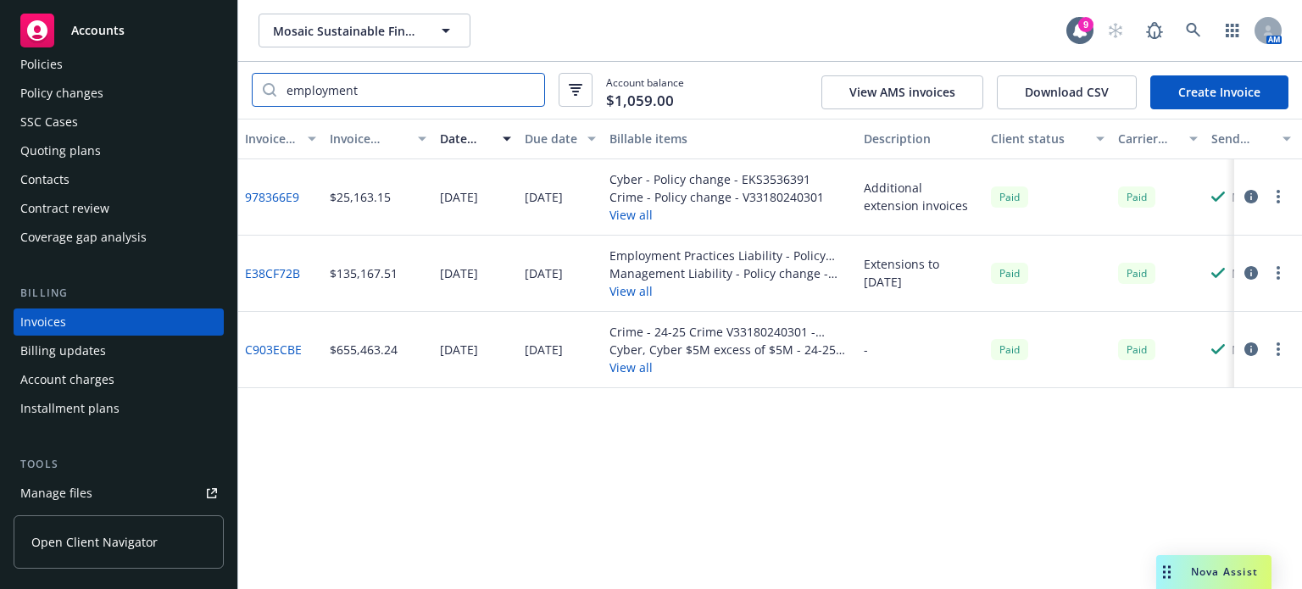
type input "employment"
click at [643, 288] on button "View all" at bounding box center [729, 291] width 241 height 18
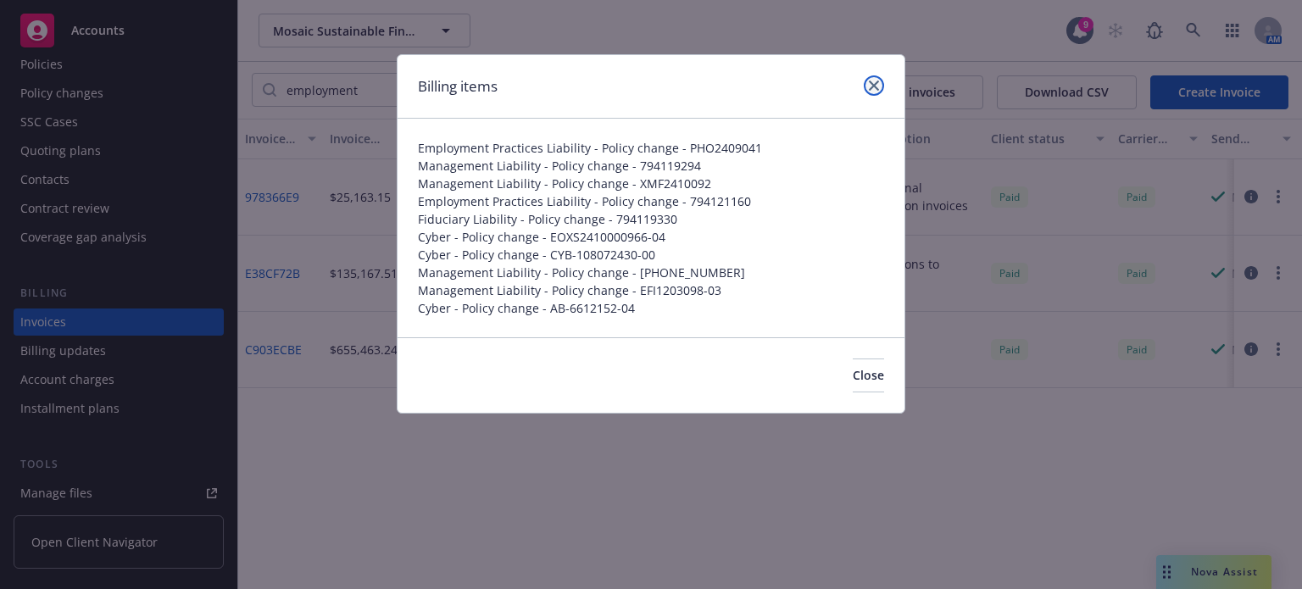
click at [877, 84] on icon "close" at bounding box center [874, 86] width 10 height 10
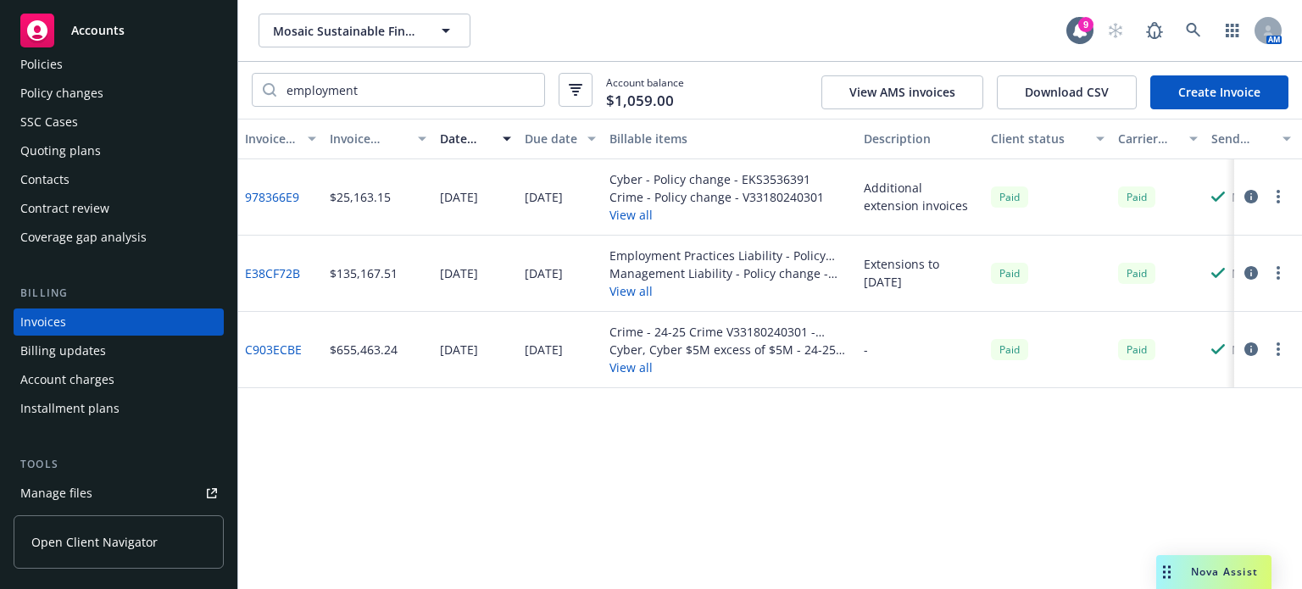
click at [72, 90] on div "Policy changes" at bounding box center [61, 93] width 83 height 27
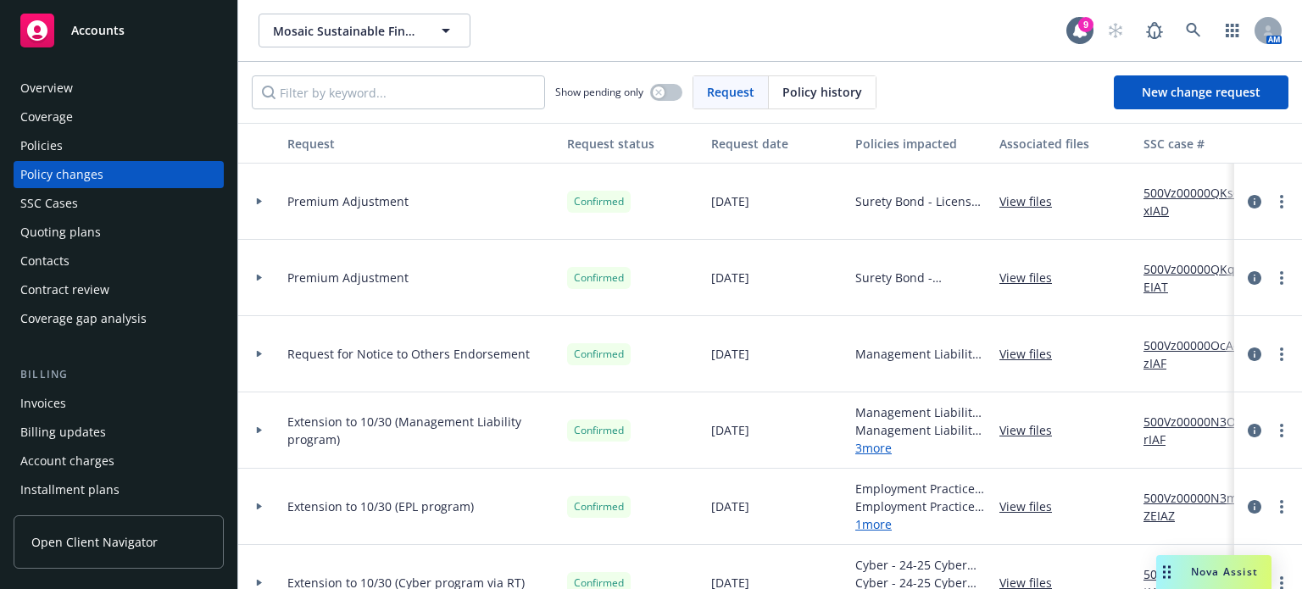
click at [47, 237] on div "Quoting plans" at bounding box center [60, 232] width 81 height 27
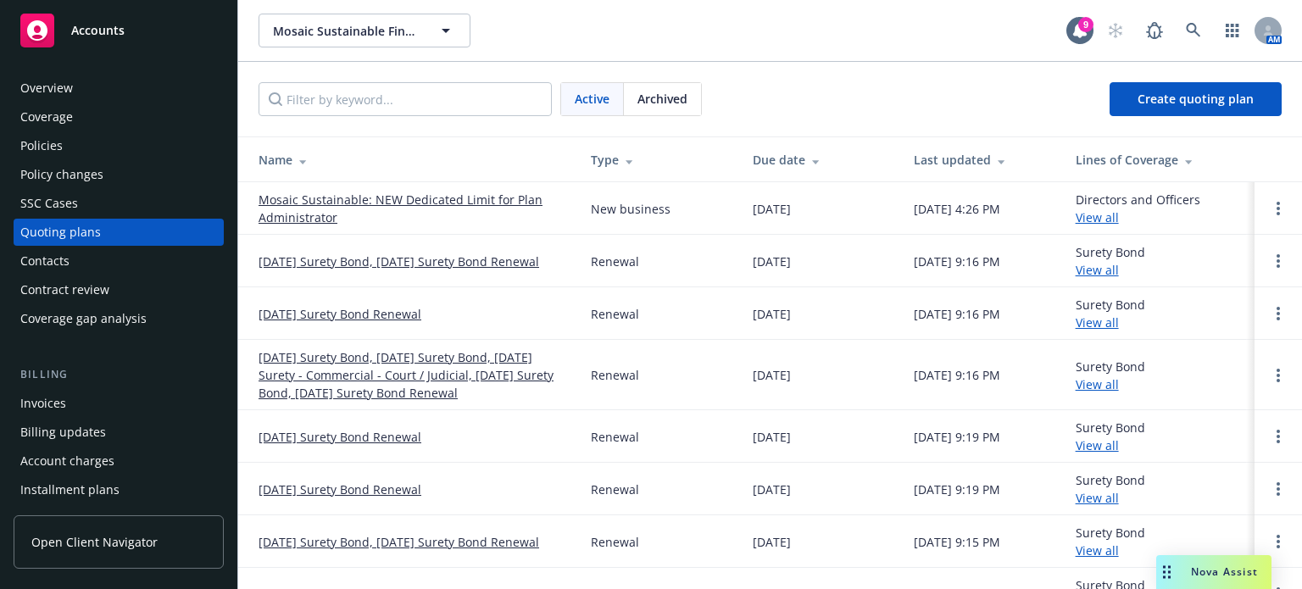
click at [596, 102] on span "Active" at bounding box center [592, 99] width 35 height 18
click at [678, 96] on span "Archived" at bounding box center [662, 99] width 50 height 18
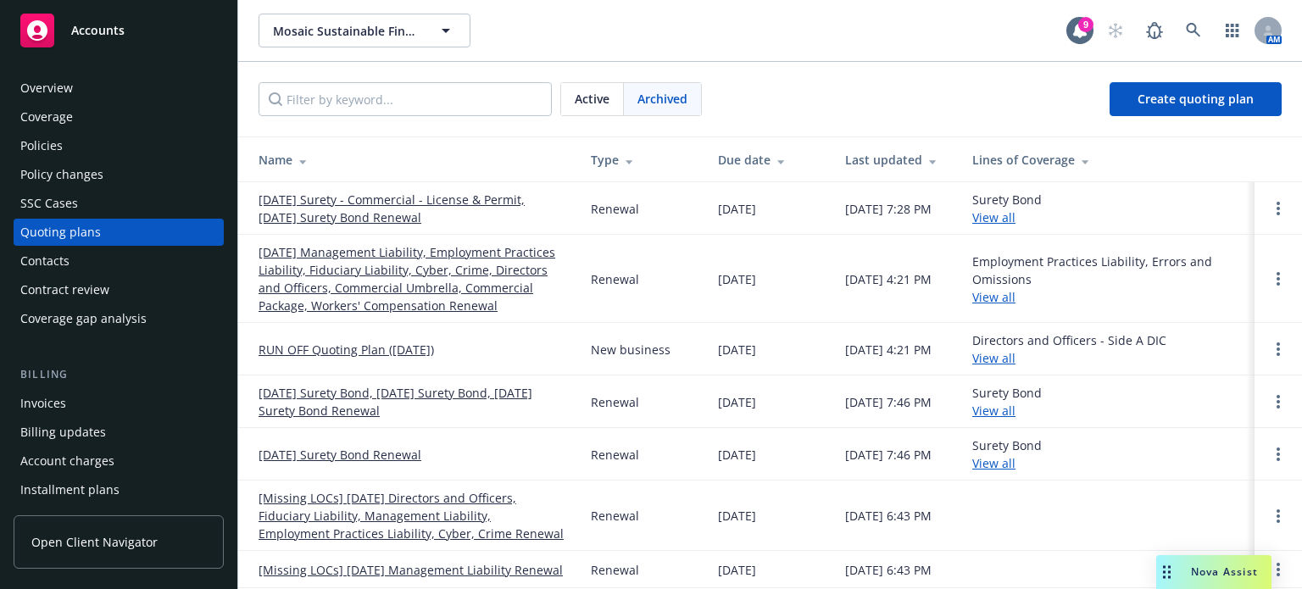
click at [380, 279] on link "08/01/25 Management Liability, Employment Practices Liability, Fiduciary Liabil…" at bounding box center [411, 278] width 305 height 71
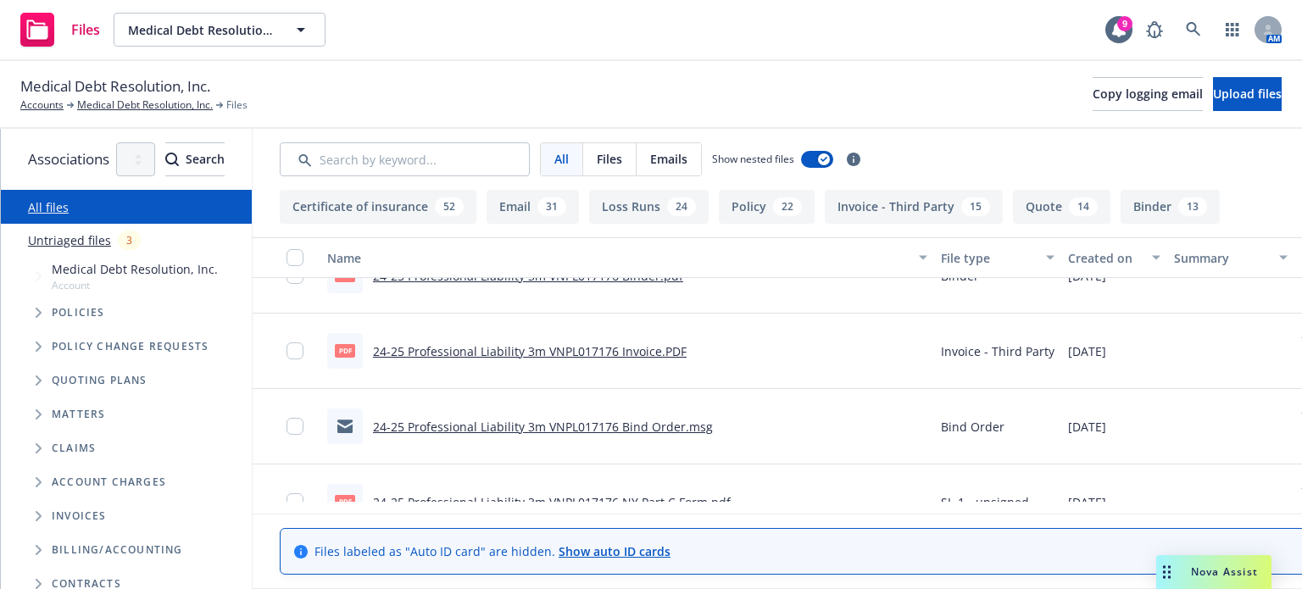
scroll to position [11613, 0]
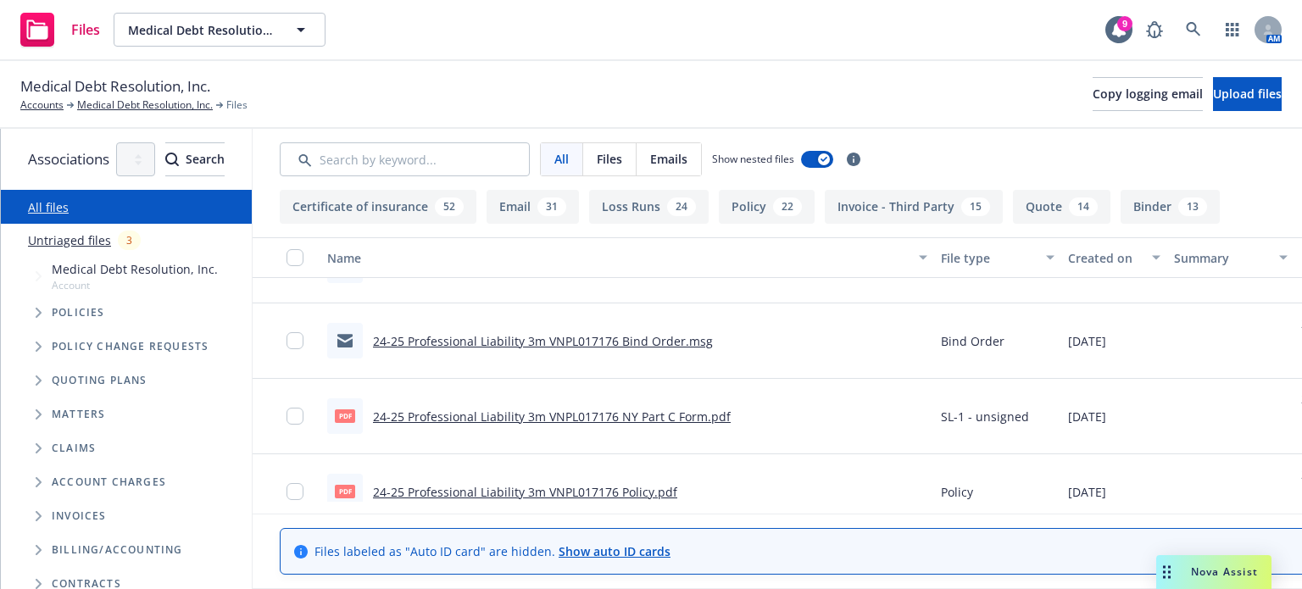
click at [507, 336] on link "24-25 Professional Liability 3m VNPL017176 Bind Order.msg" at bounding box center [543, 341] width 340 height 16
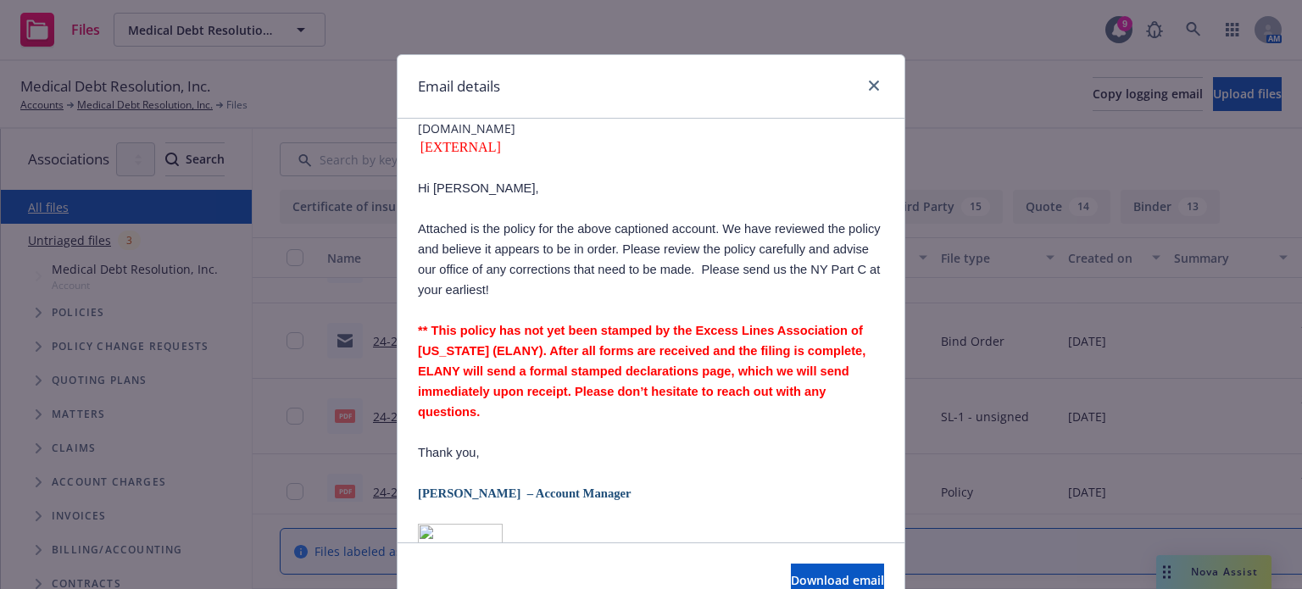
scroll to position [85, 0]
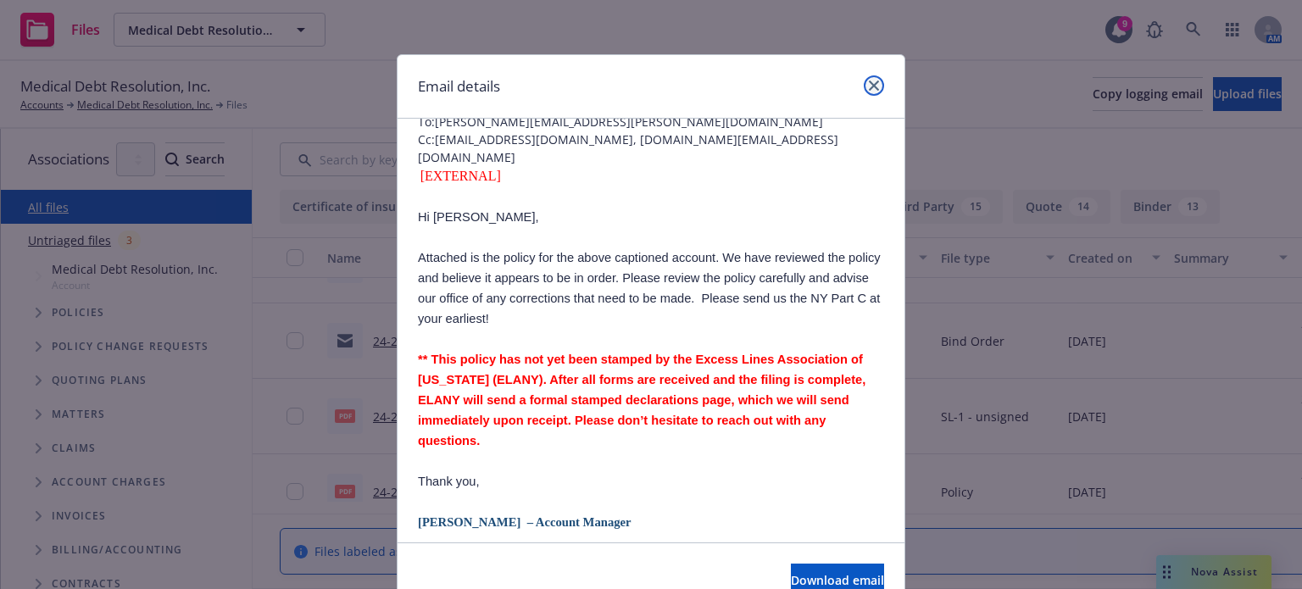
click at [865, 77] on link "close" at bounding box center [874, 85] width 20 height 20
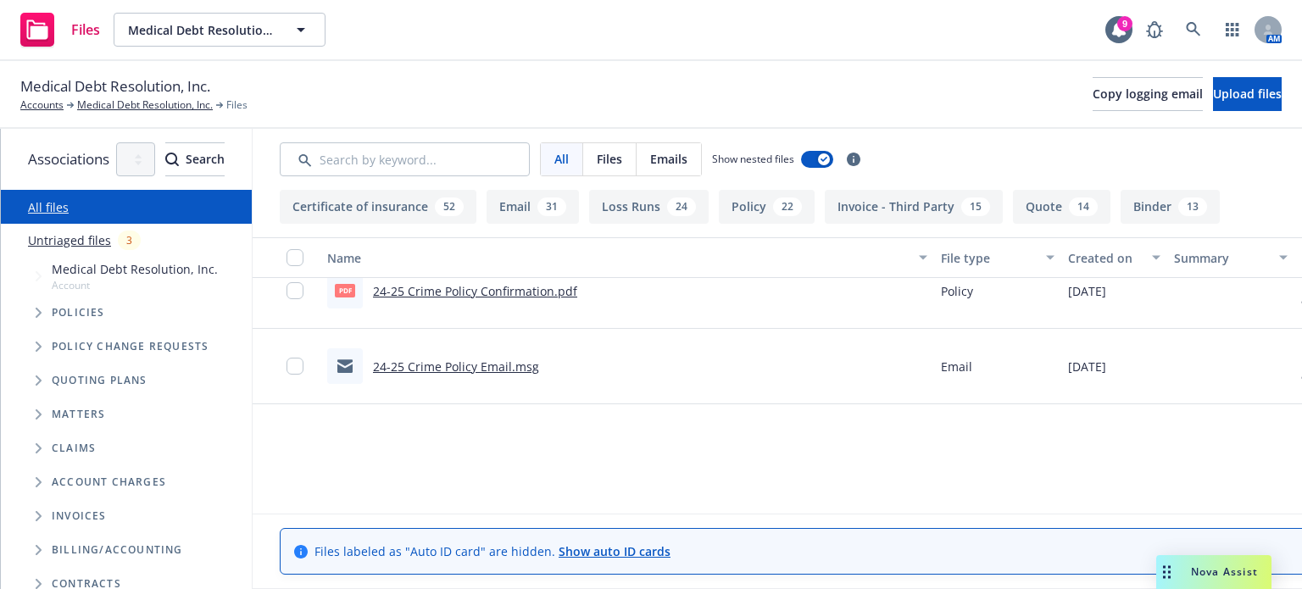
scroll to position [12546, 0]
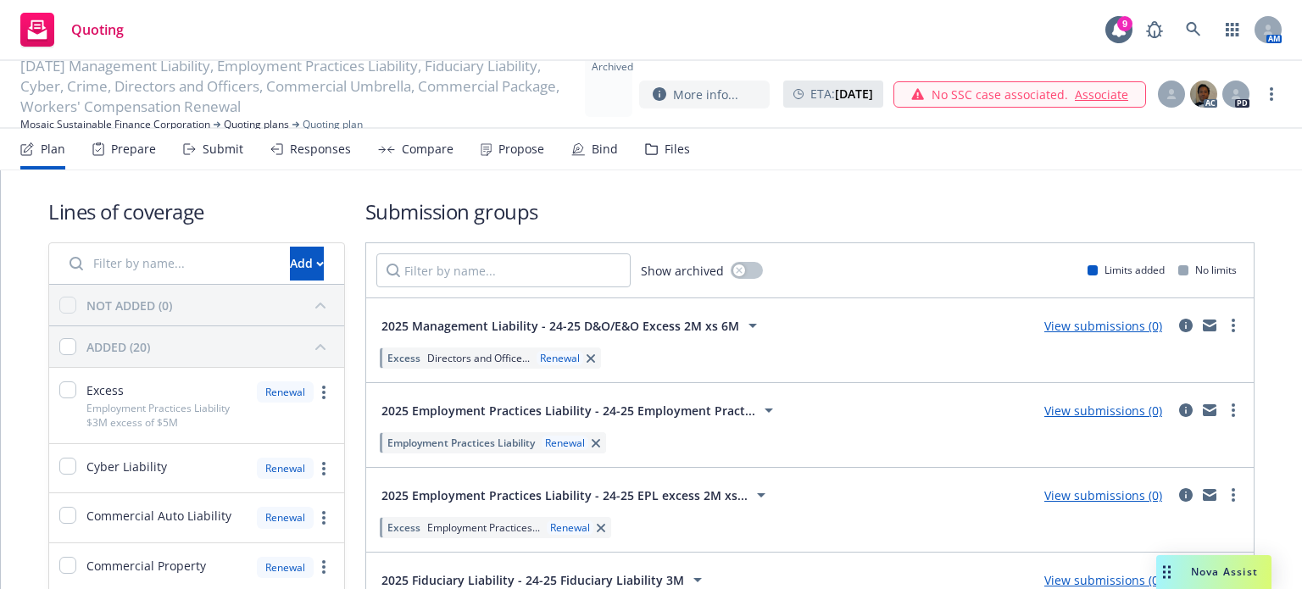
click at [479, 405] on span "2025 Employment Practices Liability - 24-25 Employment Pract..." at bounding box center [568, 411] width 374 height 18
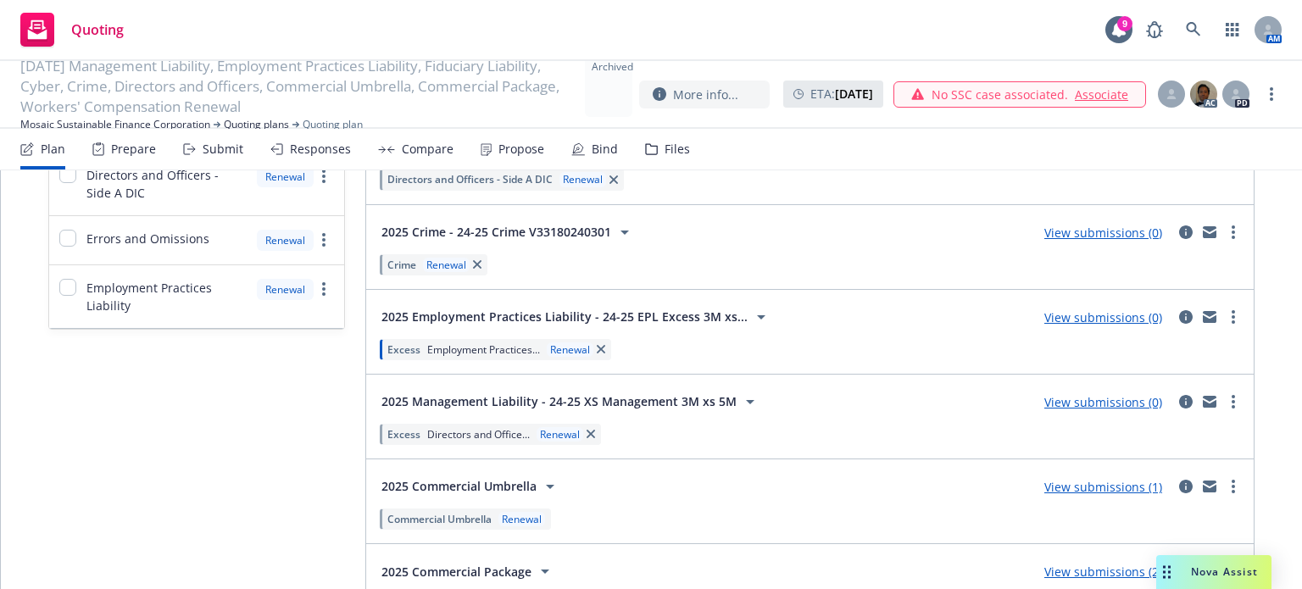
scroll to position [1356, 0]
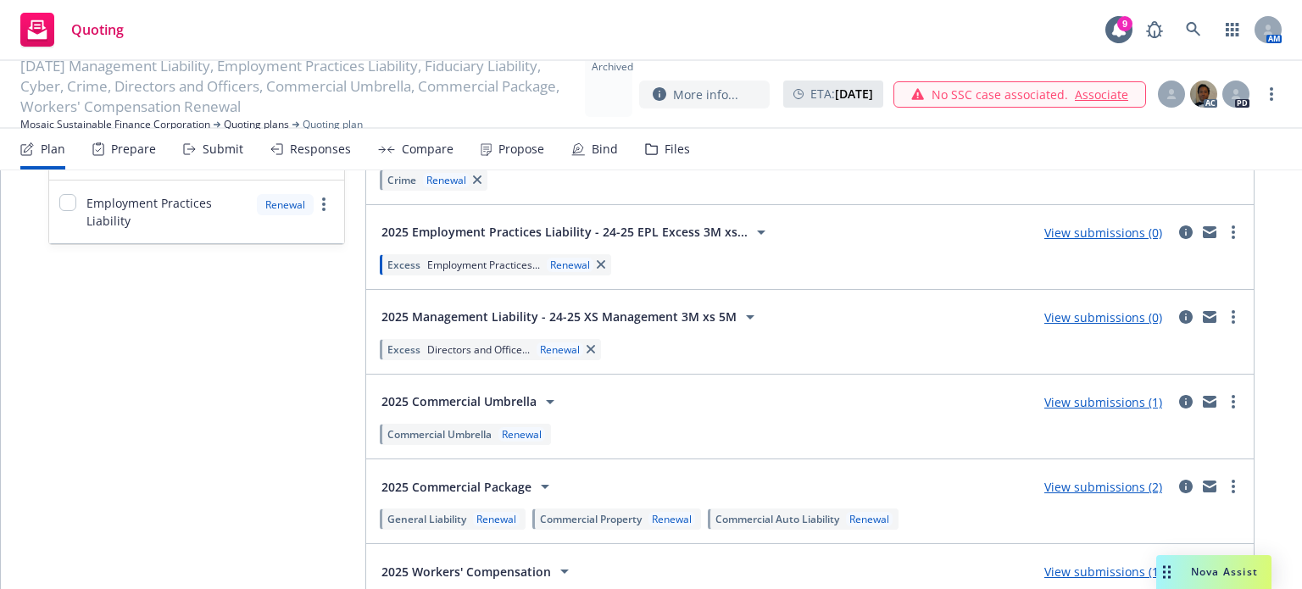
click at [454, 308] on span "2025 Management Liability - 24-25 XS Management 3M xs 5M" at bounding box center [558, 317] width 355 height 18
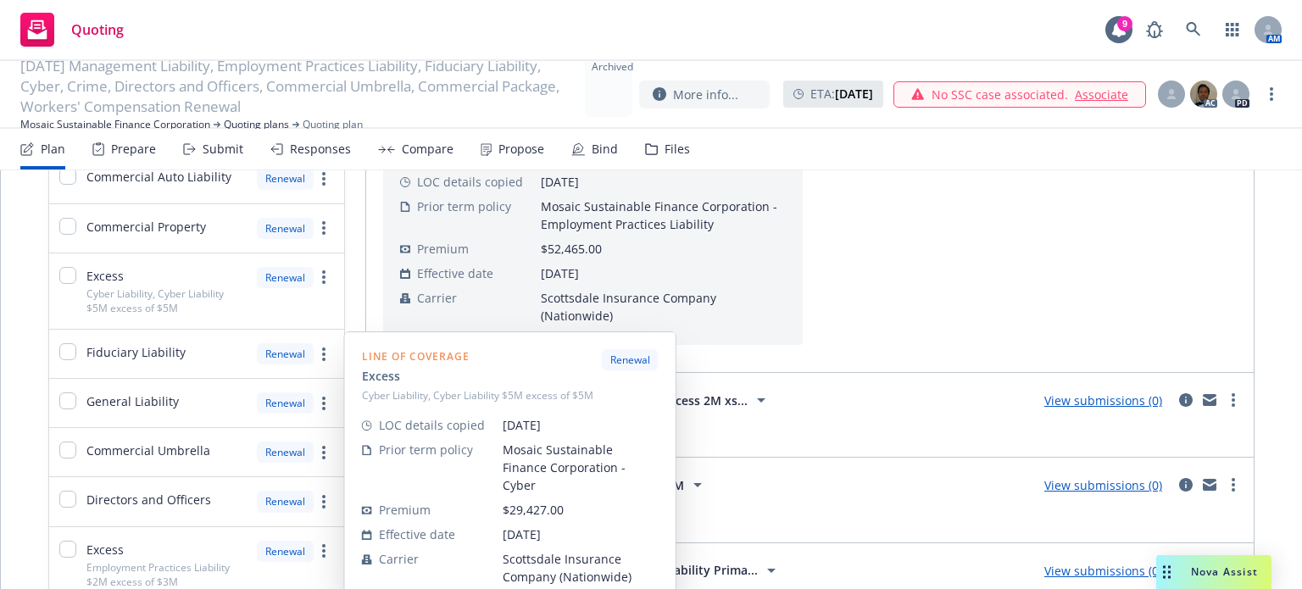
scroll to position [0, 0]
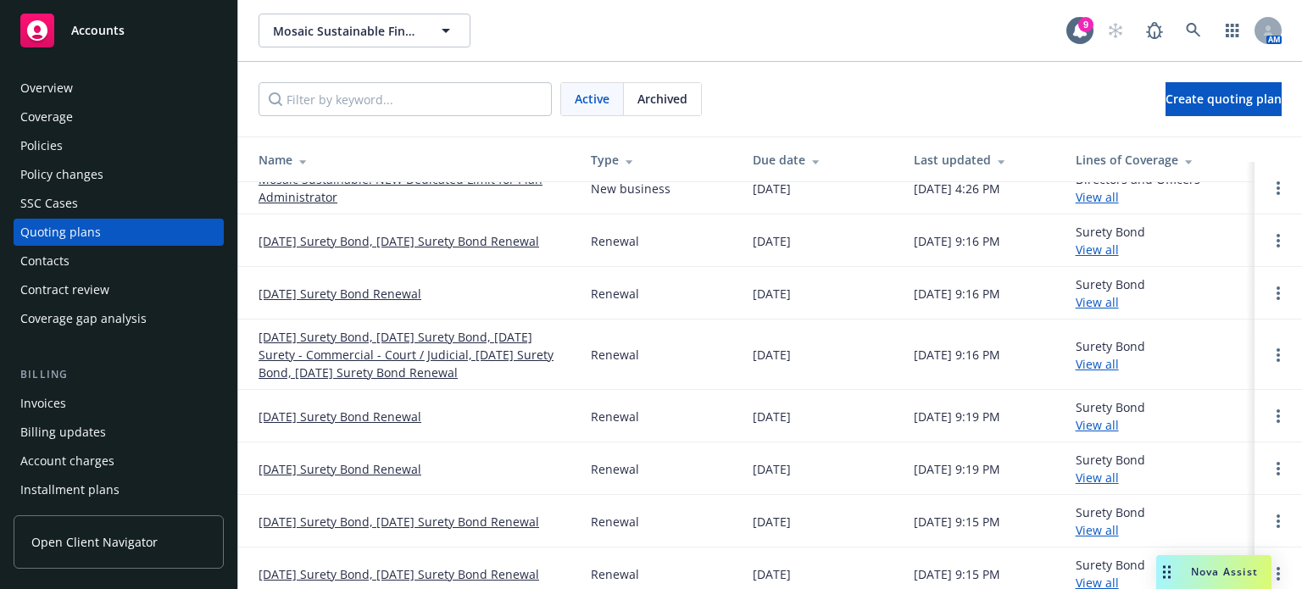
scroll to position [31, 0]
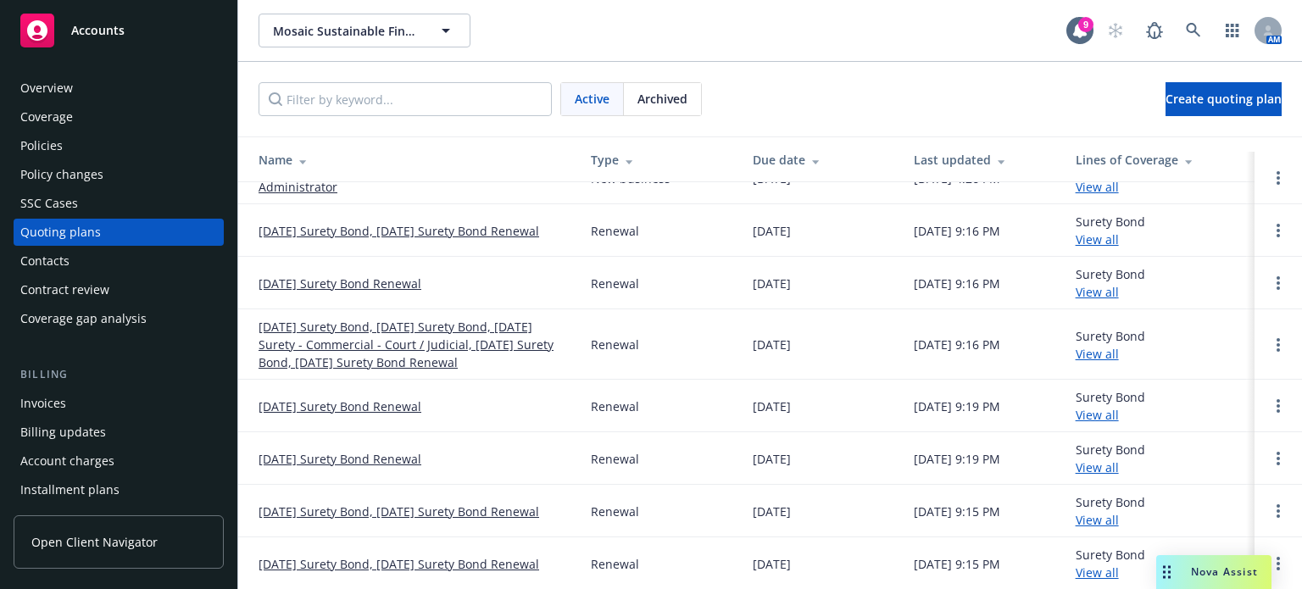
click at [49, 134] on div "Policies" at bounding box center [41, 145] width 42 height 27
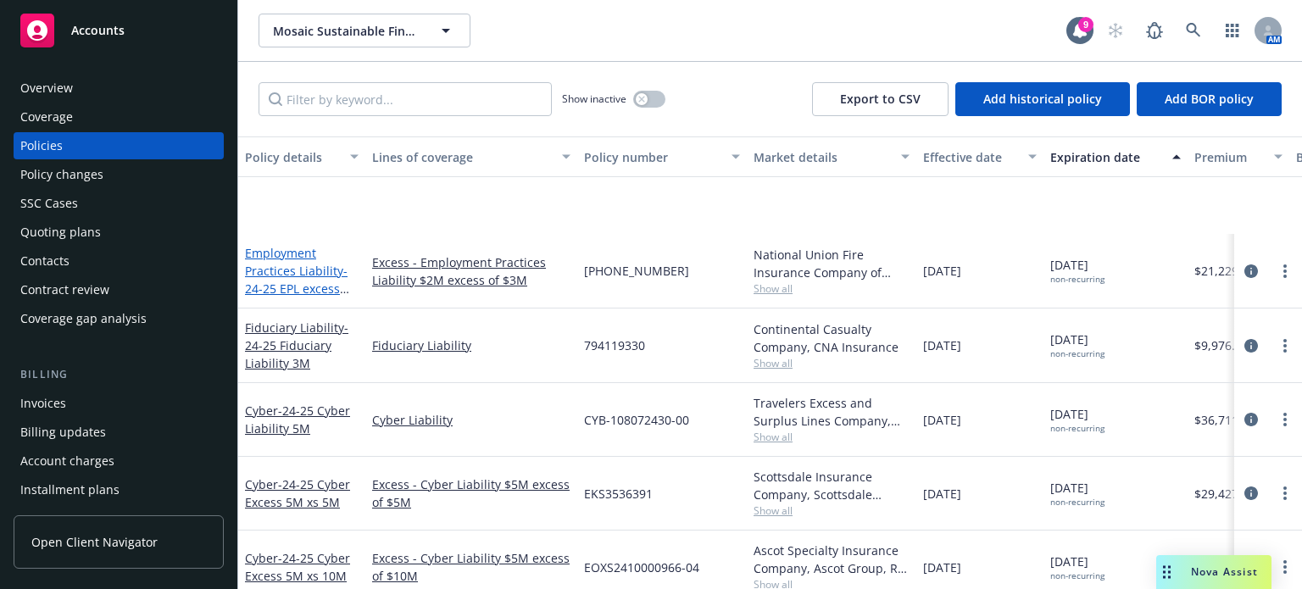
scroll to position [593, 0]
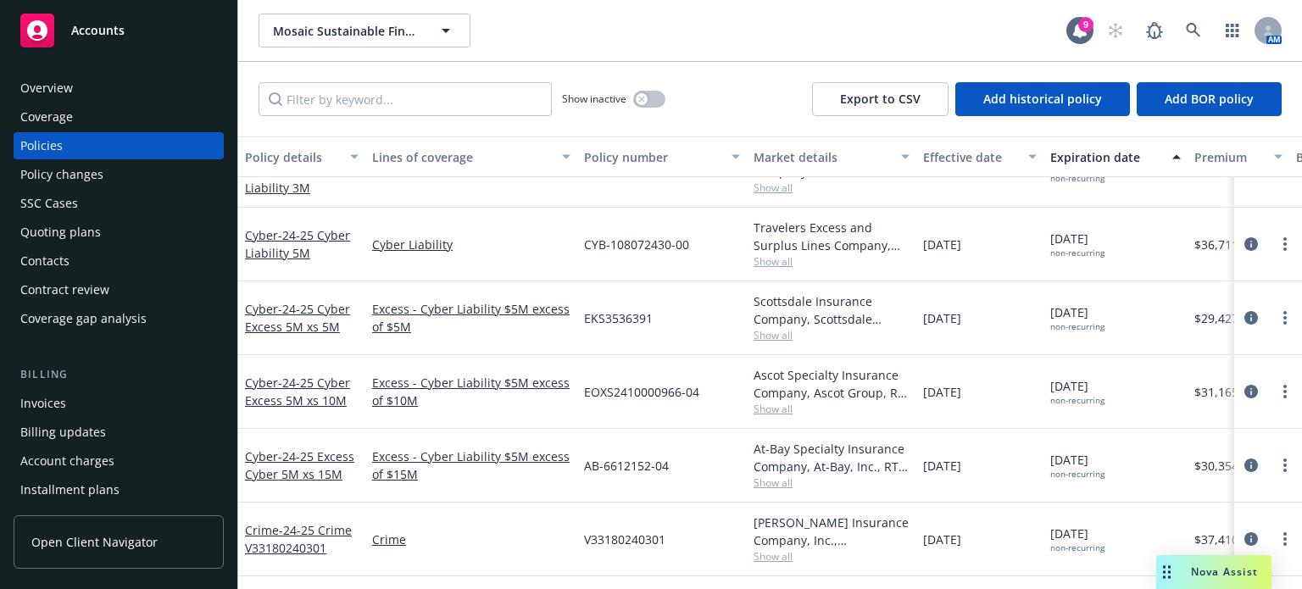
click at [58, 415] on div "Invoices" at bounding box center [43, 403] width 46 height 27
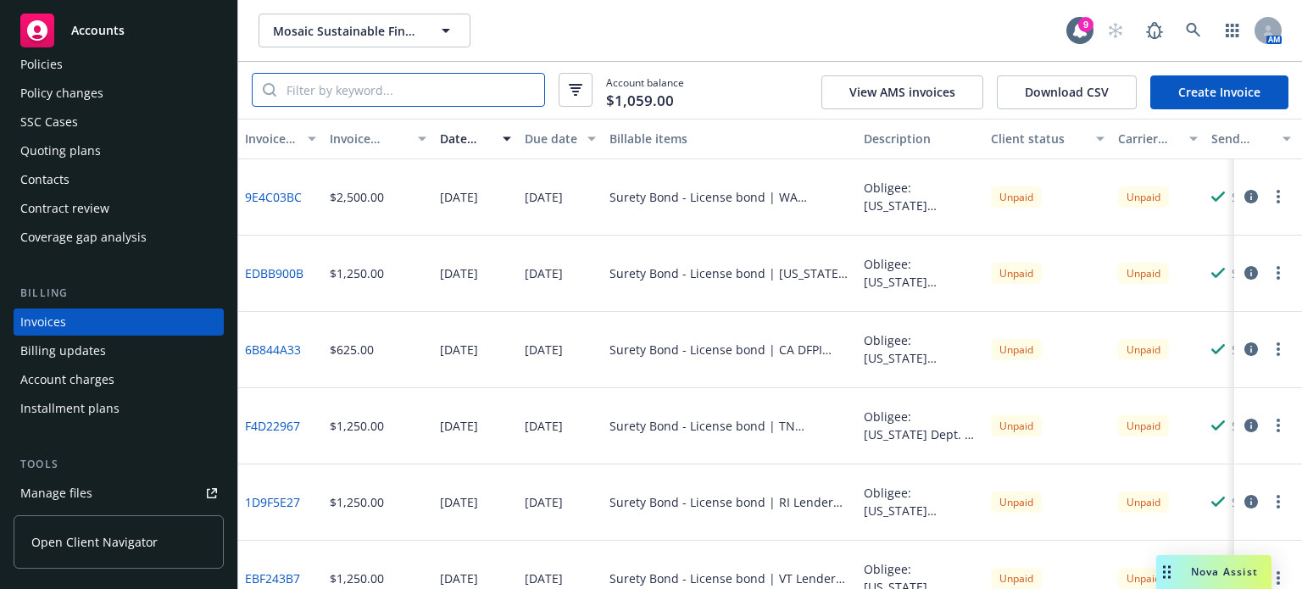
click at [427, 83] on input "search" at bounding box center [410, 90] width 268 height 32
click at [64, 97] on div "Policy changes" at bounding box center [61, 93] width 83 height 27
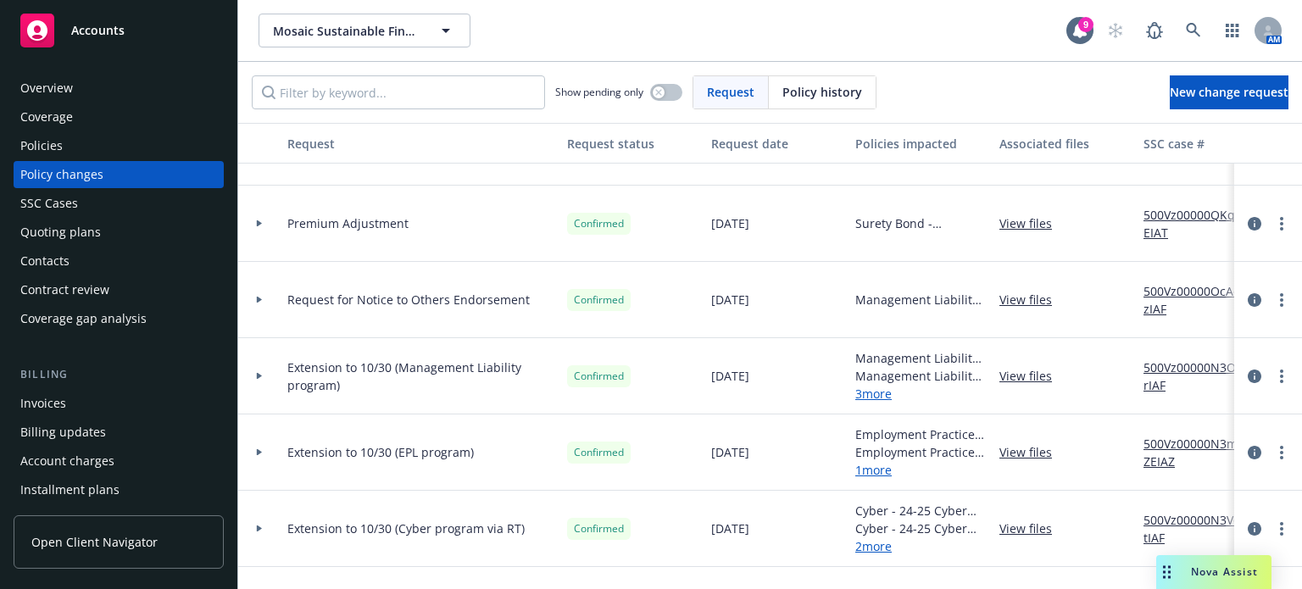
scroll to position [85, 0]
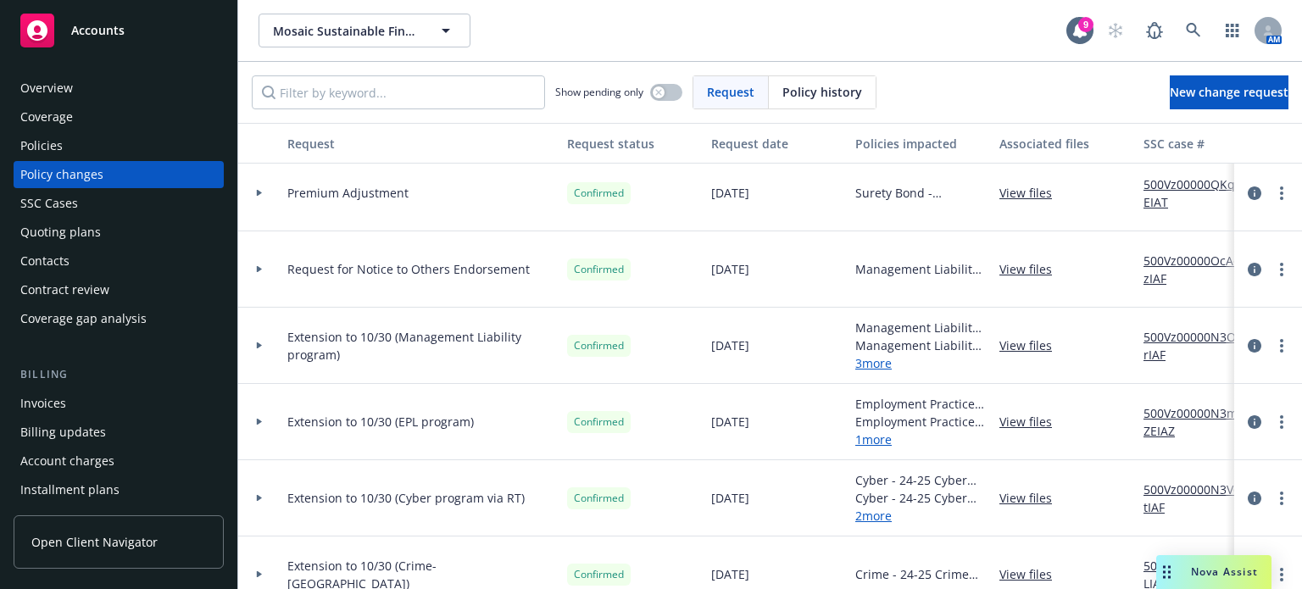
click at [1024, 342] on link "View files" at bounding box center [1032, 346] width 66 height 18
click at [1044, 422] on link "View files" at bounding box center [1032, 422] width 66 height 18
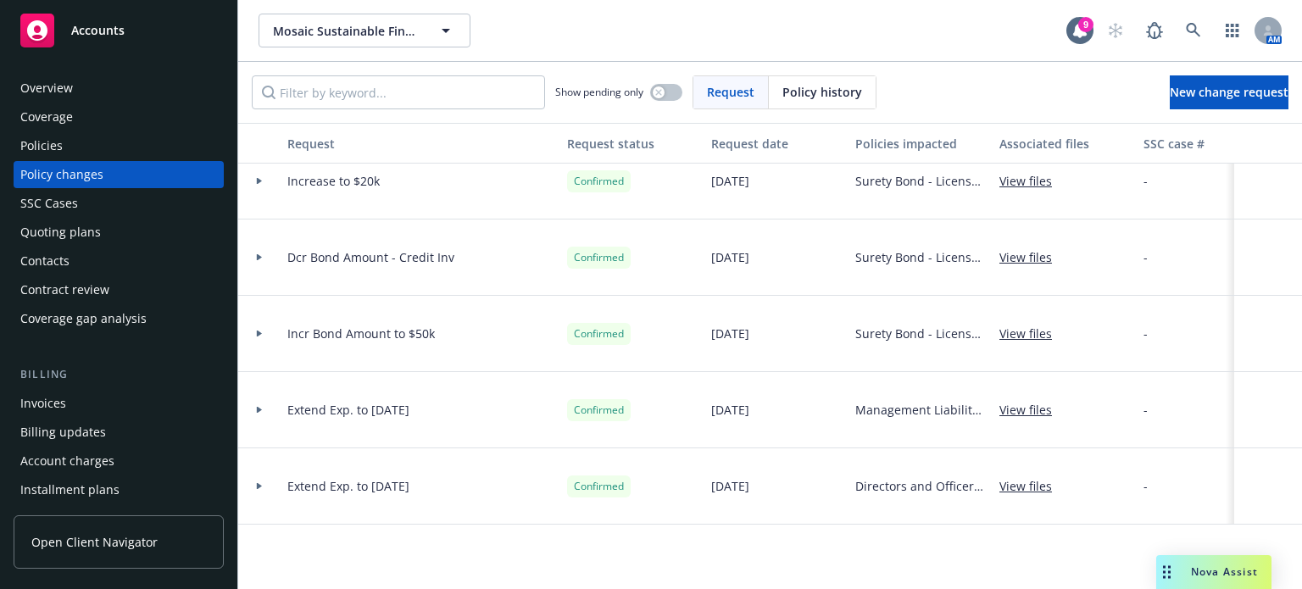
scroll to position [1865, 0]
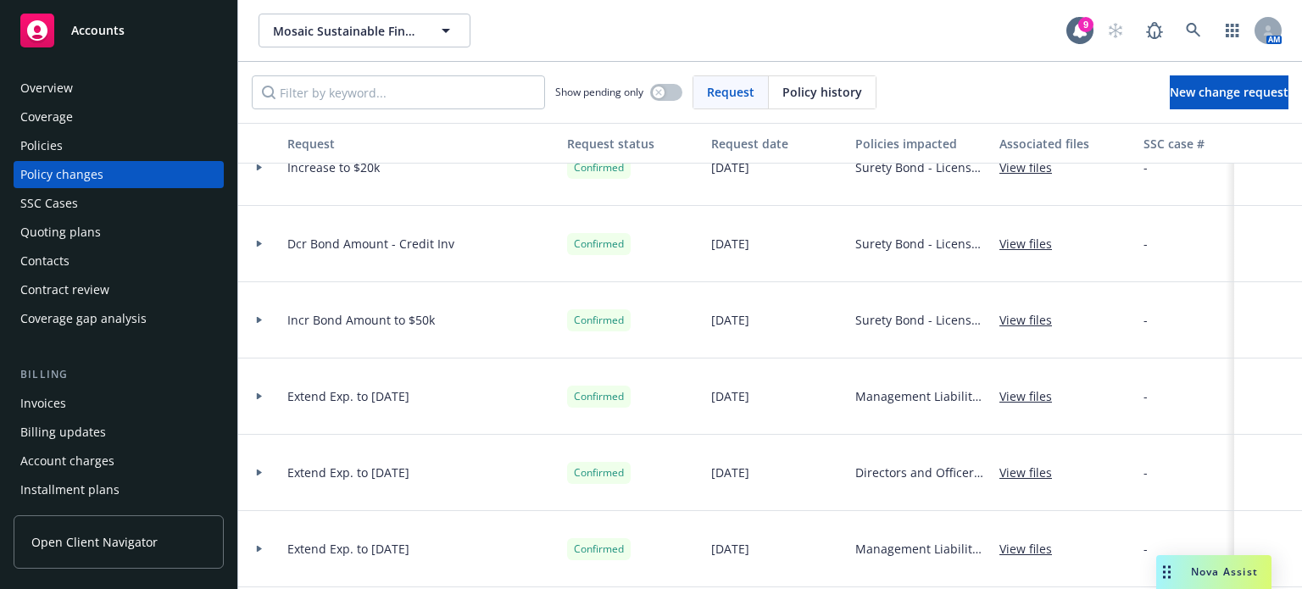
click at [53, 150] on div "Policies" at bounding box center [41, 145] width 42 height 27
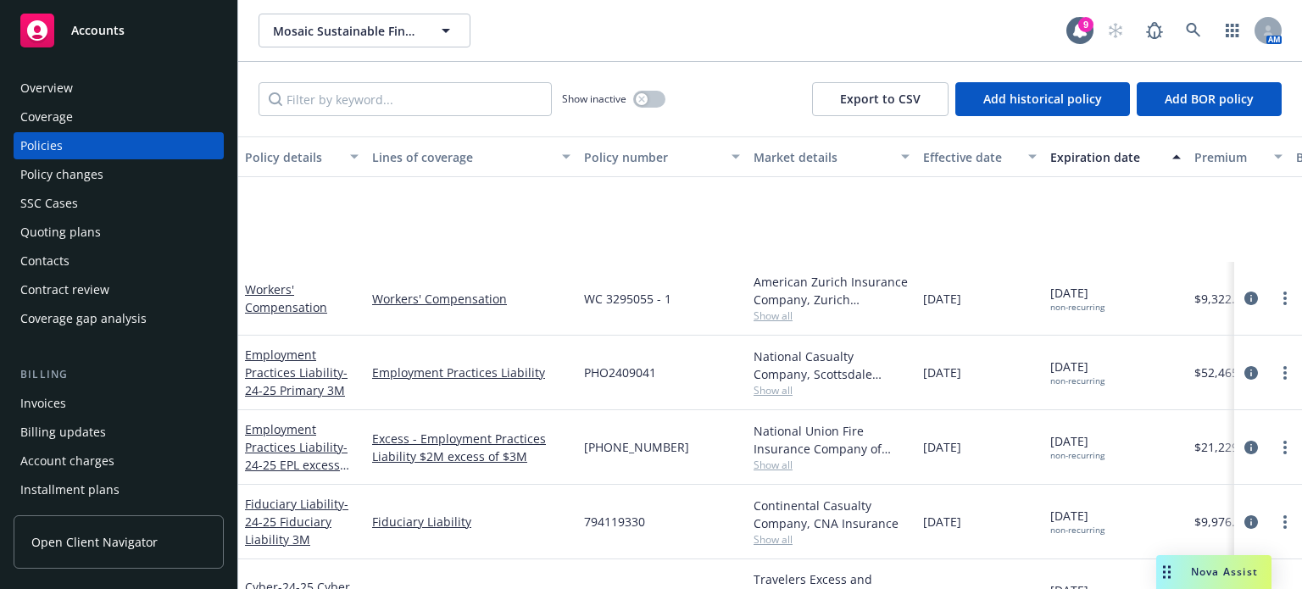
scroll to position [509, 0]
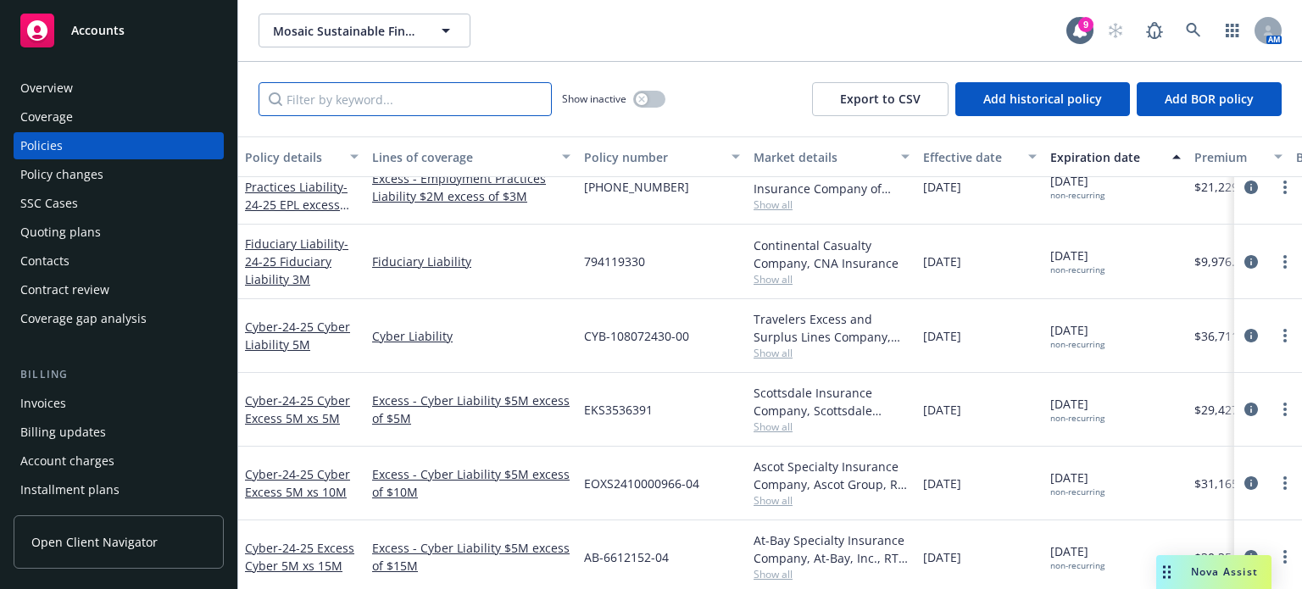
click at [370, 109] on input "Filter by keyword..." at bounding box center [405, 99] width 293 height 34
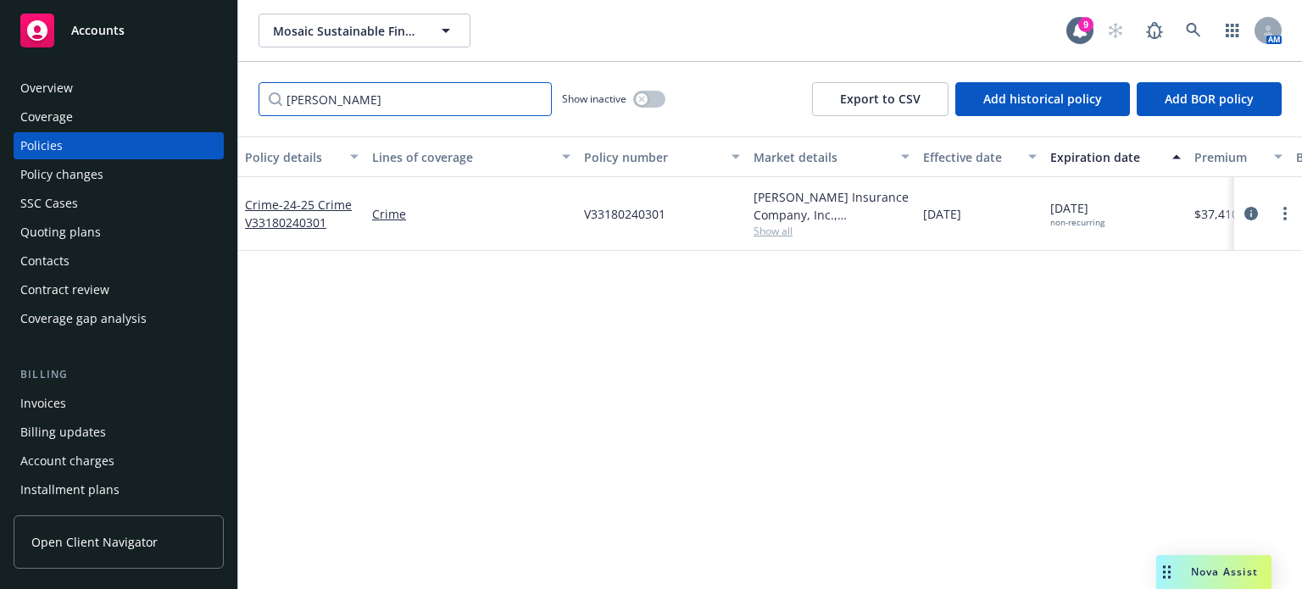
scroll to position [0, 0]
type input "beazley"
click at [297, 220] on span "- 24-25 Crime V33180240301" at bounding box center [298, 214] width 107 height 34
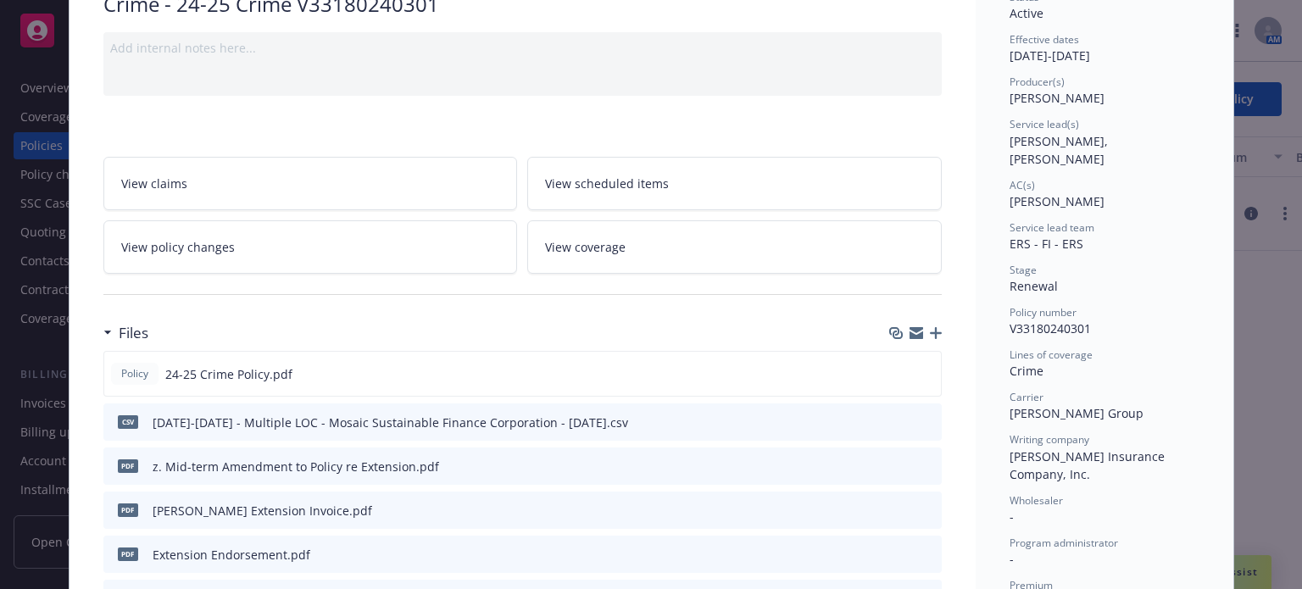
scroll to position [170, 0]
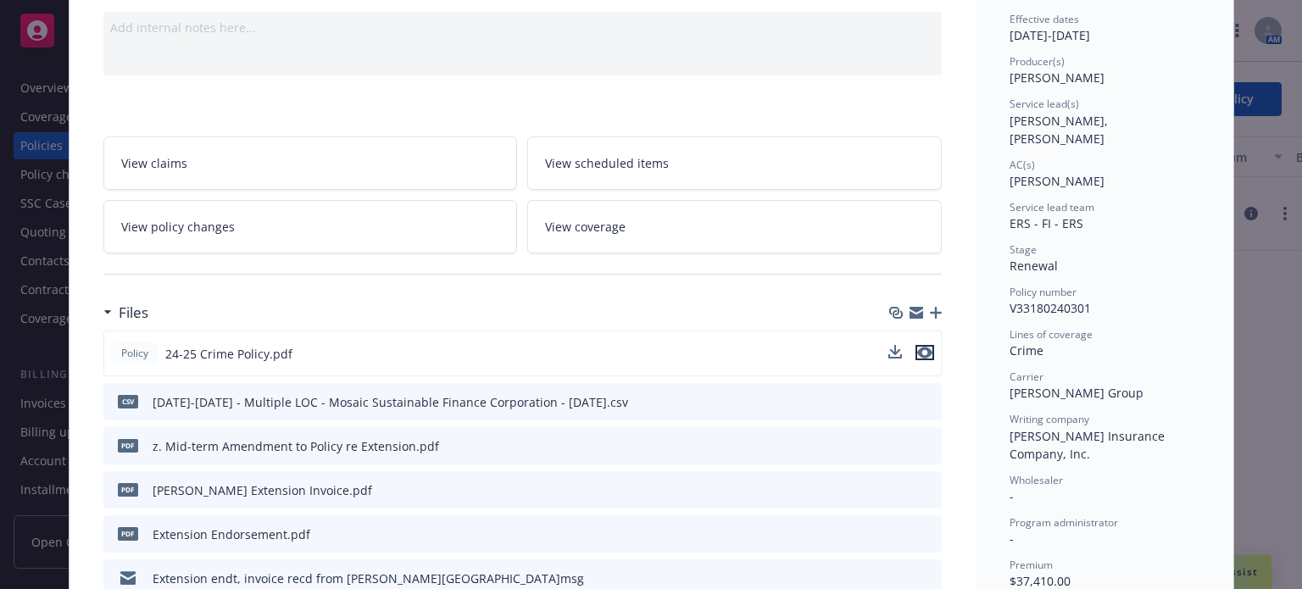
click at [919, 350] on icon "preview file" at bounding box center [924, 353] width 15 height 12
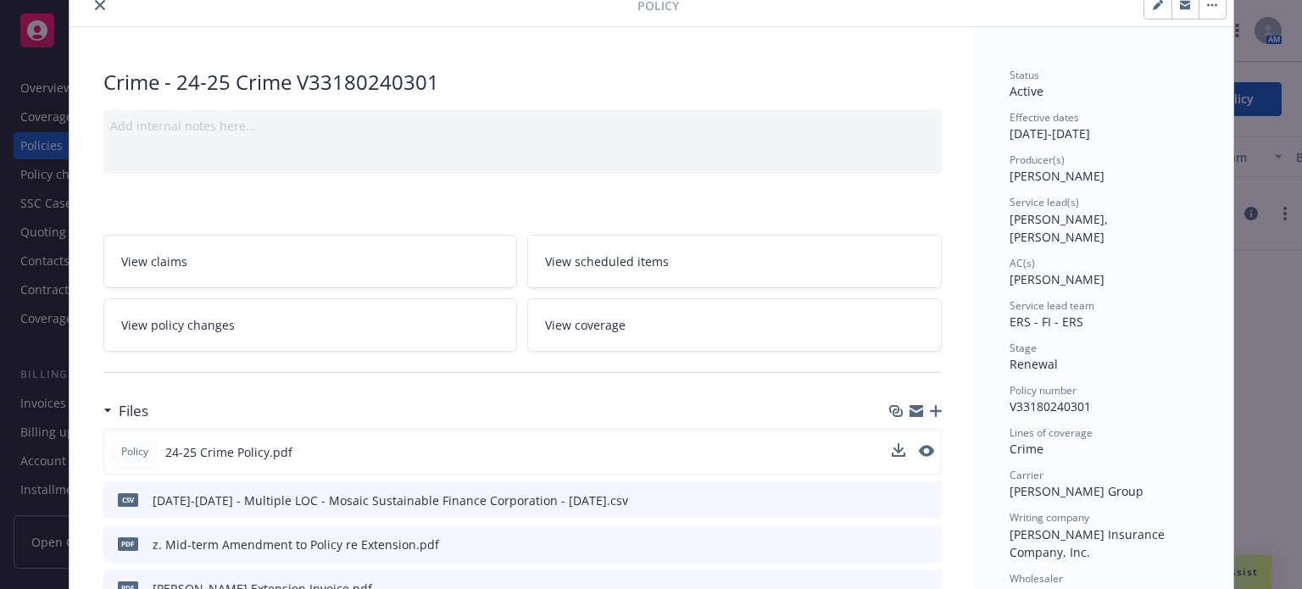
scroll to position [0, 0]
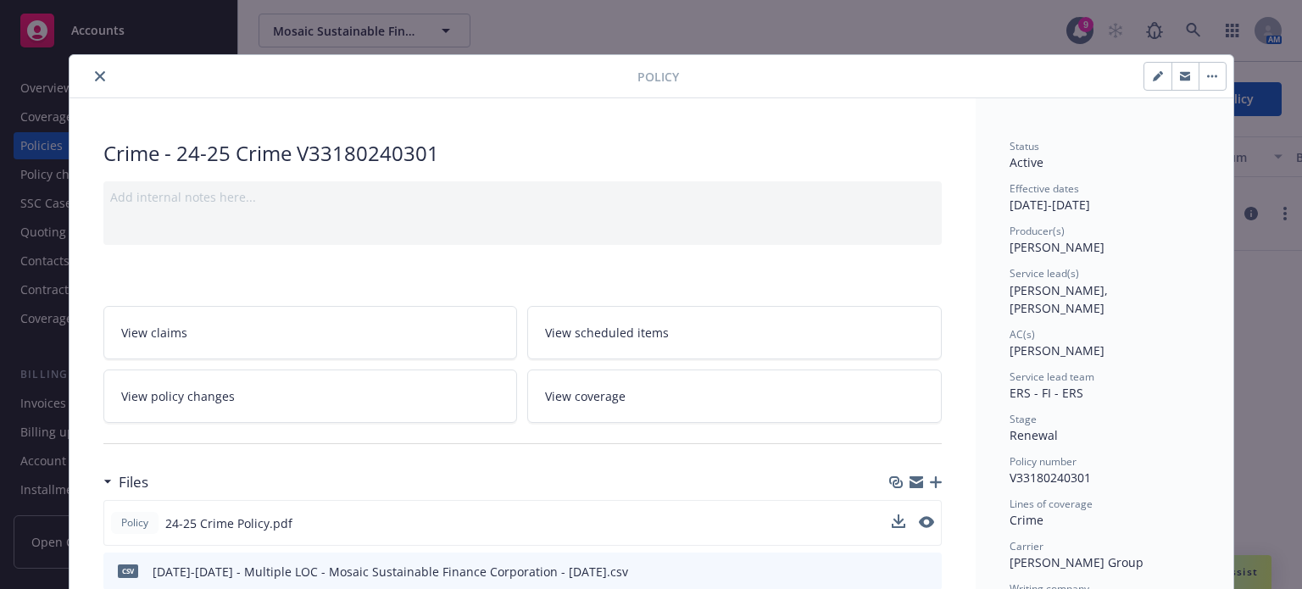
click at [95, 74] on icon "close" at bounding box center [100, 76] width 10 height 10
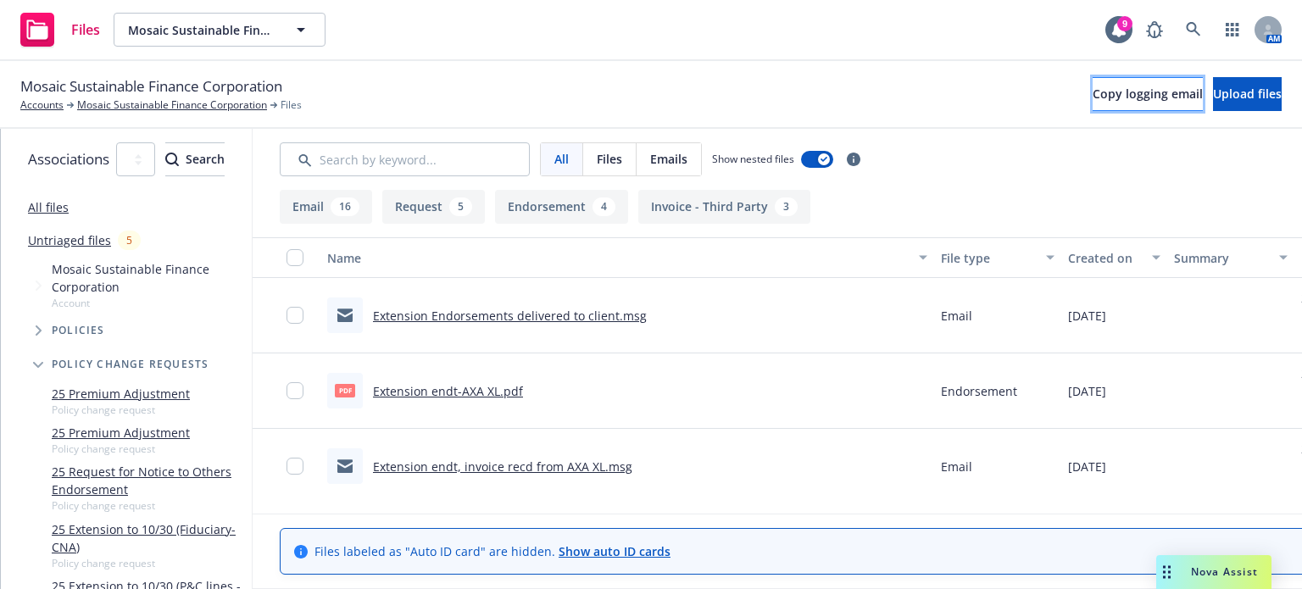
click at [1095, 104] on button "Copy logging email" at bounding box center [1148, 94] width 110 height 34
click at [1093, 86] on span "Copy logging email" at bounding box center [1148, 94] width 110 height 16
click at [509, 391] on link "E - Mosaic Extension EPL.pdf" at bounding box center [454, 391] width 162 height 16
click at [738, 207] on button "Invoice - Third Party 1" at bounding box center [718, 207] width 172 height 34
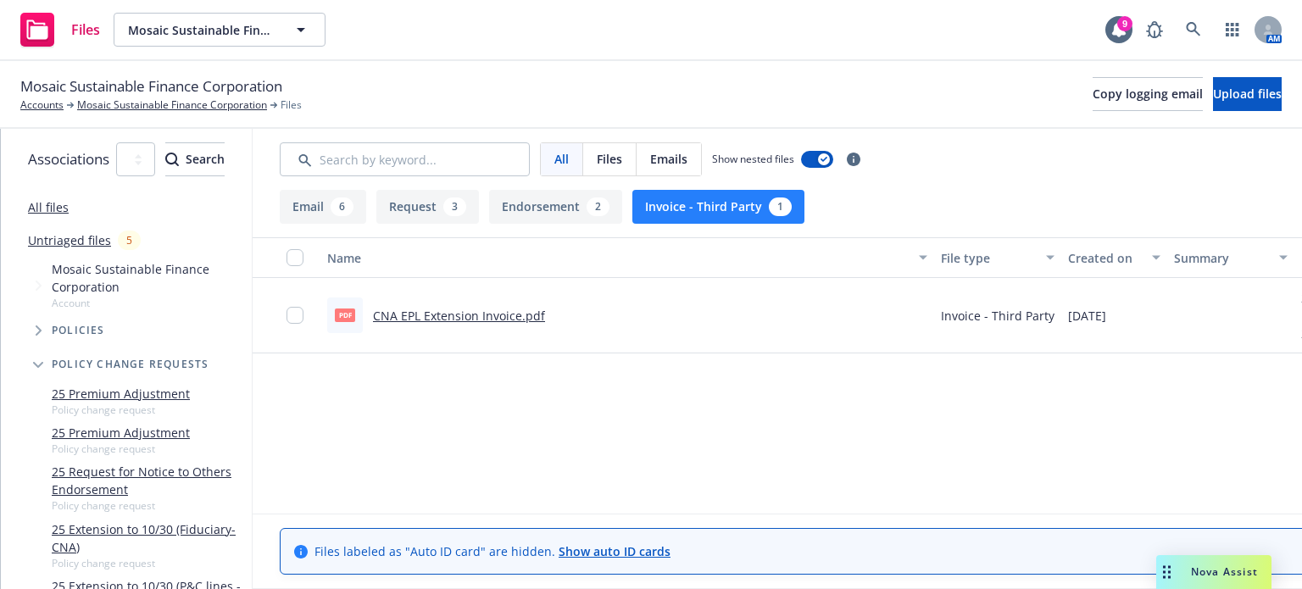
click at [542, 314] on link "CNA EPL Extension Invoice.pdf" at bounding box center [459, 316] width 172 height 16
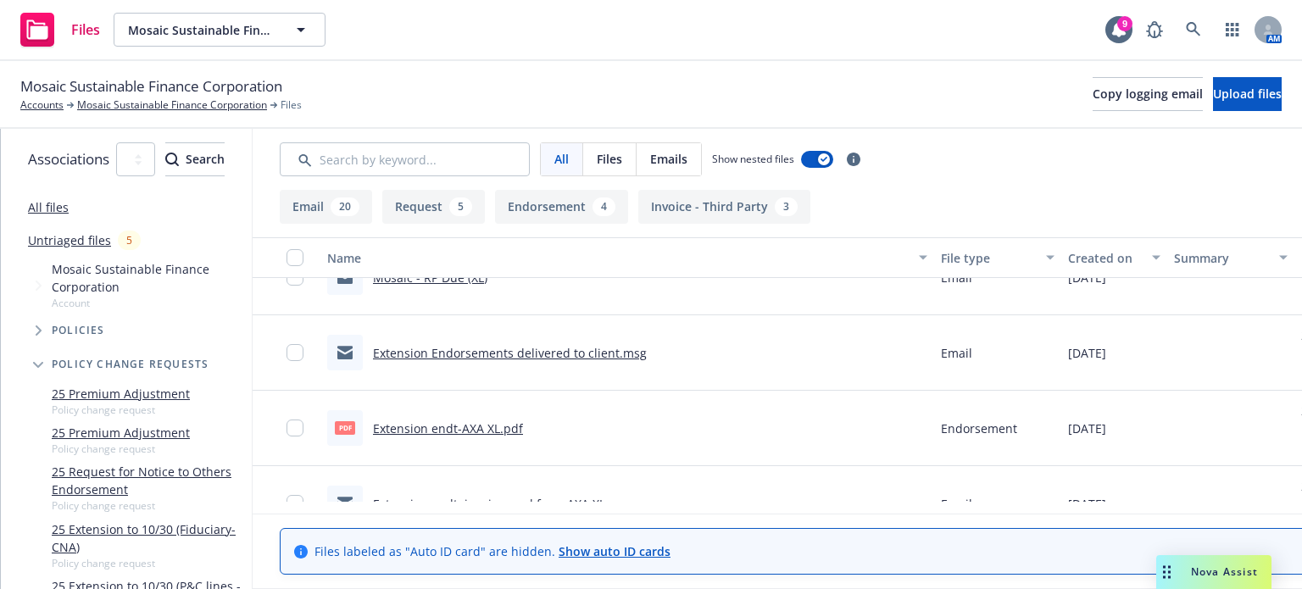
scroll to position [170, 0]
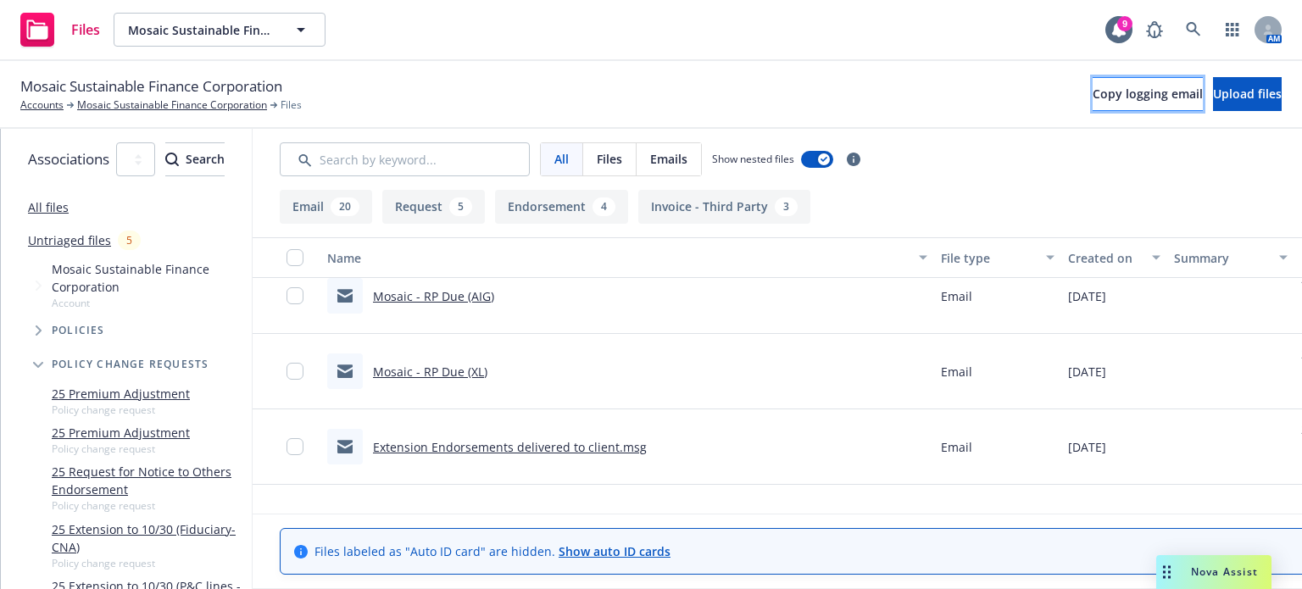
click at [1093, 87] on span "Copy logging email" at bounding box center [1148, 94] width 110 height 16
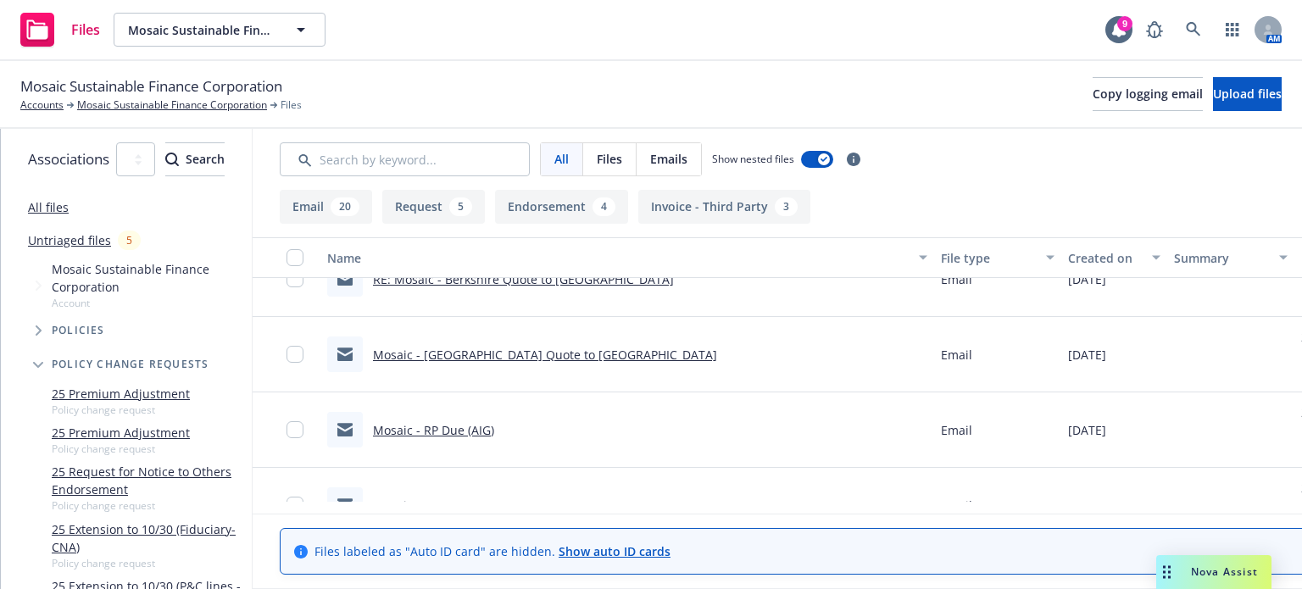
scroll to position [0, 0]
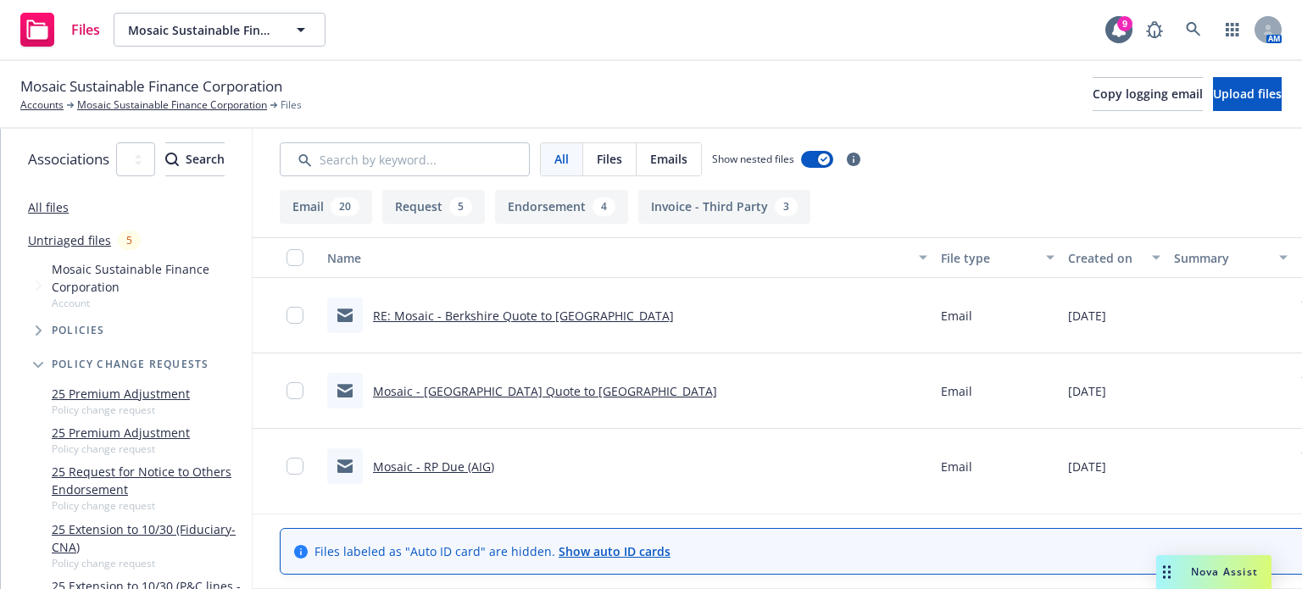
click at [46, 211] on link "All files" at bounding box center [48, 207] width 41 height 16
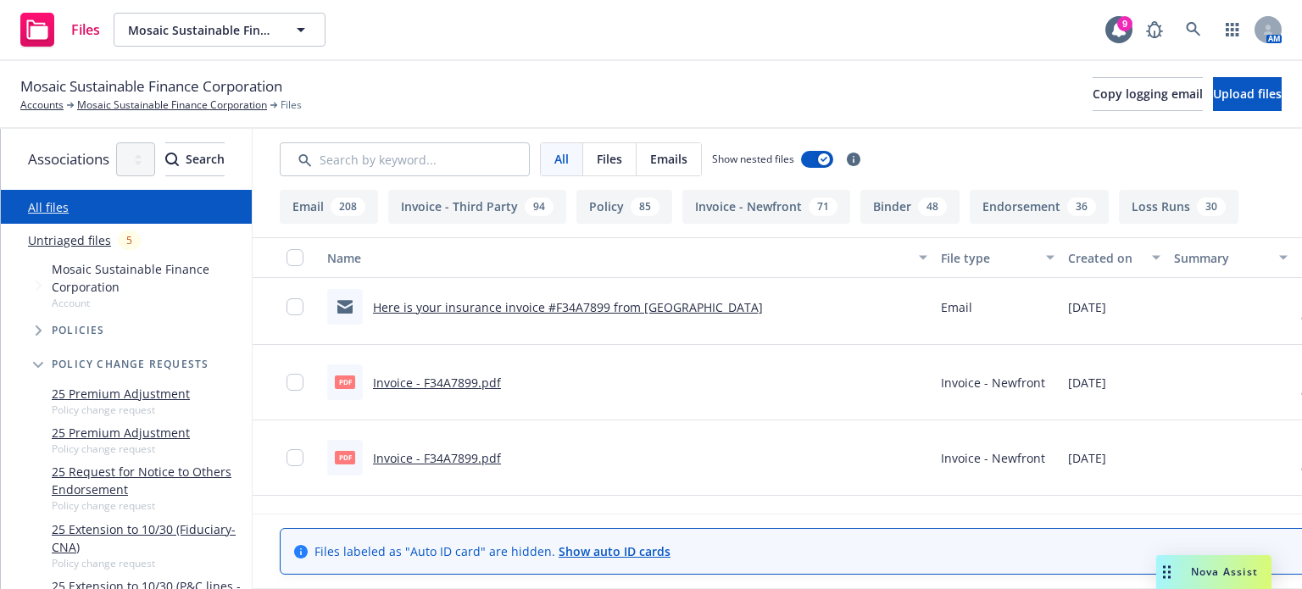
scroll to position [3984, 0]
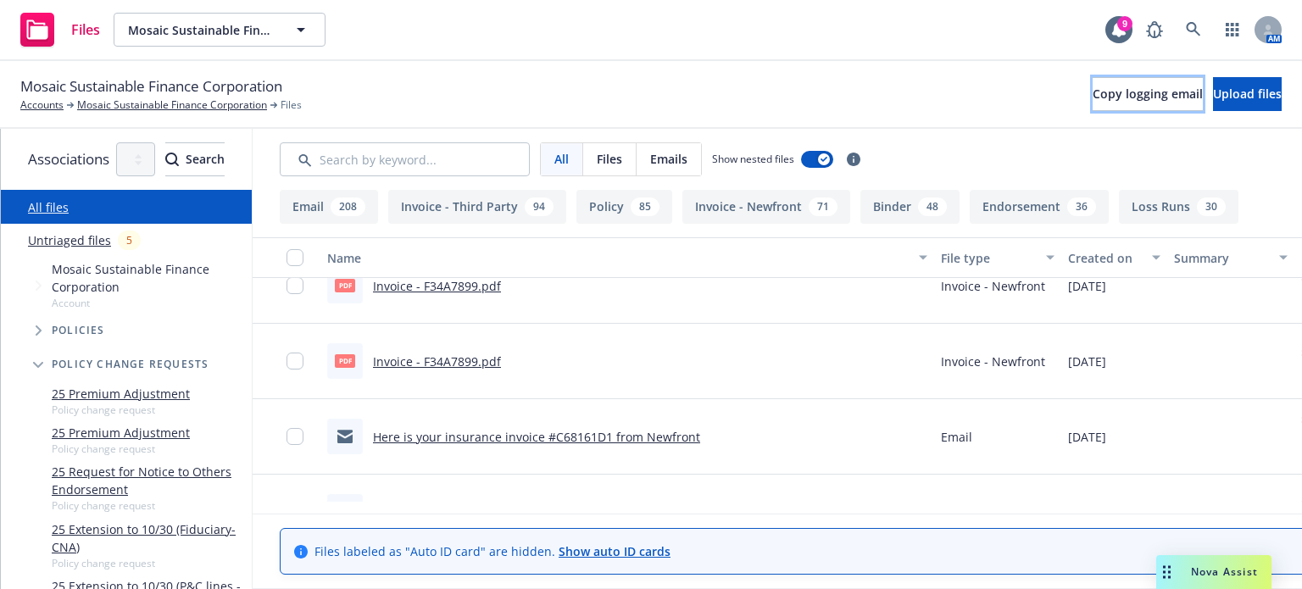
drag, startPoint x: 1095, startPoint y: 104, endPoint x: 1126, endPoint y: 134, distance: 42.6
click at [1095, 104] on button "Copy logging email" at bounding box center [1148, 94] width 110 height 34
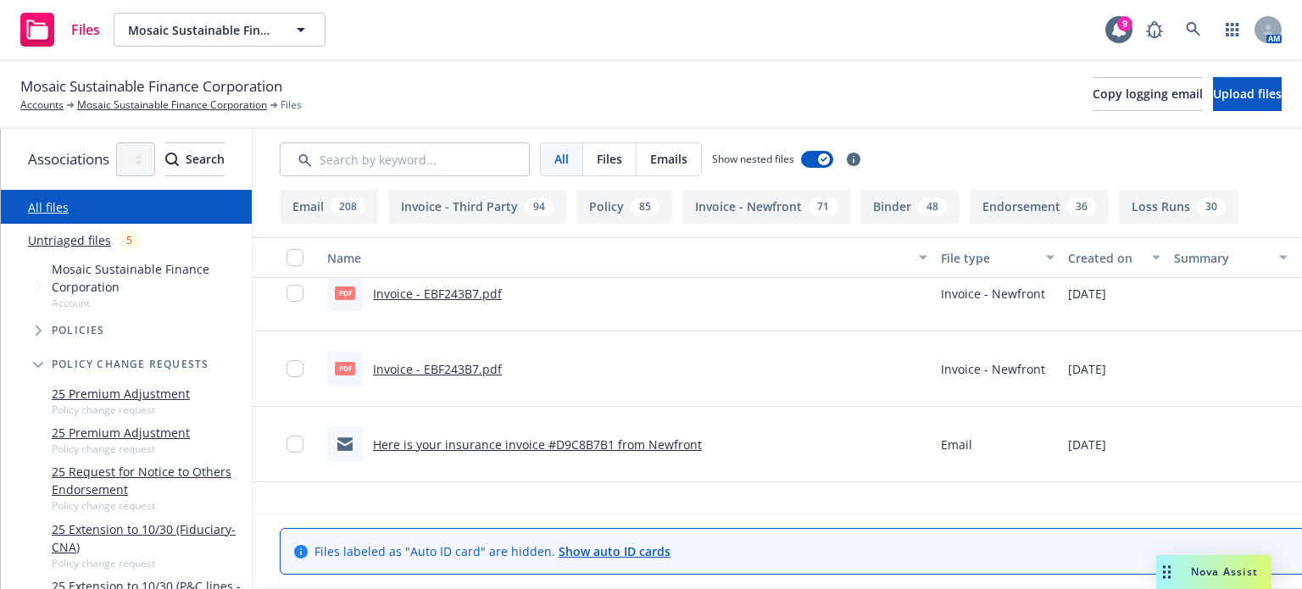
scroll to position [2967, 0]
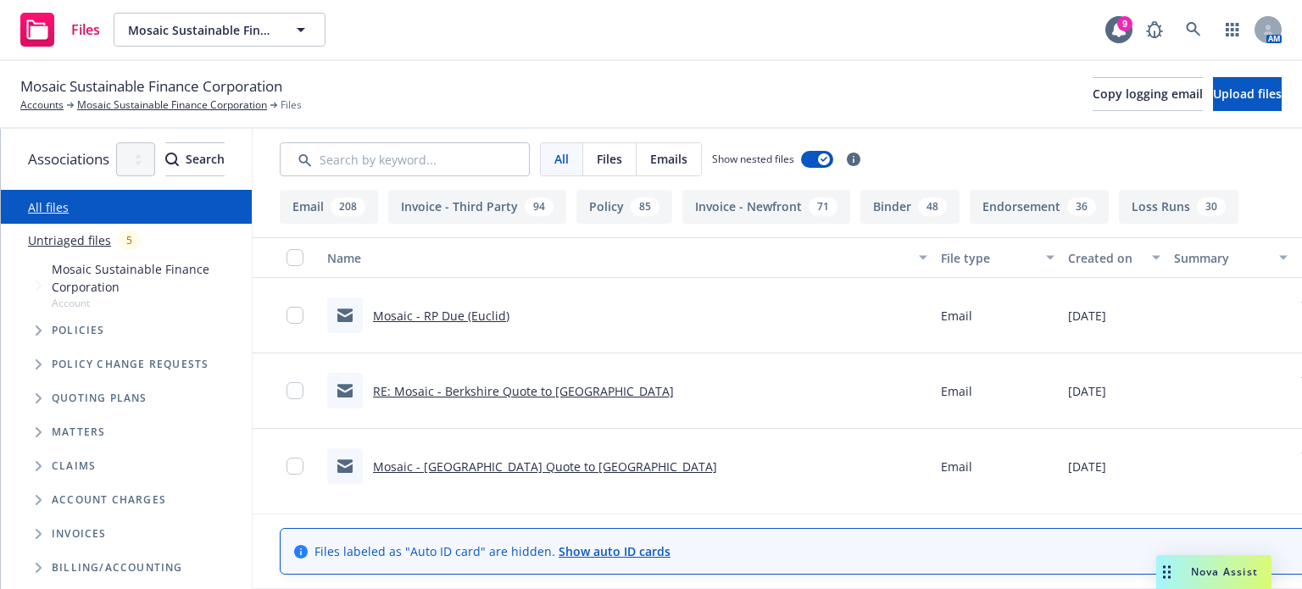
click at [31, 202] on link "All files" at bounding box center [48, 207] width 41 height 16
click at [1093, 89] on span "Copy logging email" at bounding box center [1148, 94] width 110 height 16
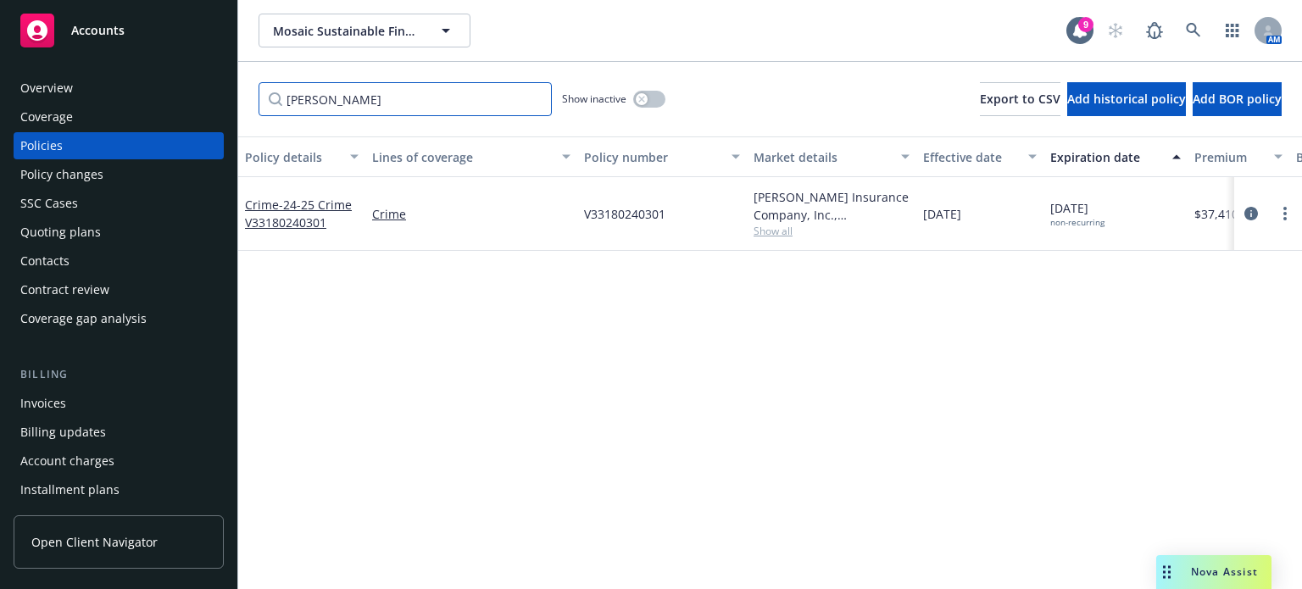
drag, startPoint x: 352, startPoint y: 112, endPoint x: 278, endPoint y: 94, distance: 75.9
click at [278, 94] on input "[PERSON_NAME]" at bounding box center [405, 99] width 293 height 34
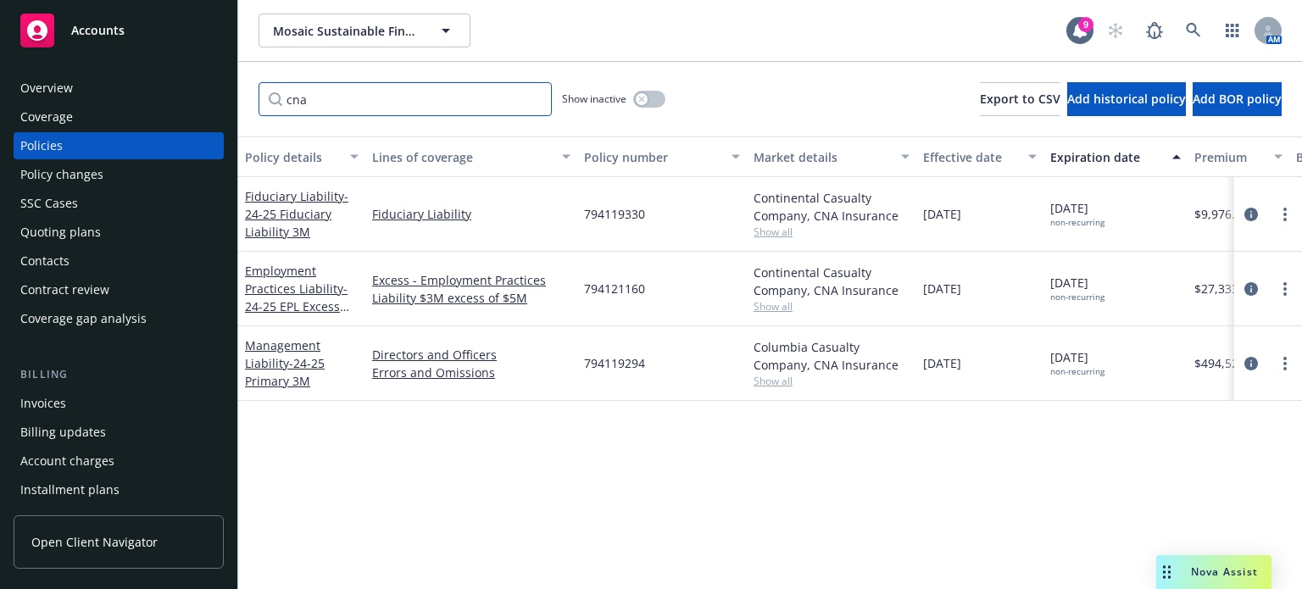
type input "cna"
click at [82, 143] on div "Policies" at bounding box center [118, 145] width 197 height 27
click at [56, 142] on div "Policies" at bounding box center [41, 145] width 42 height 27
click at [307, 363] on span "- 24-25 Primary 3M" at bounding box center [285, 372] width 80 height 34
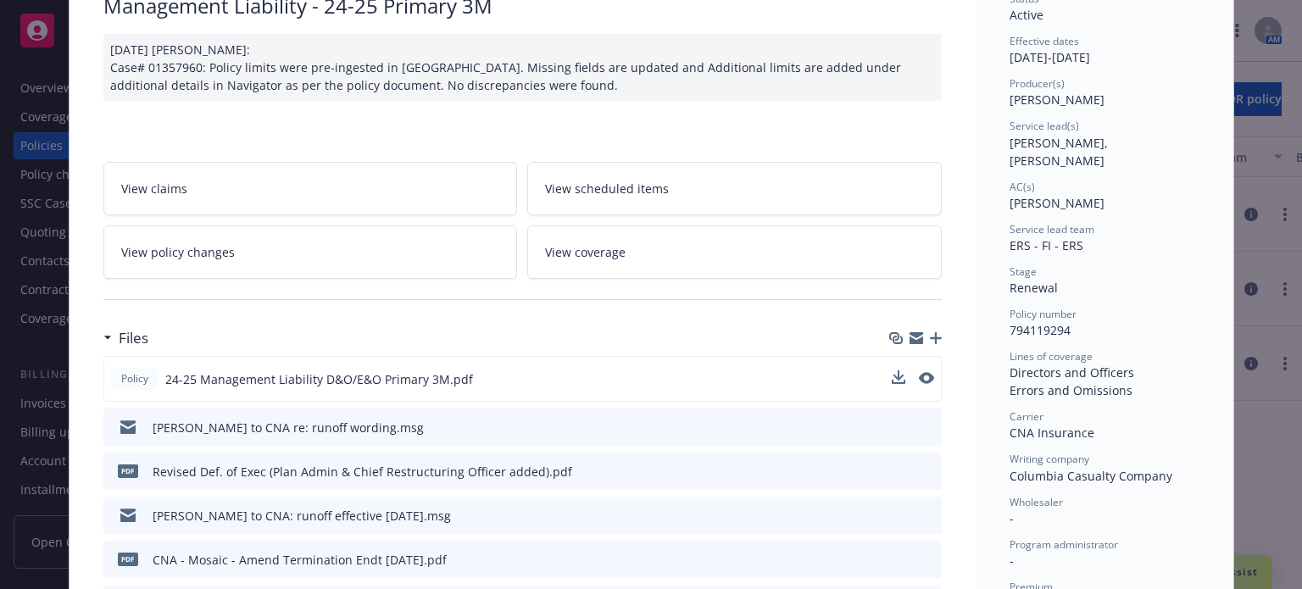
scroll to position [170, 0]
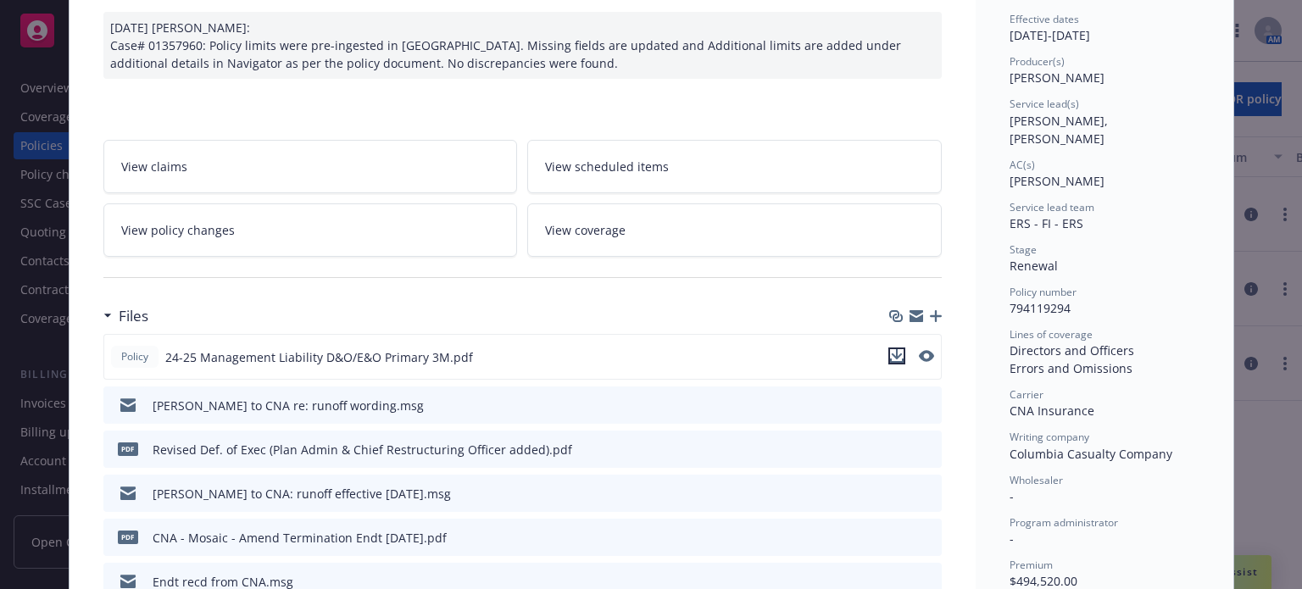
click at [891, 355] on icon "download file" at bounding box center [897, 356] width 14 height 14
